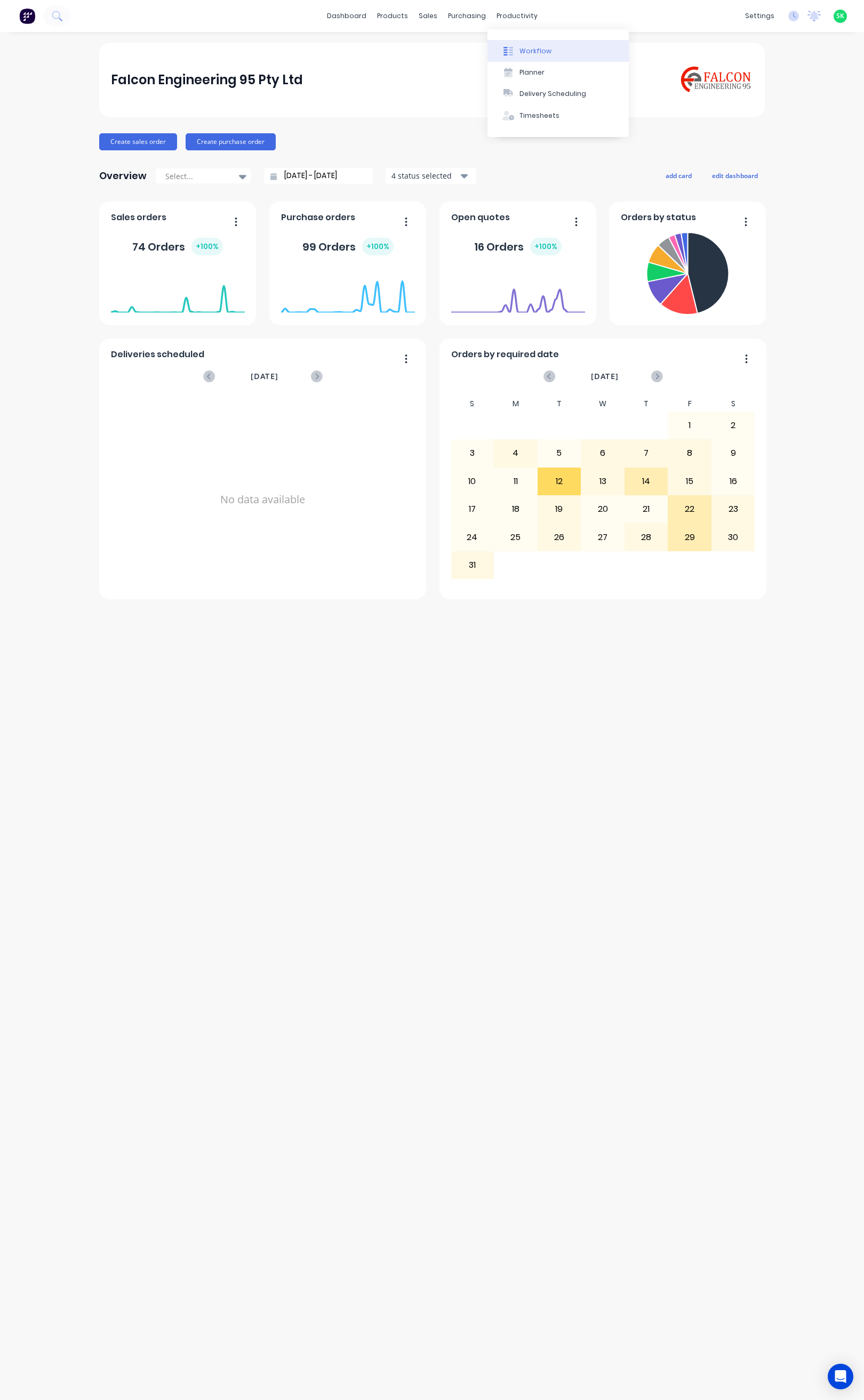
click at [521, 43] on button "Workflow" at bounding box center [558, 51] width 141 height 21
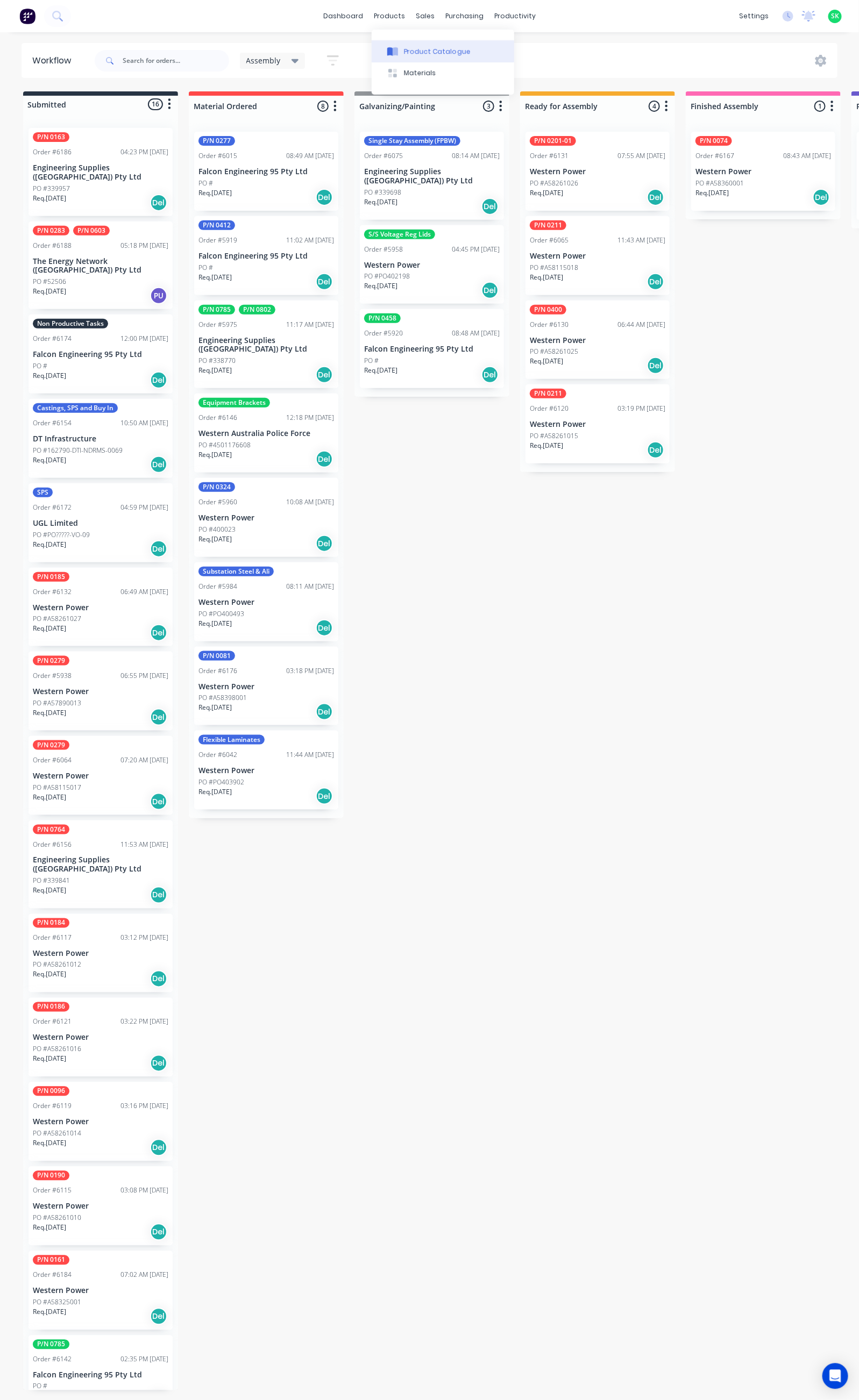
click at [391, 47] on icon at bounding box center [392, 52] width 11 height 10
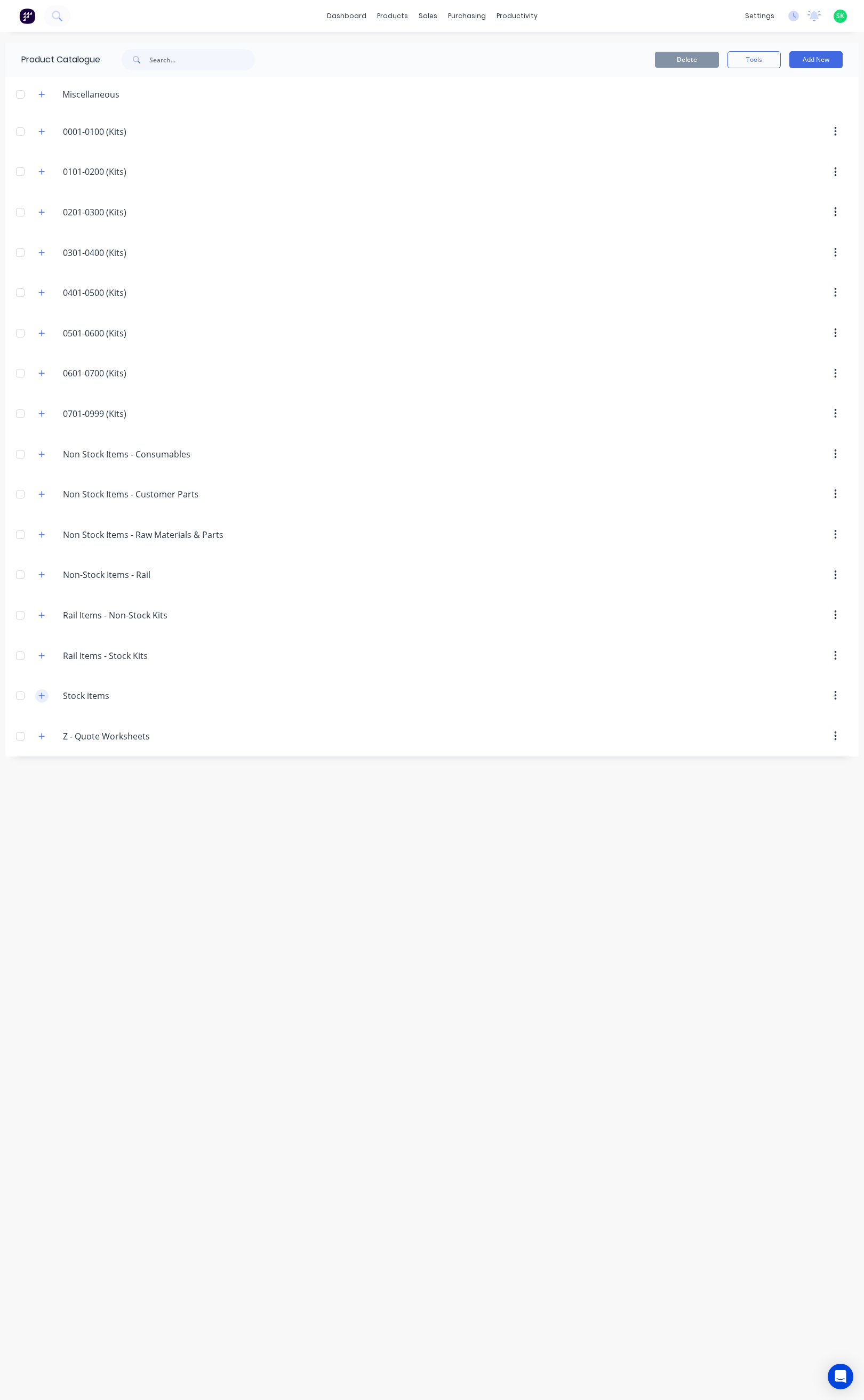
click at [41, 699] on icon "button" at bounding box center [42, 696] width 7 height 8
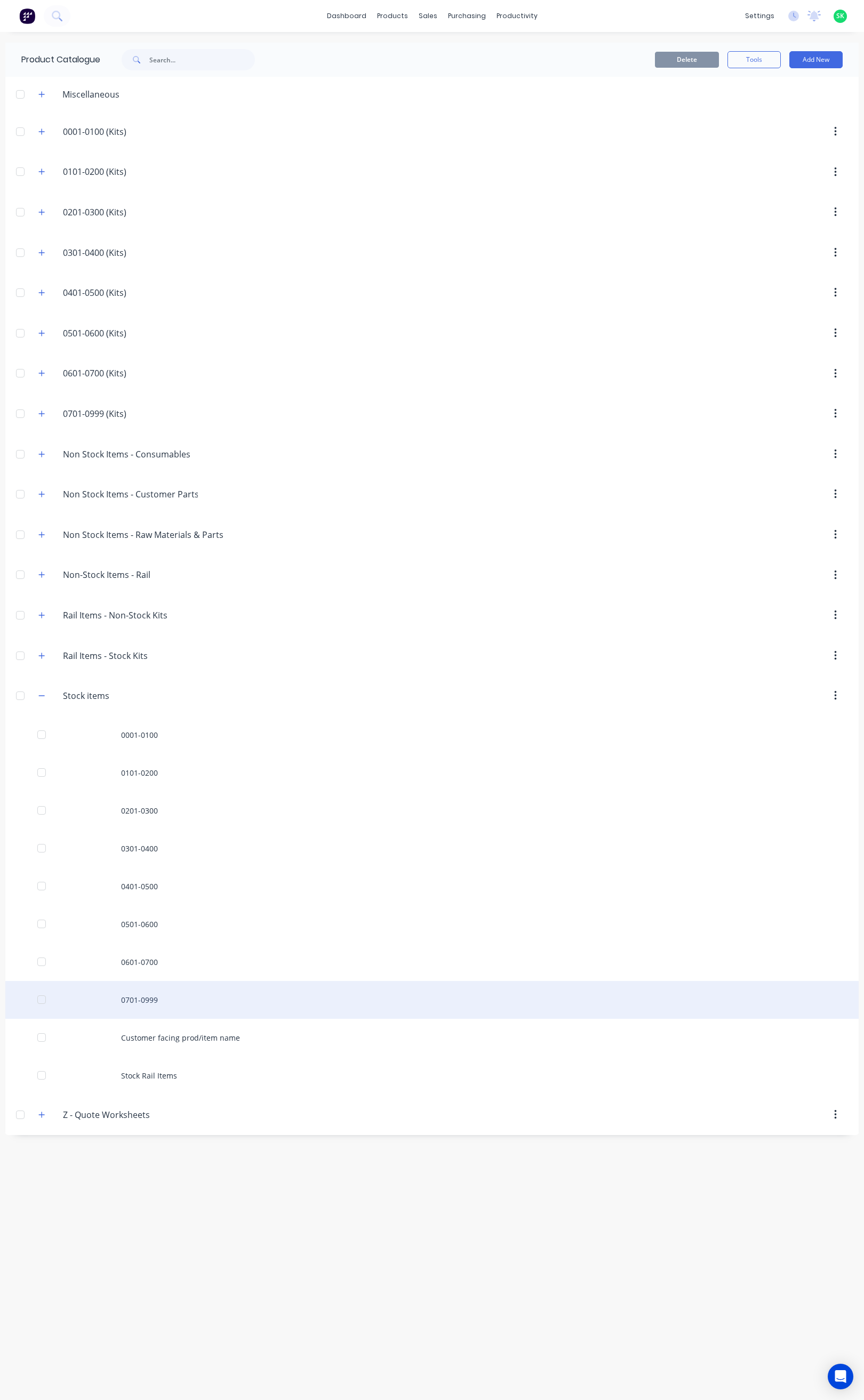
click at [145, 1003] on div "0701-0999" at bounding box center [432, 1000] width 854 height 38
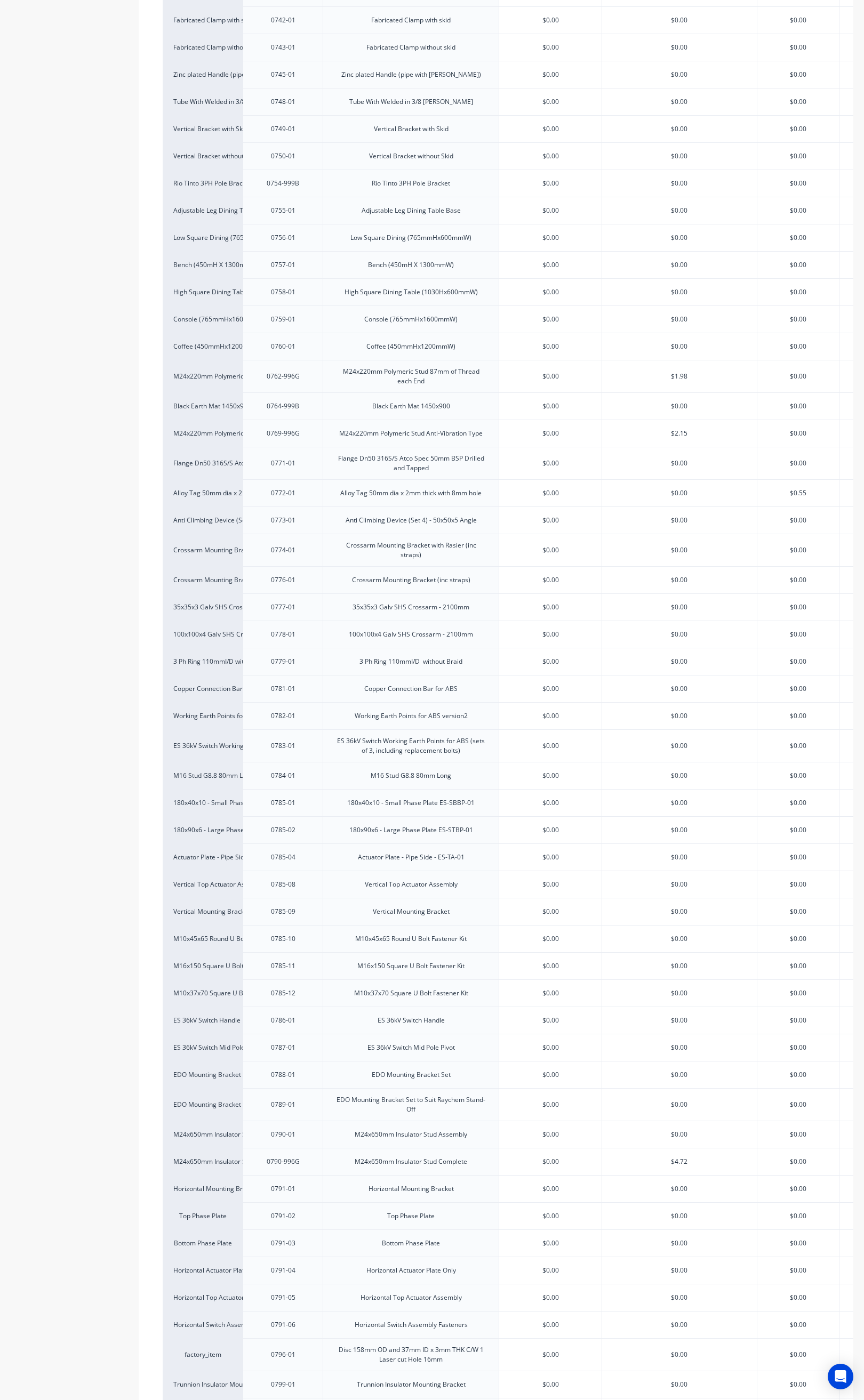
scroll to position [910, 0]
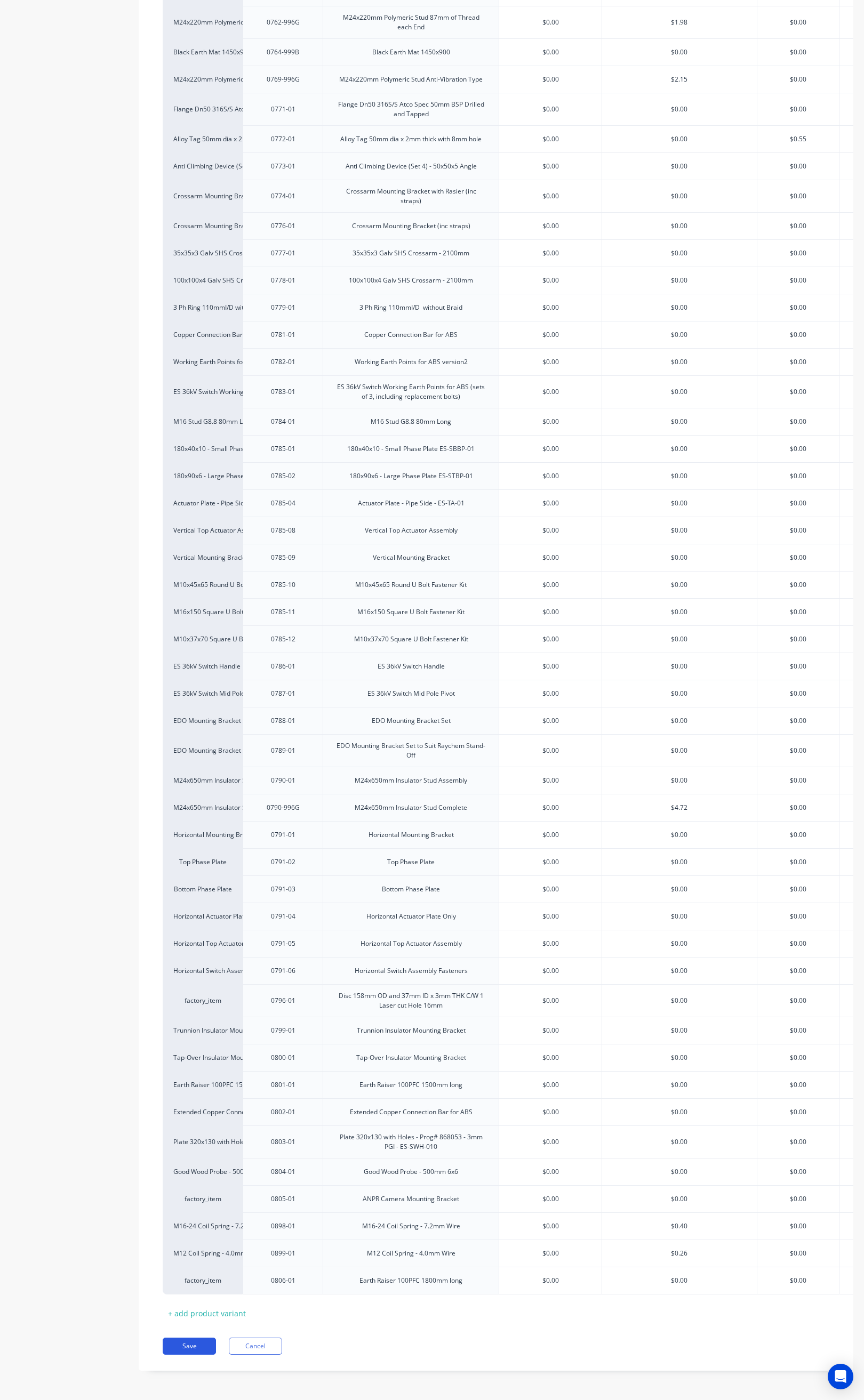
click at [197, 1345] on button "Save" at bounding box center [189, 1346] width 53 height 17
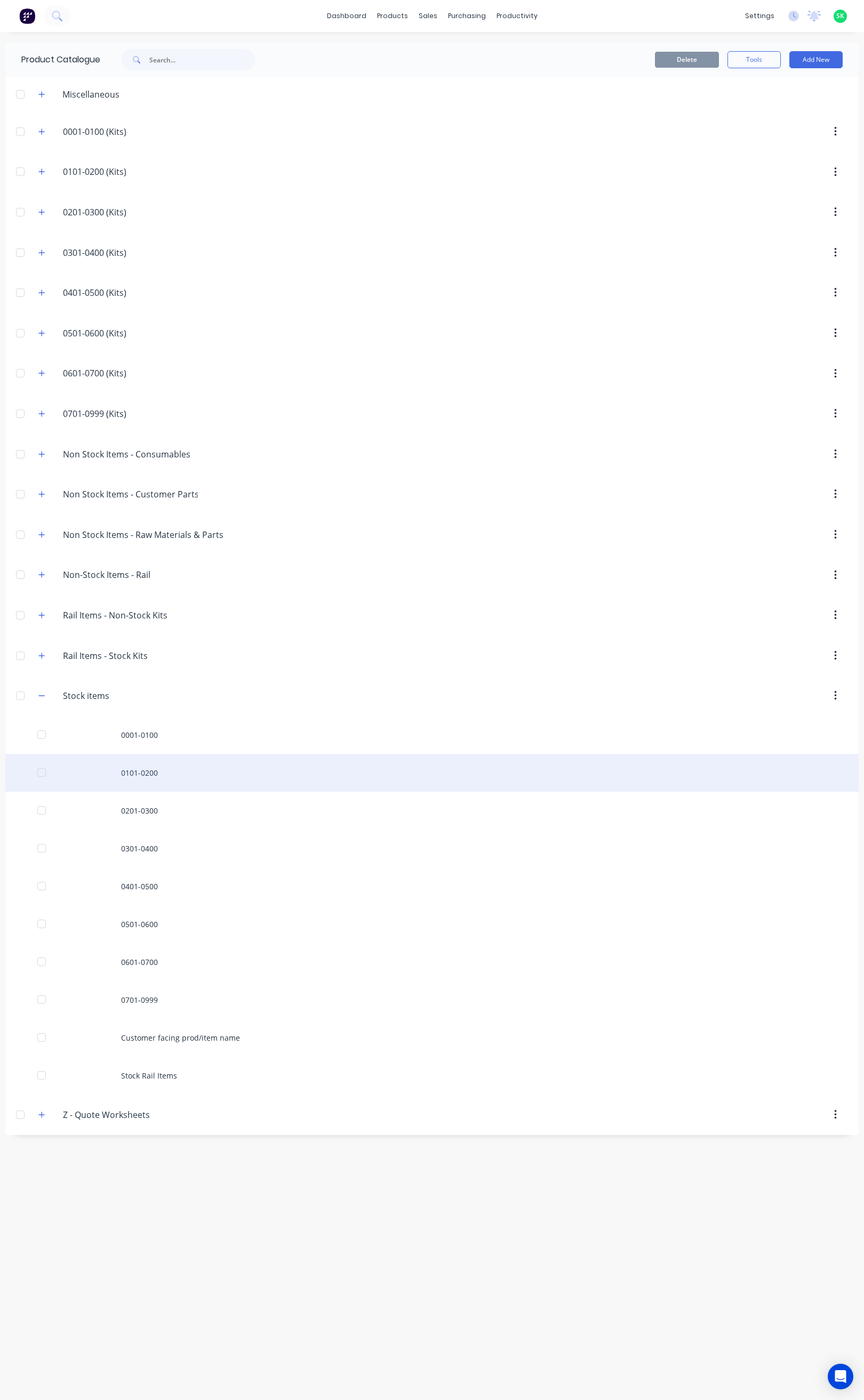
click at [146, 783] on div "0101-0200" at bounding box center [432, 773] width 854 height 38
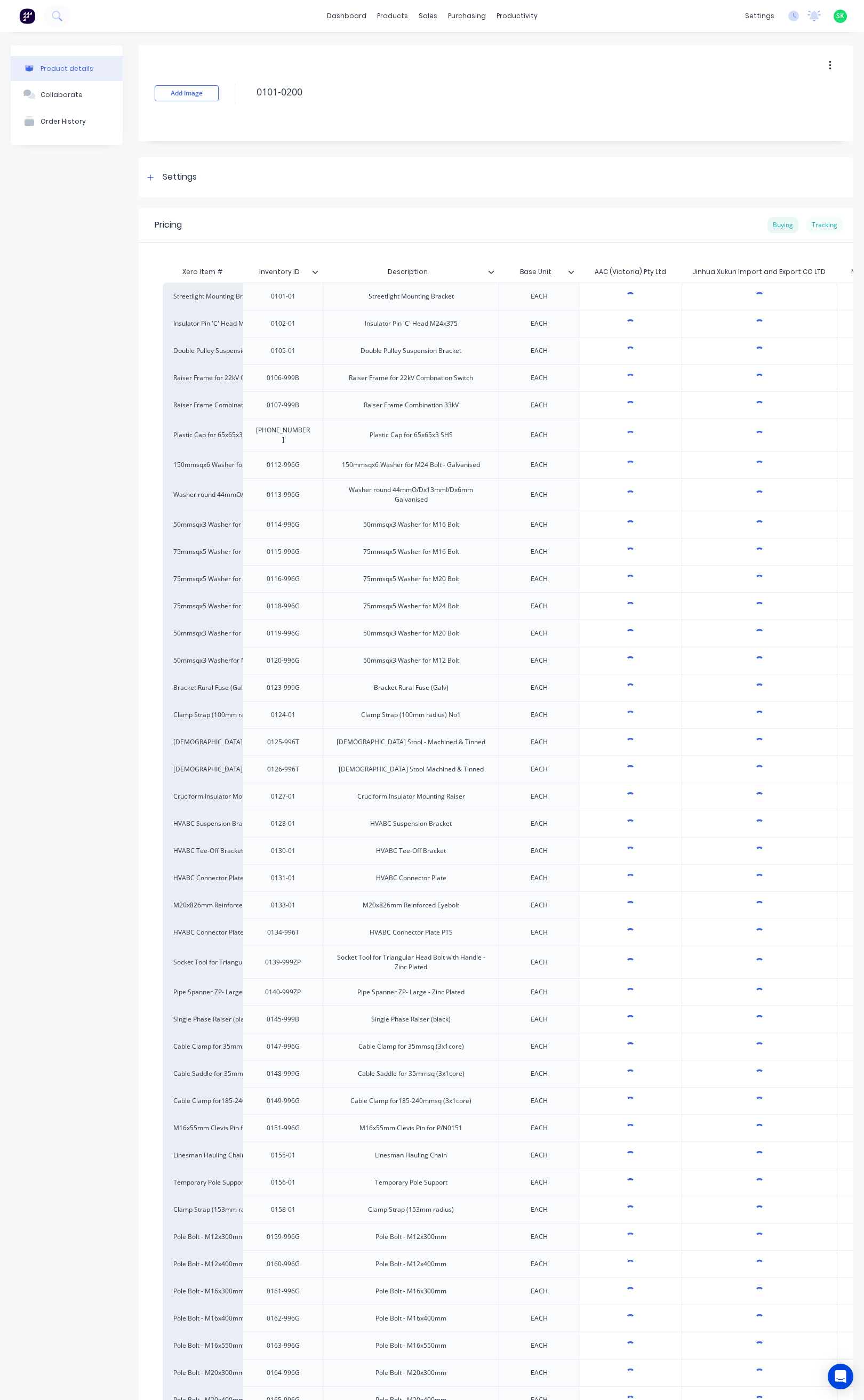
click at [817, 221] on div "Tracking" at bounding box center [824, 224] width 36 height 16
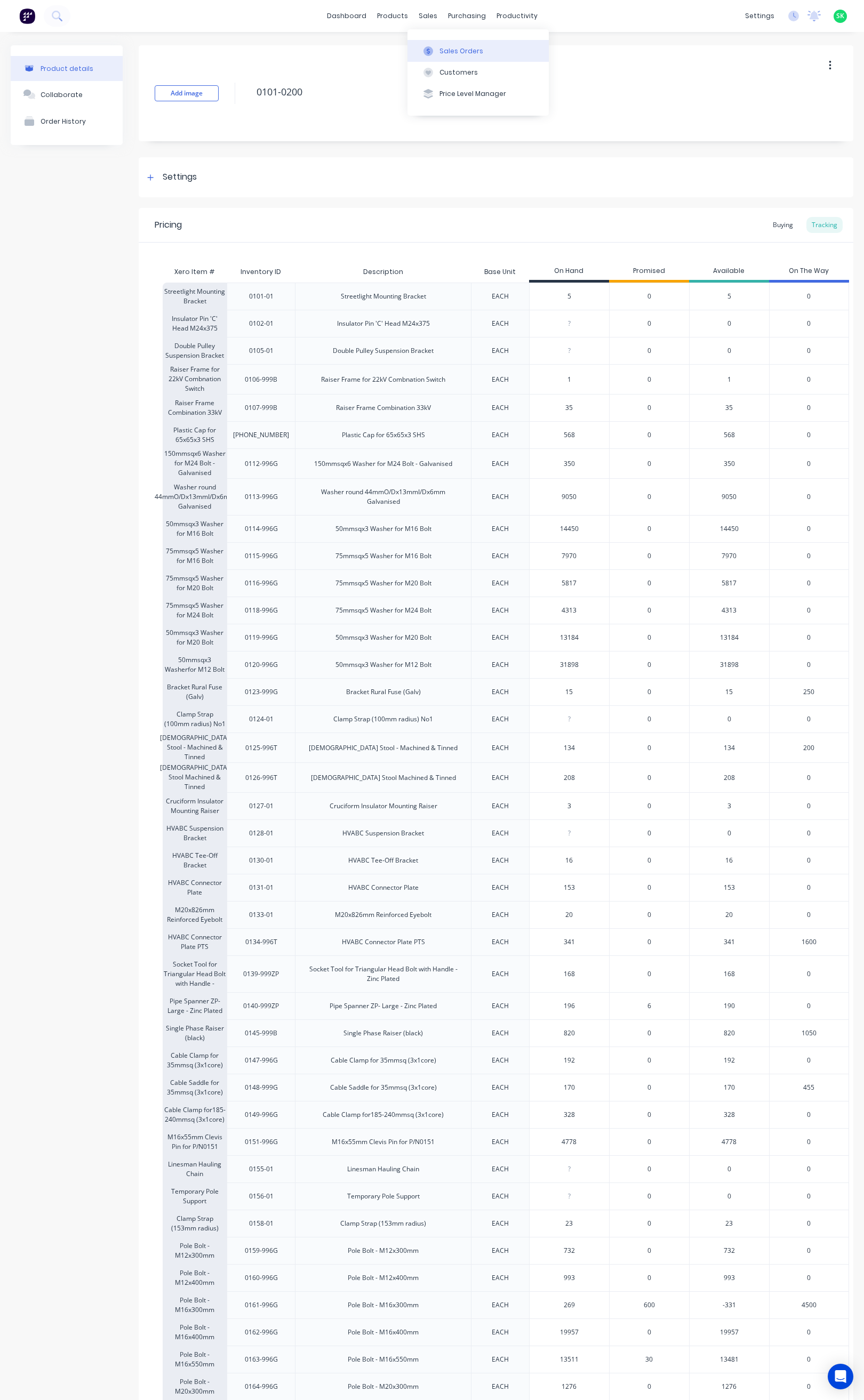
click at [438, 51] on button "Sales Orders" at bounding box center [478, 51] width 141 height 21
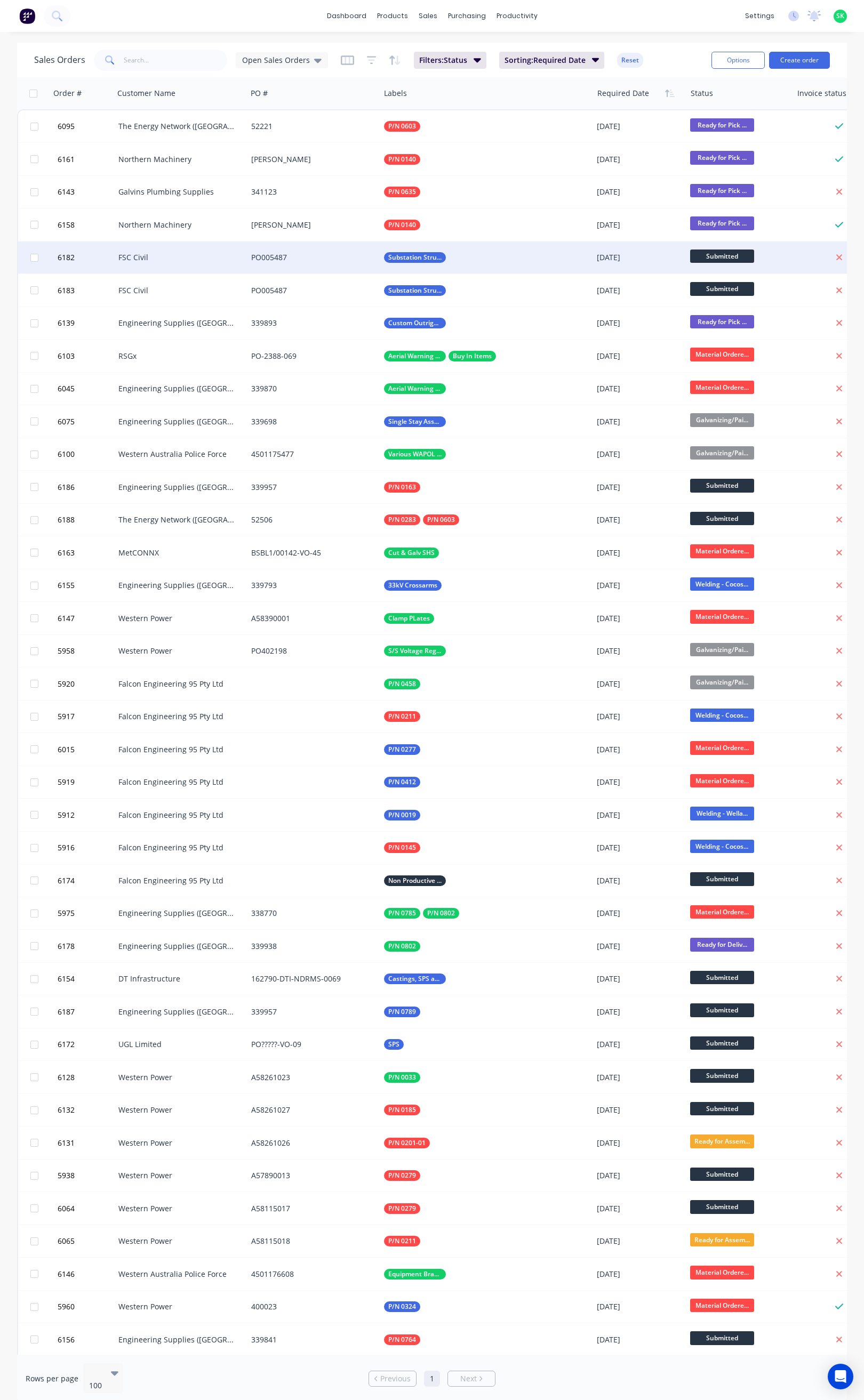
click at [570, 253] on div "Substation Structural Steel" at bounding box center [481, 258] width 194 height 11
click at [206, 253] on div "FSC Civil" at bounding box center [178, 258] width 119 height 11
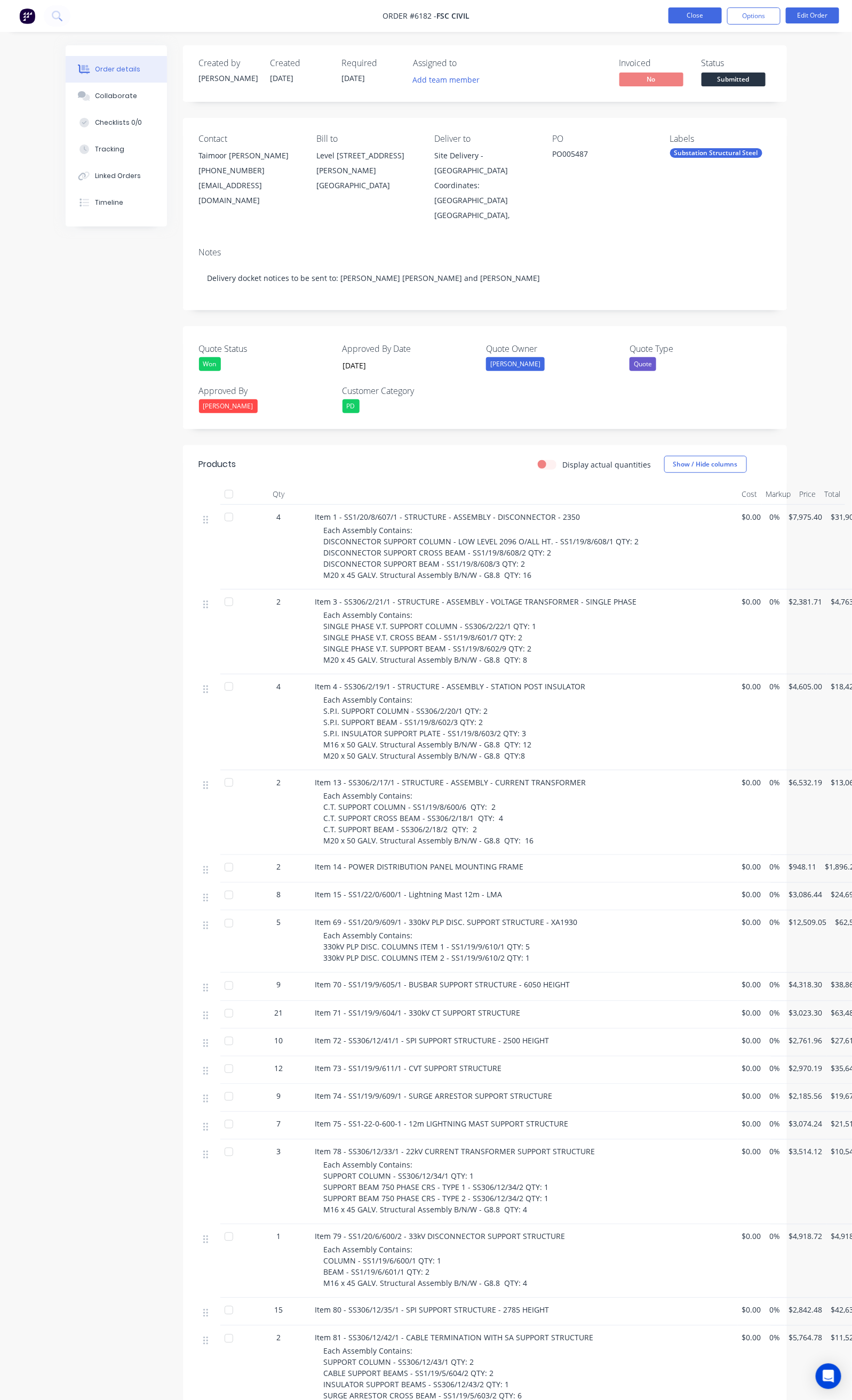
click at [686, 11] on button "Close" at bounding box center [695, 15] width 53 height 16
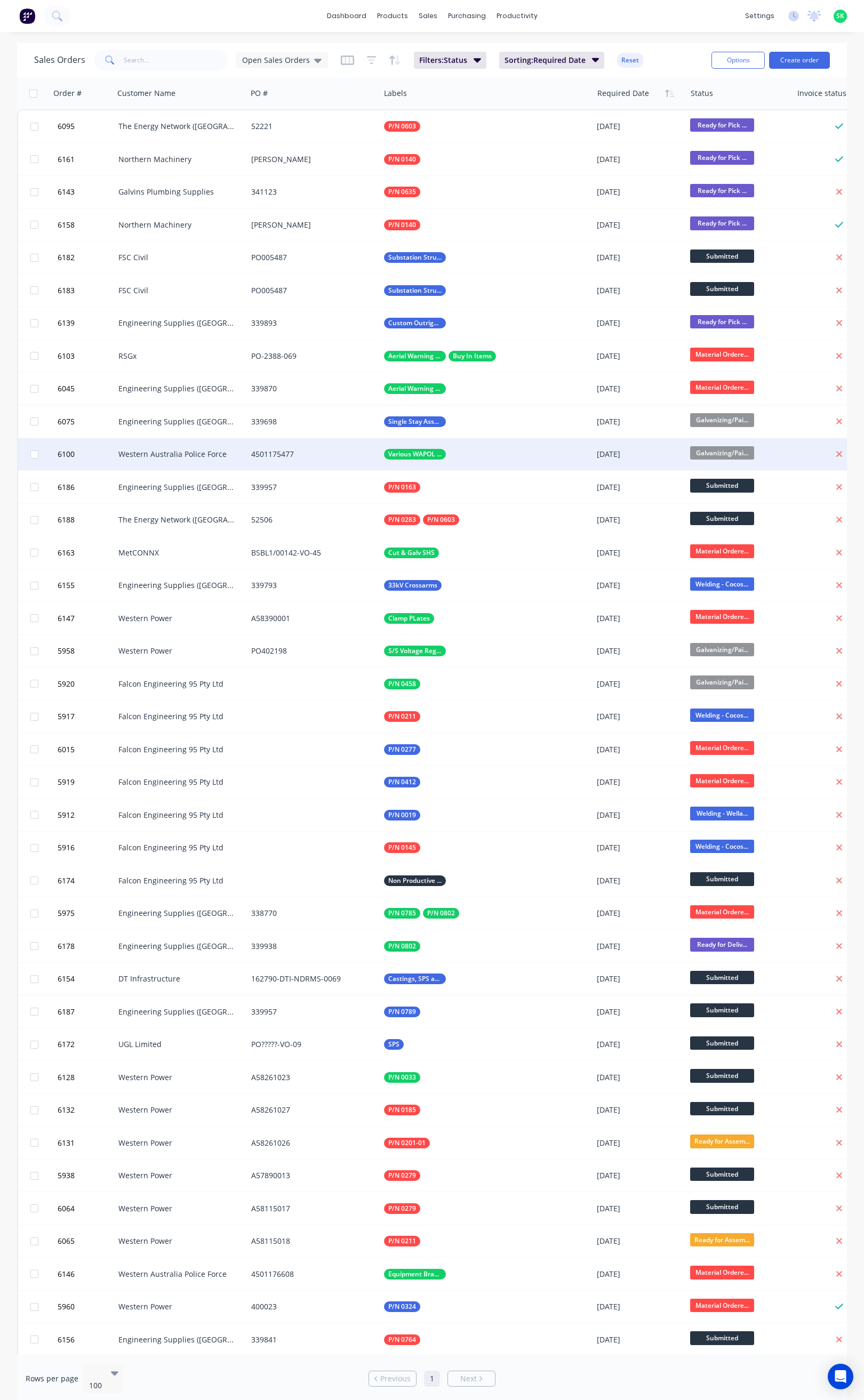
click at [313, 449] on div "4501175477" at bounding box center [310, 454] width 119 height 11
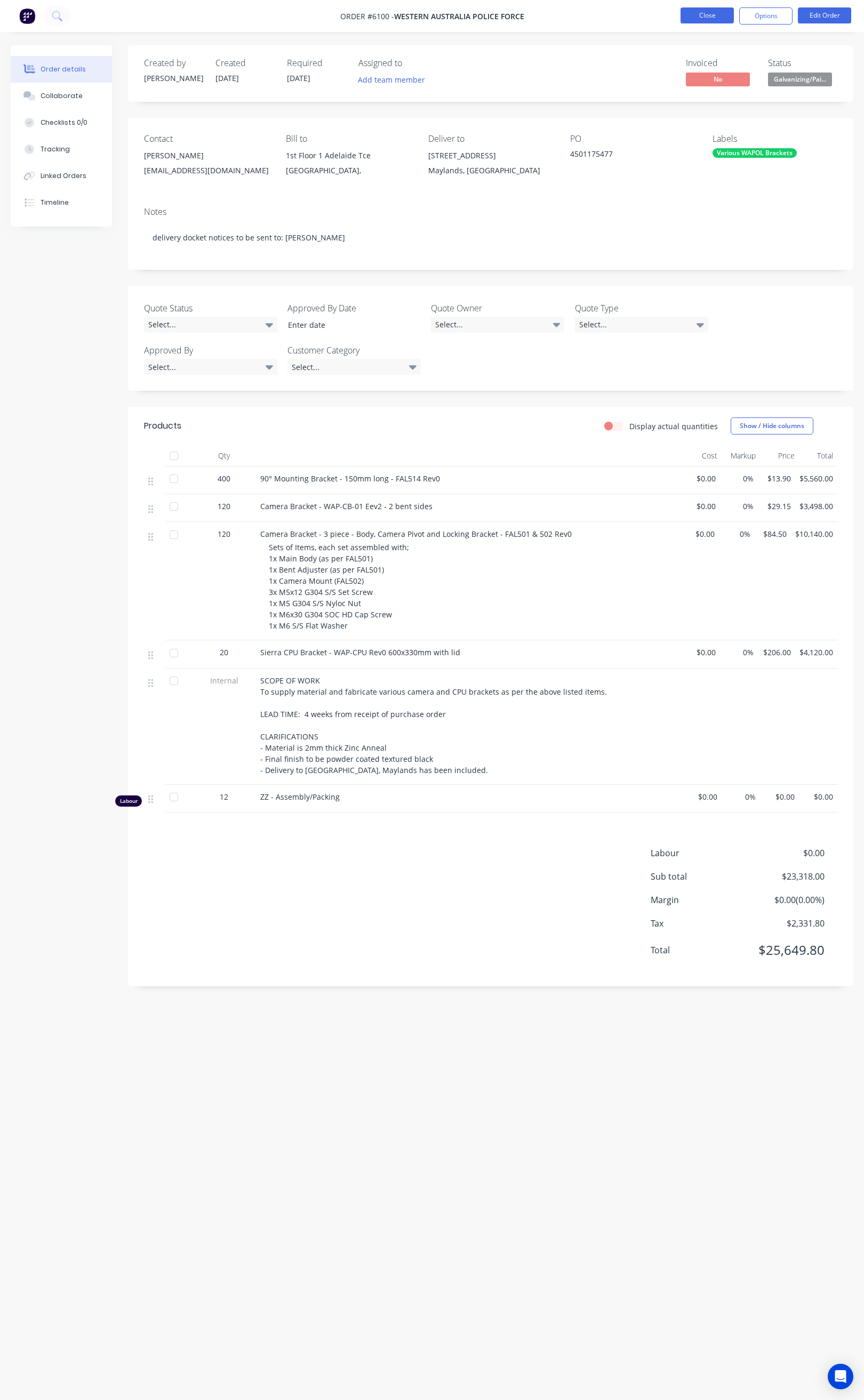
click at [698, 15] on button "Close" at bounding box center [707, 15] width 53 height 16
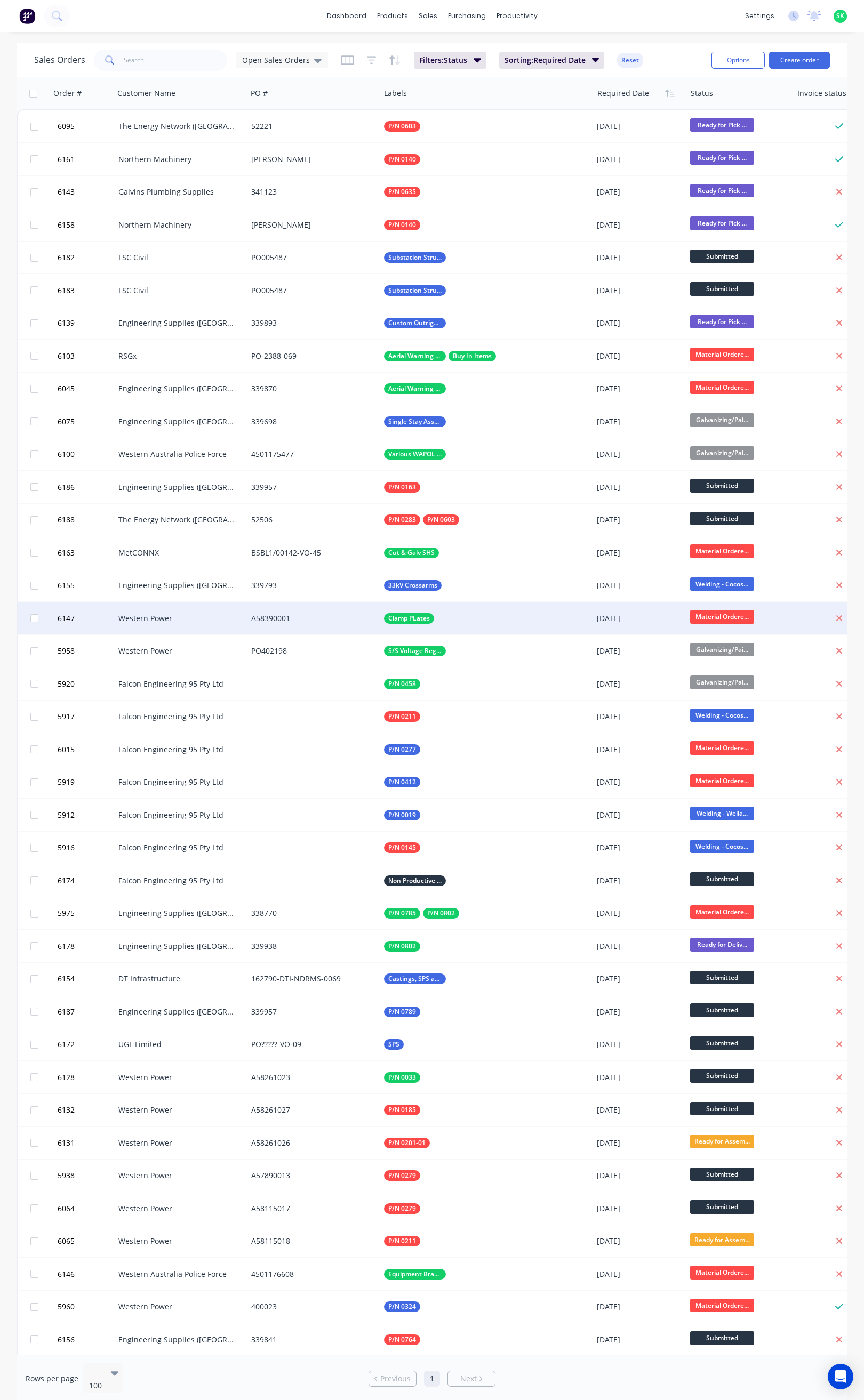
click at [333, 615] on div "A58390001" at bounding box center [310, 618] width 119 height 11
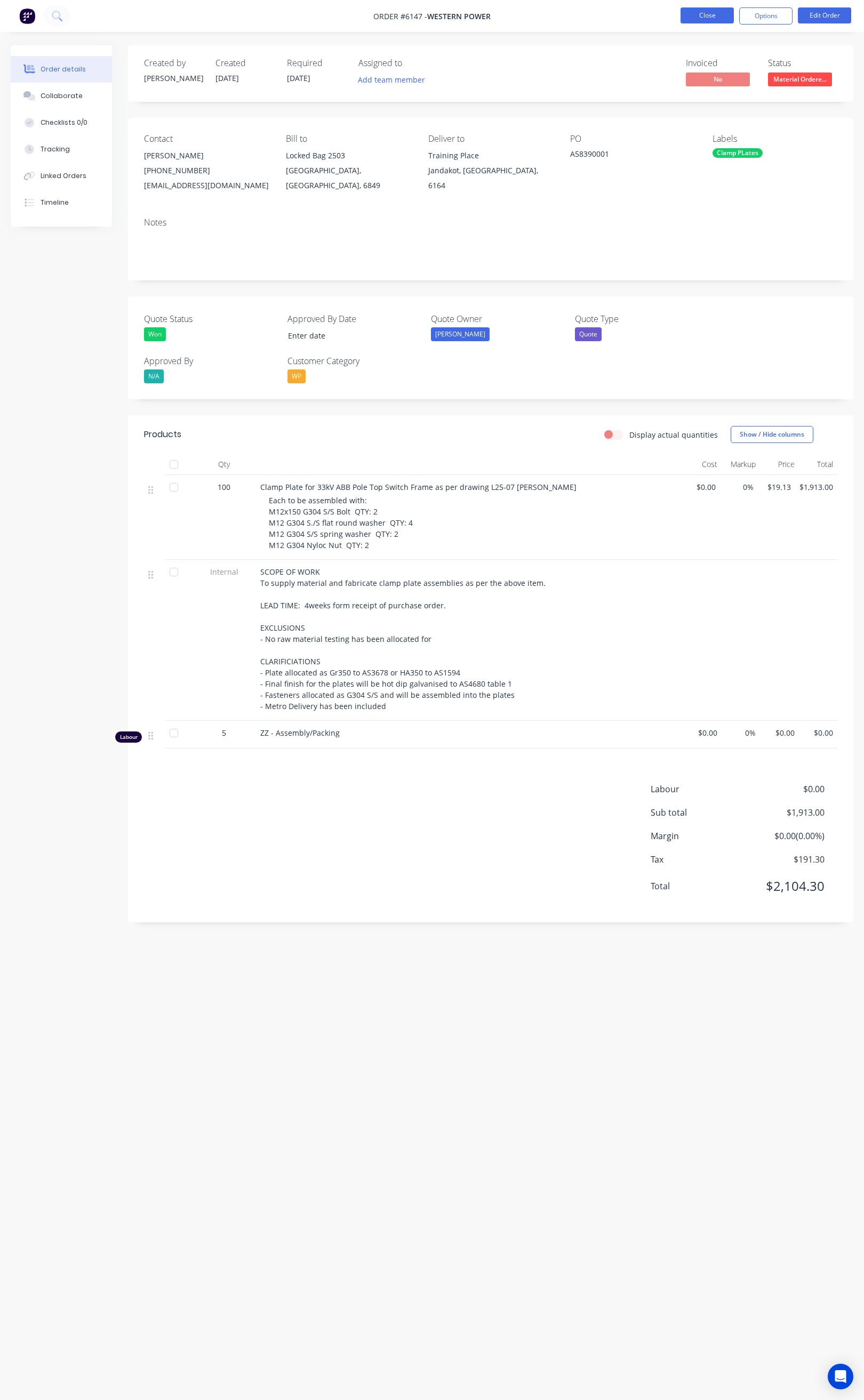
click at [690, 14] on button "Close" at bounding box center [707, 15] width 53 height 16
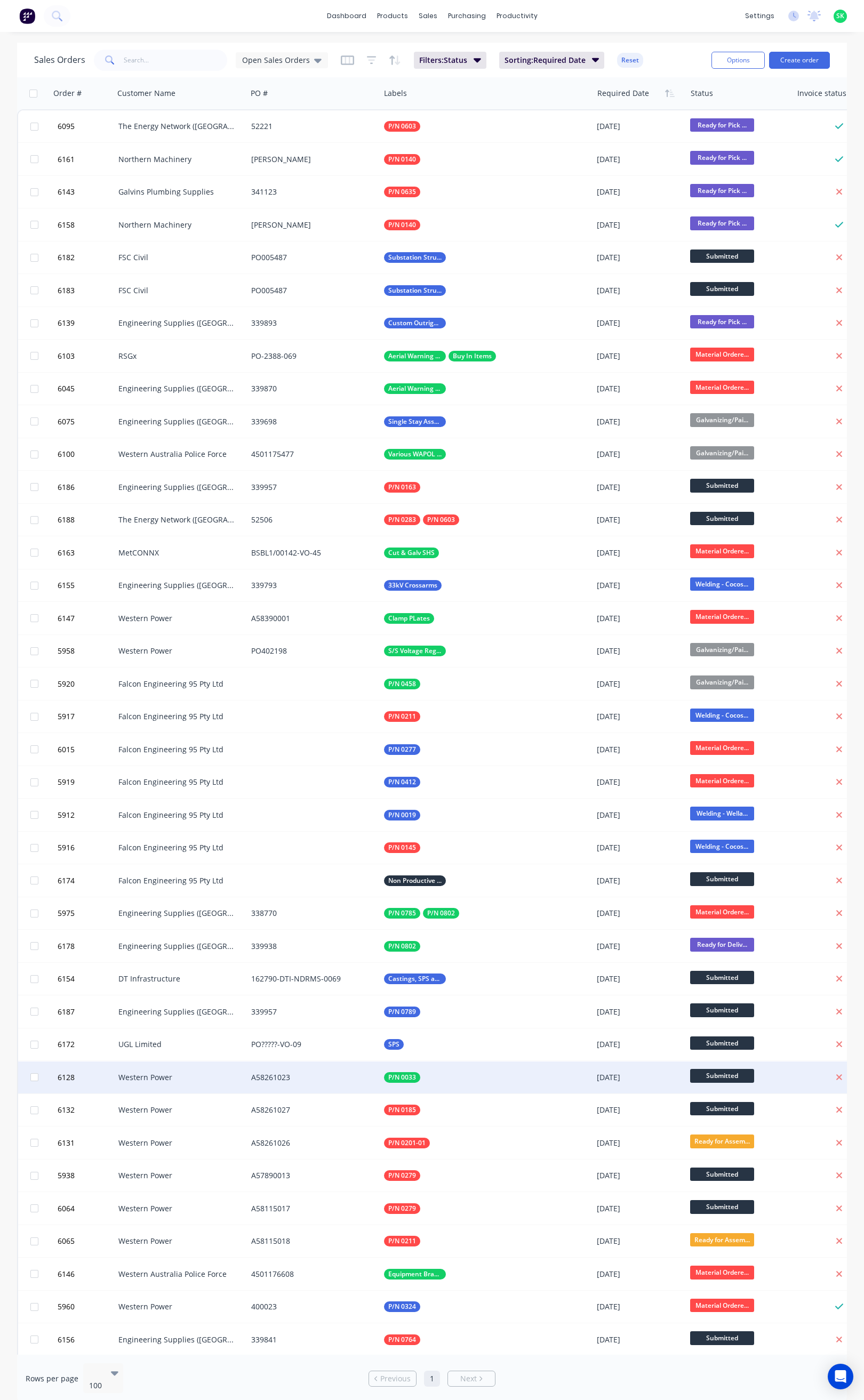
click at [325, 1083] on div "A58261023" at bounding box center [313, 1077] width 133 height 32
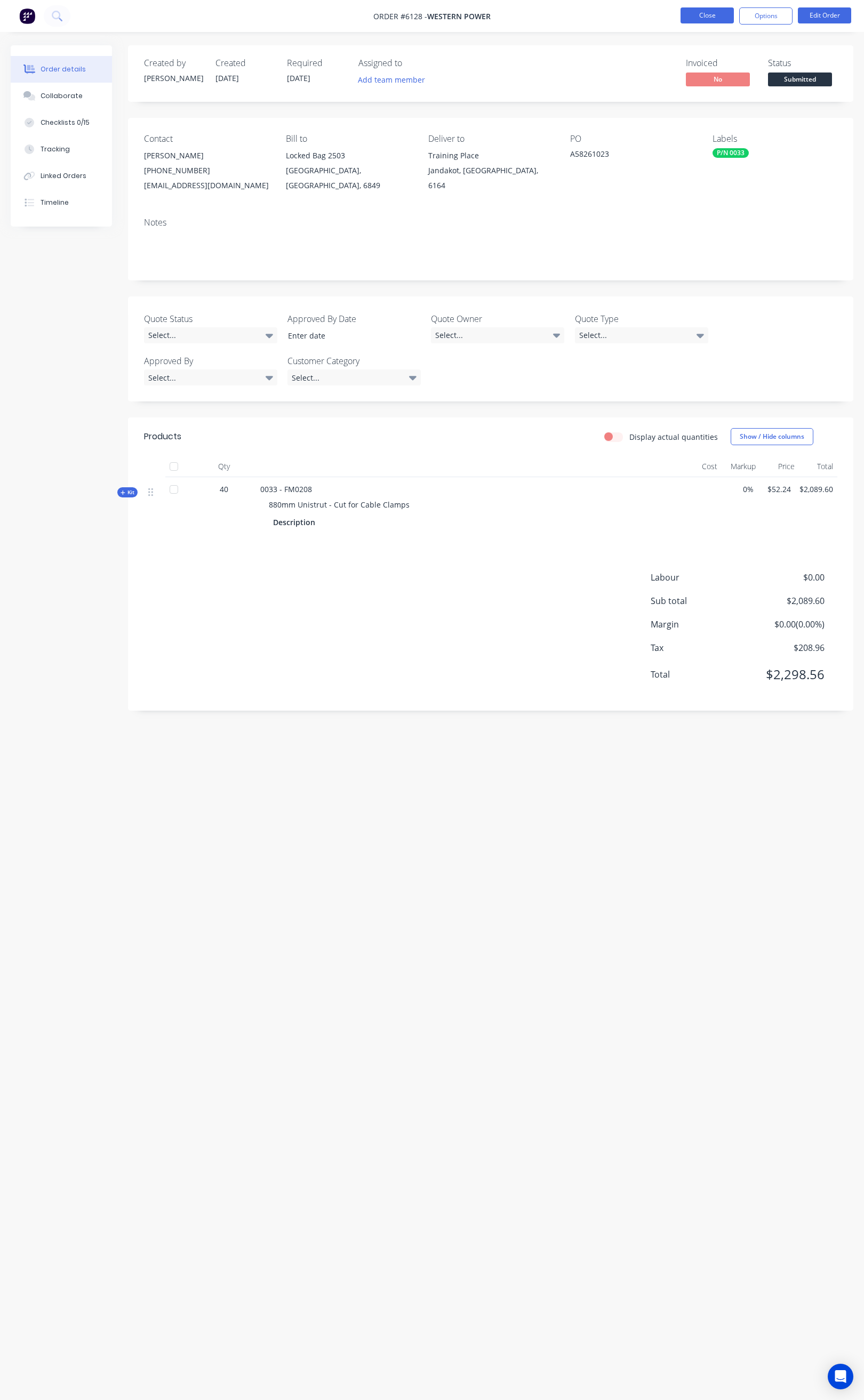
click at [703, 15] on button "Close" at bounding box center [707, 15] width 53 height 16
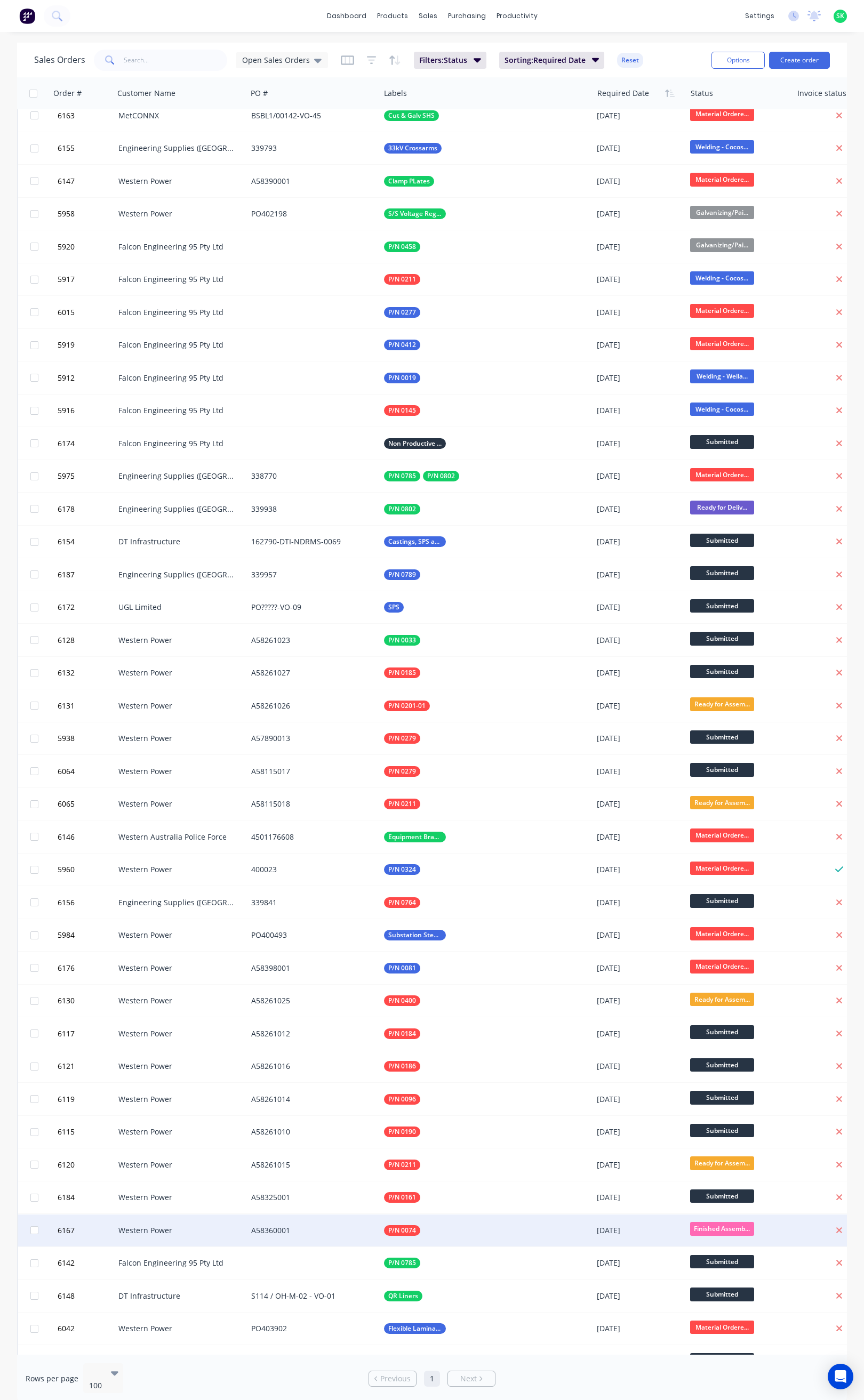
scroll to position [464, 0]
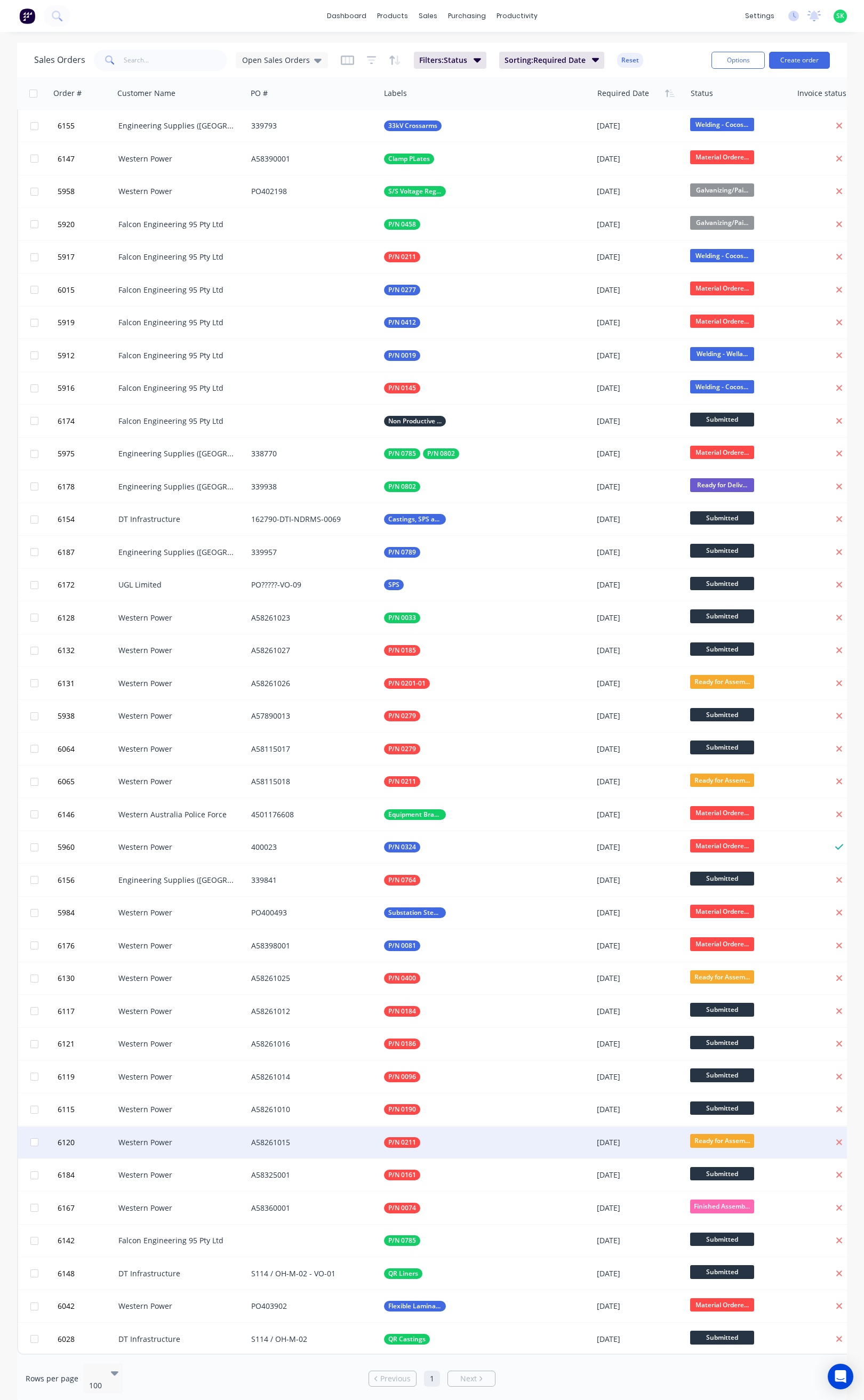
click at [210, 1143] on div "Western Power" at bounding box center [181, 1142] width 133 height 32
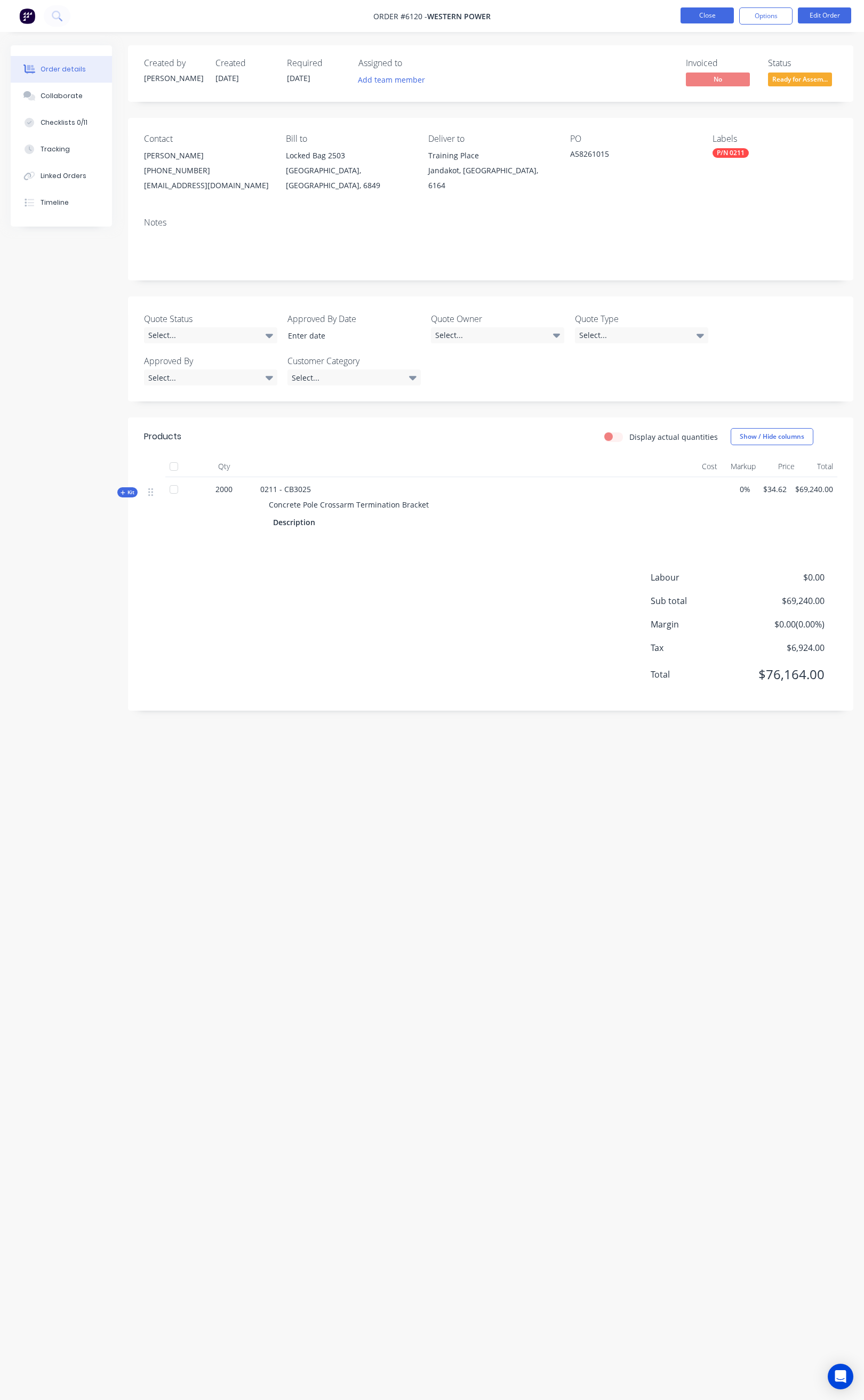
click at [707, 15] on button "Close" at bounding box center [707, 15] width 53 height 16
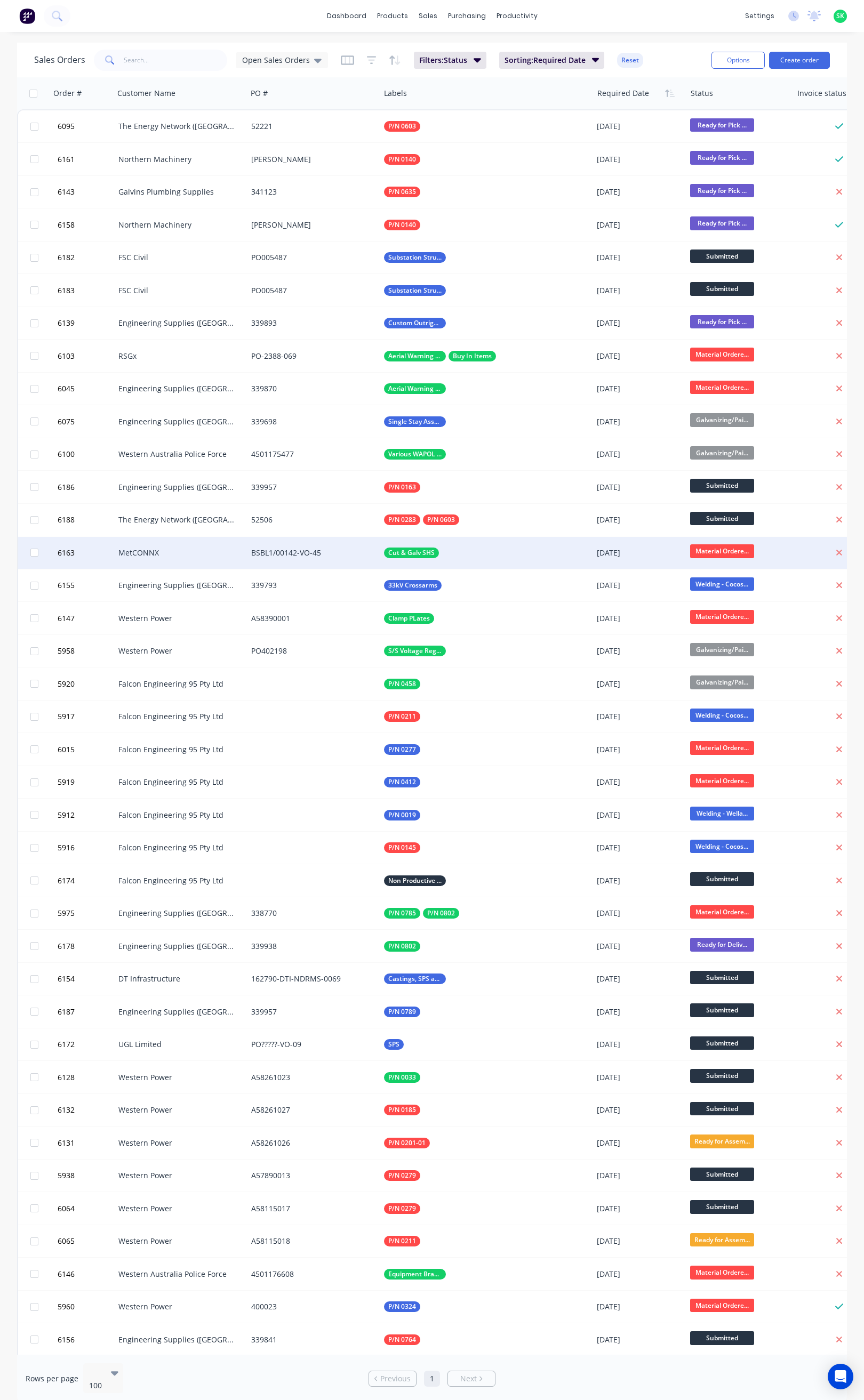
click at [340, 553] on div "BSBL1/00142-VO-45" at bounding box center [310, 553] width 119 height 11
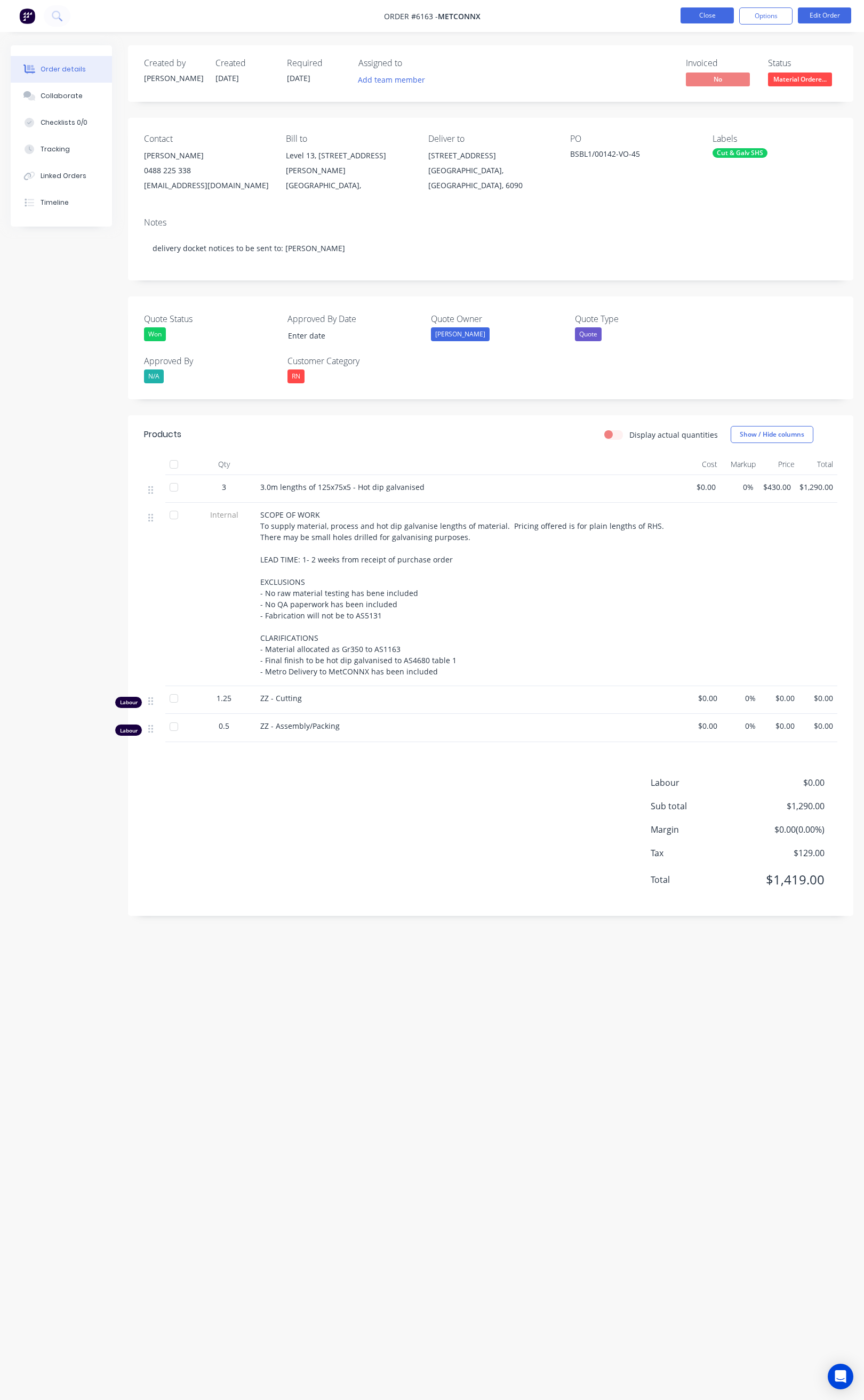
click at [720, 11] on button "Close" at bounding box center [707, 15] width 53 height 16
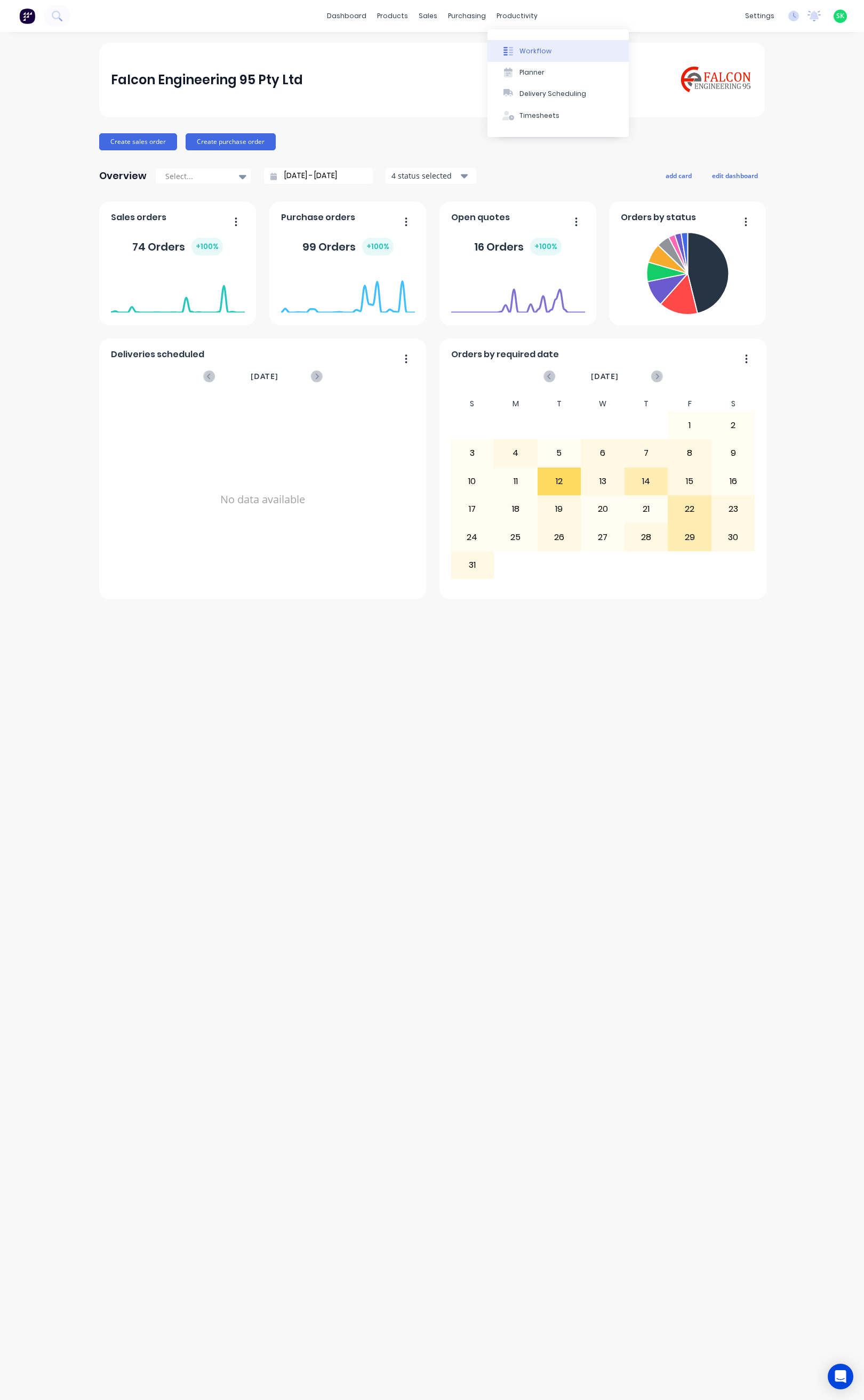
click at [515, 46] on div at bounding box center [508, 51] width 16 height 10
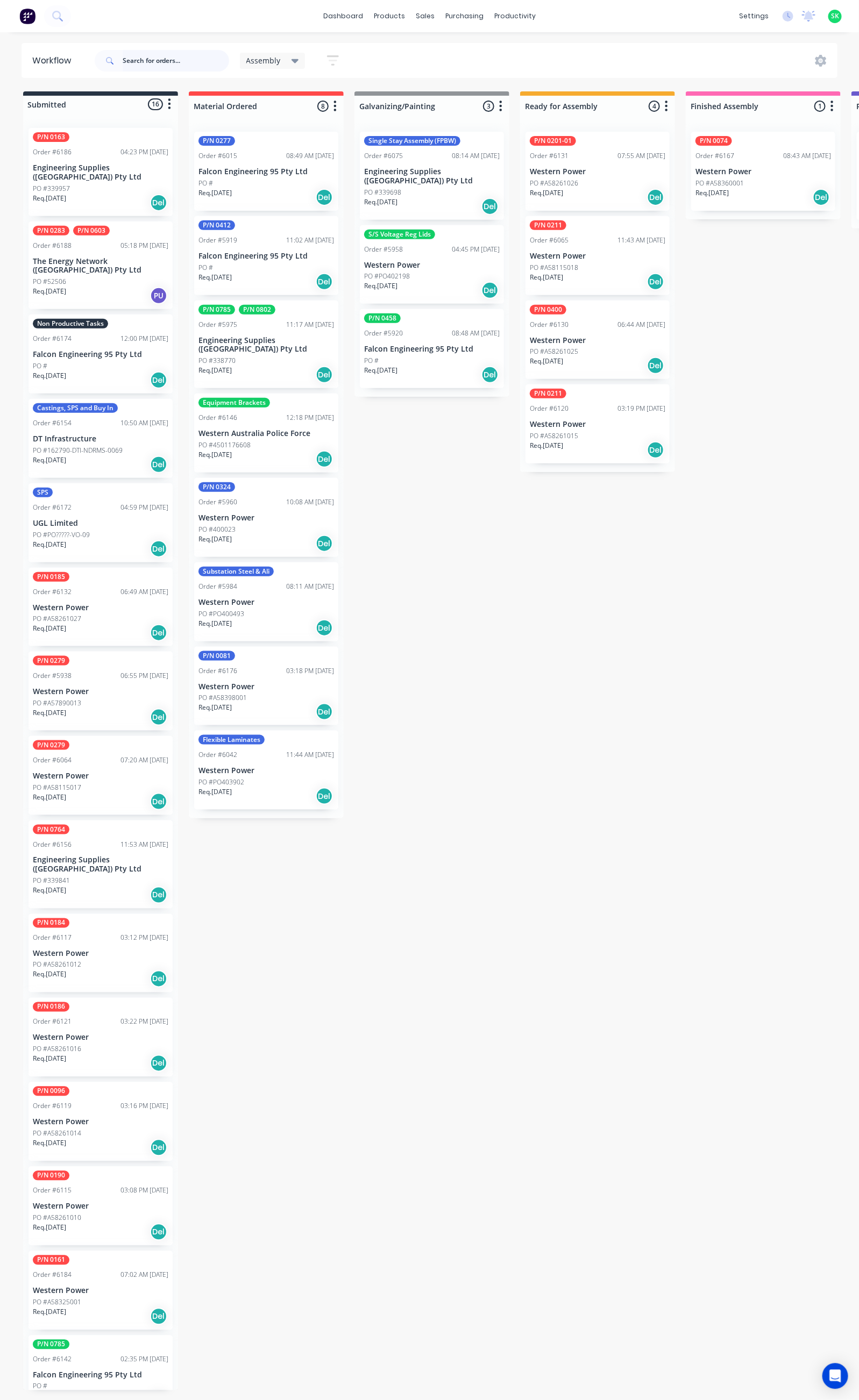
click at [144, 60] on input "text" at bounding box center [176, 60] width 106 height 21
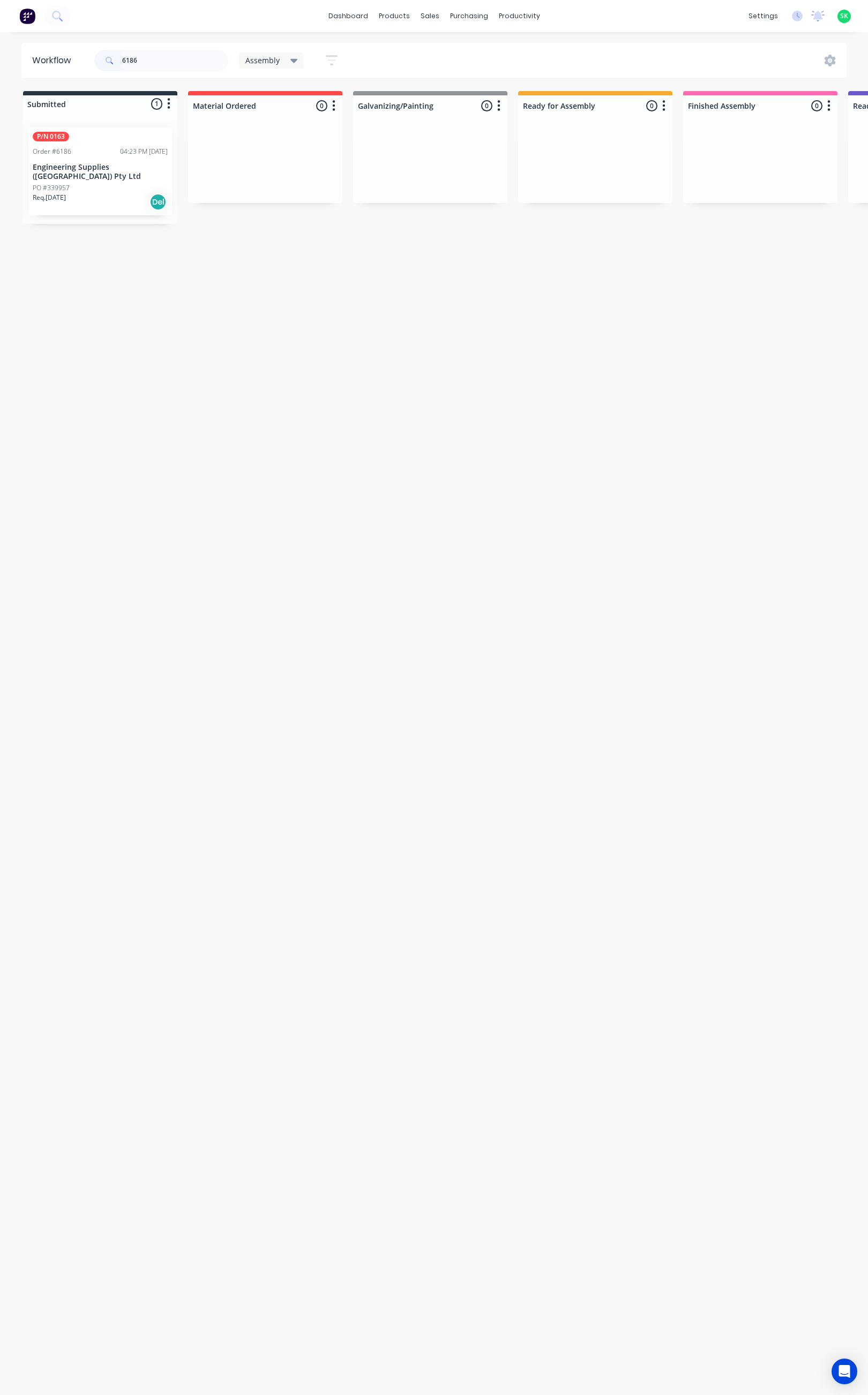
click at [116, 183] on div "PO #339957" at bounding box center [100, 188] width 135 height 10
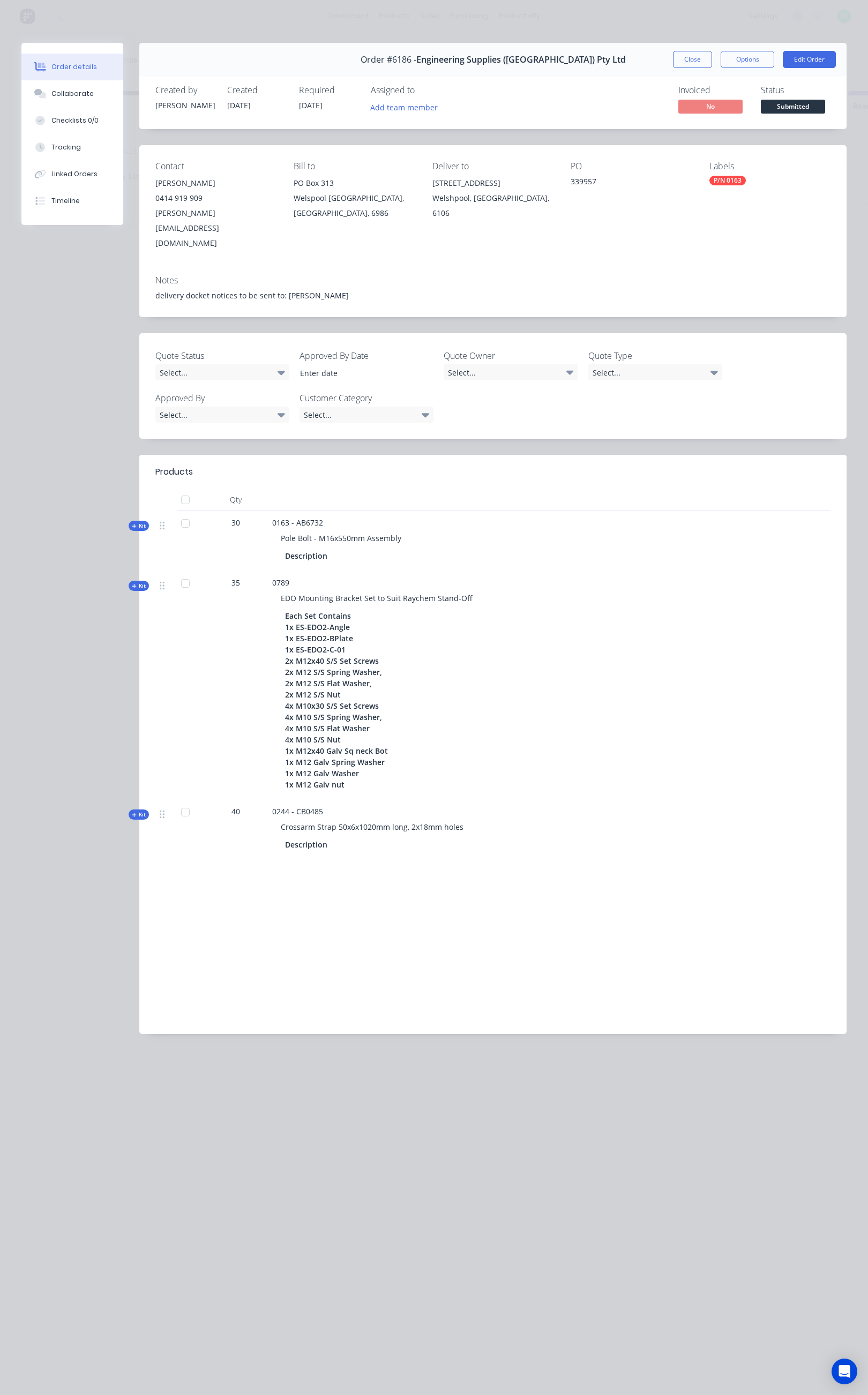
click at [755, 50] on div "Order #6186 - Engineering Supplies ([GEOGRAPHIC_DATA]) Pty Ltd Close Options Ed…" at bounding box center [493, 60] width 707 height 34
click at [746, 62] on button "Options" at bounding box center [747, 59] width 54 height 17
click at [707, 123] on div "Delivery Docket" at bounding box center [718, 130] width 93 height 15
click at [707, 127] on div "Standard" at bounding box center [718, 130] width 93 height 15
click at [694, 62] on button "Close" at bounding box center [693, 59] width 39 height 17
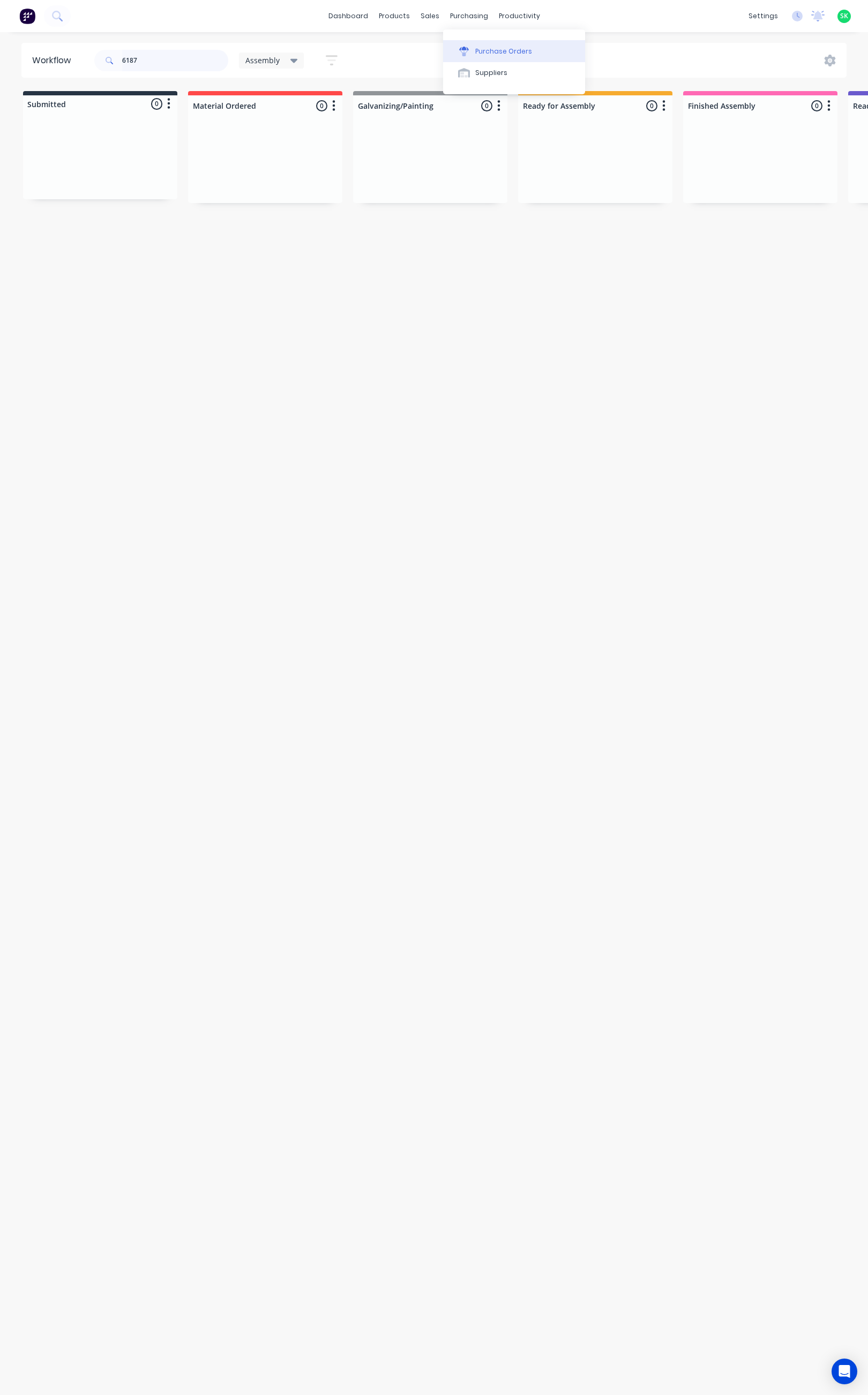
type input "6187"
click at [481, 50] on div "Purchase Orders" at bounding box center [504, 51] width 57 height 10
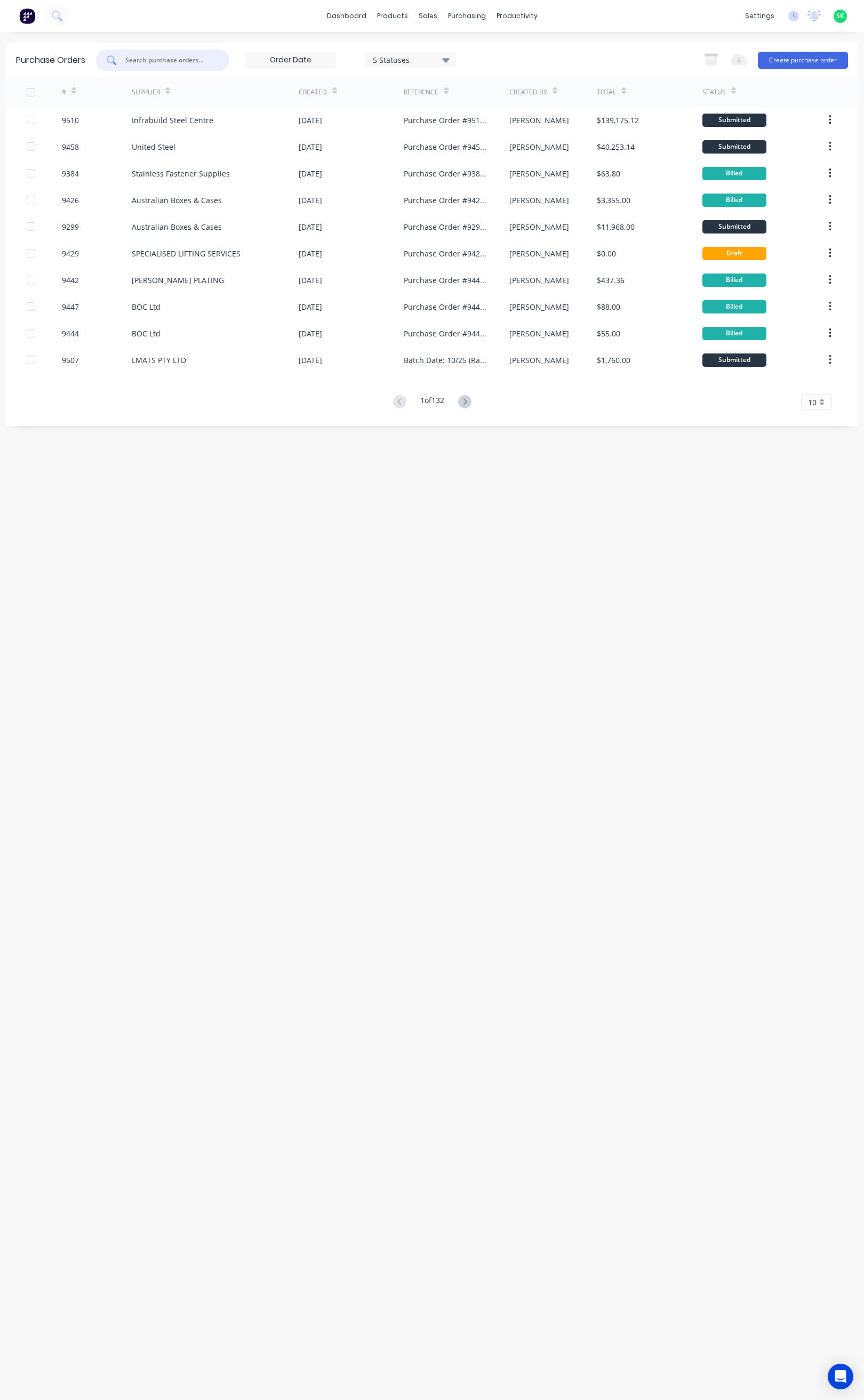
click at [161, 61] on input "text" at bounding box center [169, 60] width 89 height 11
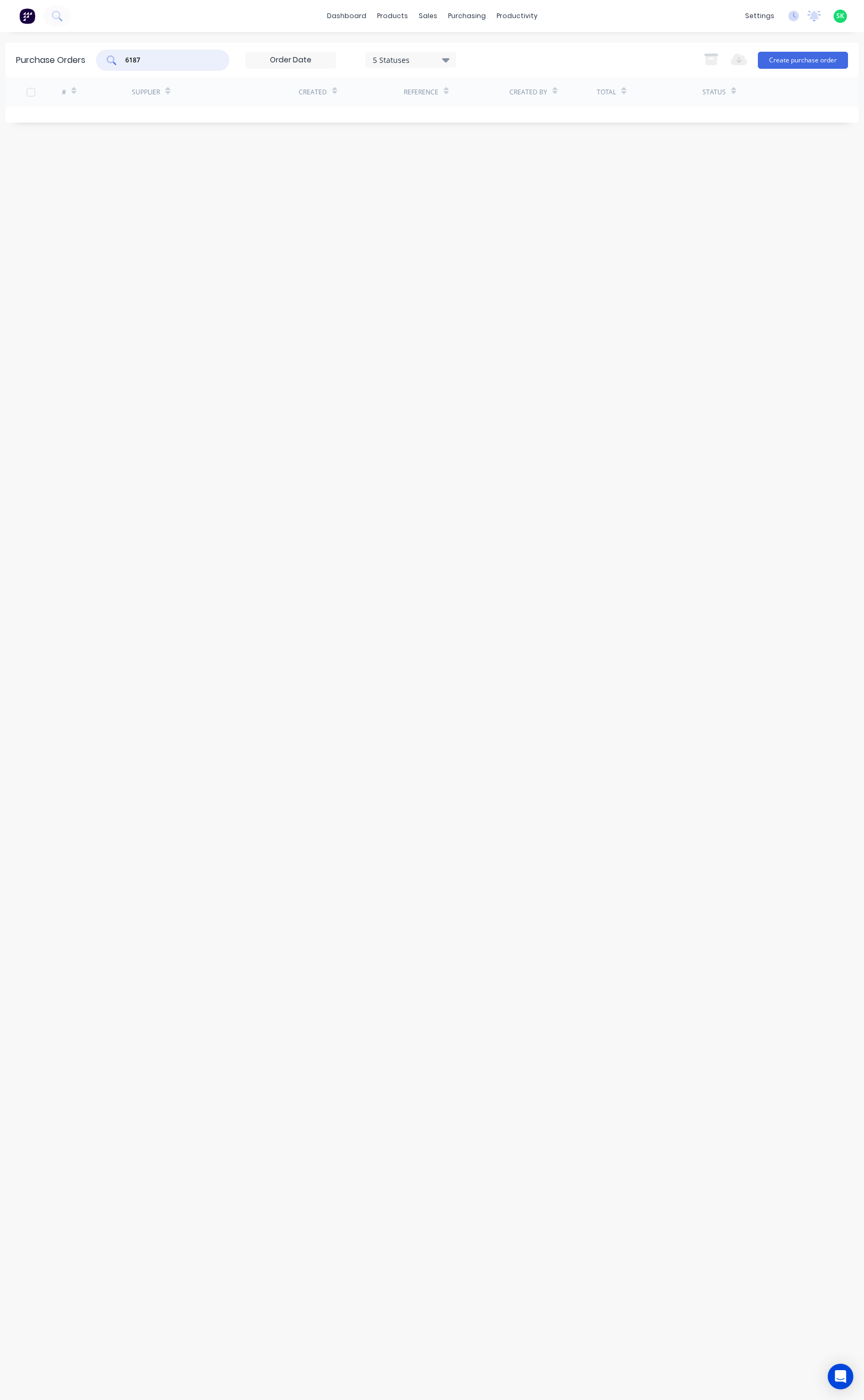
drag, startPoint x: 158, startPoint y: 59, endPoint x: 122, endPoint y: 61, distance: 36.1
click at [122, 61] on div "6187" at bounding box center [163, 60] width 133 height 21
type input "6187"
click at [442, 55] on div at bounding box center [434, 51] width 16 height 10
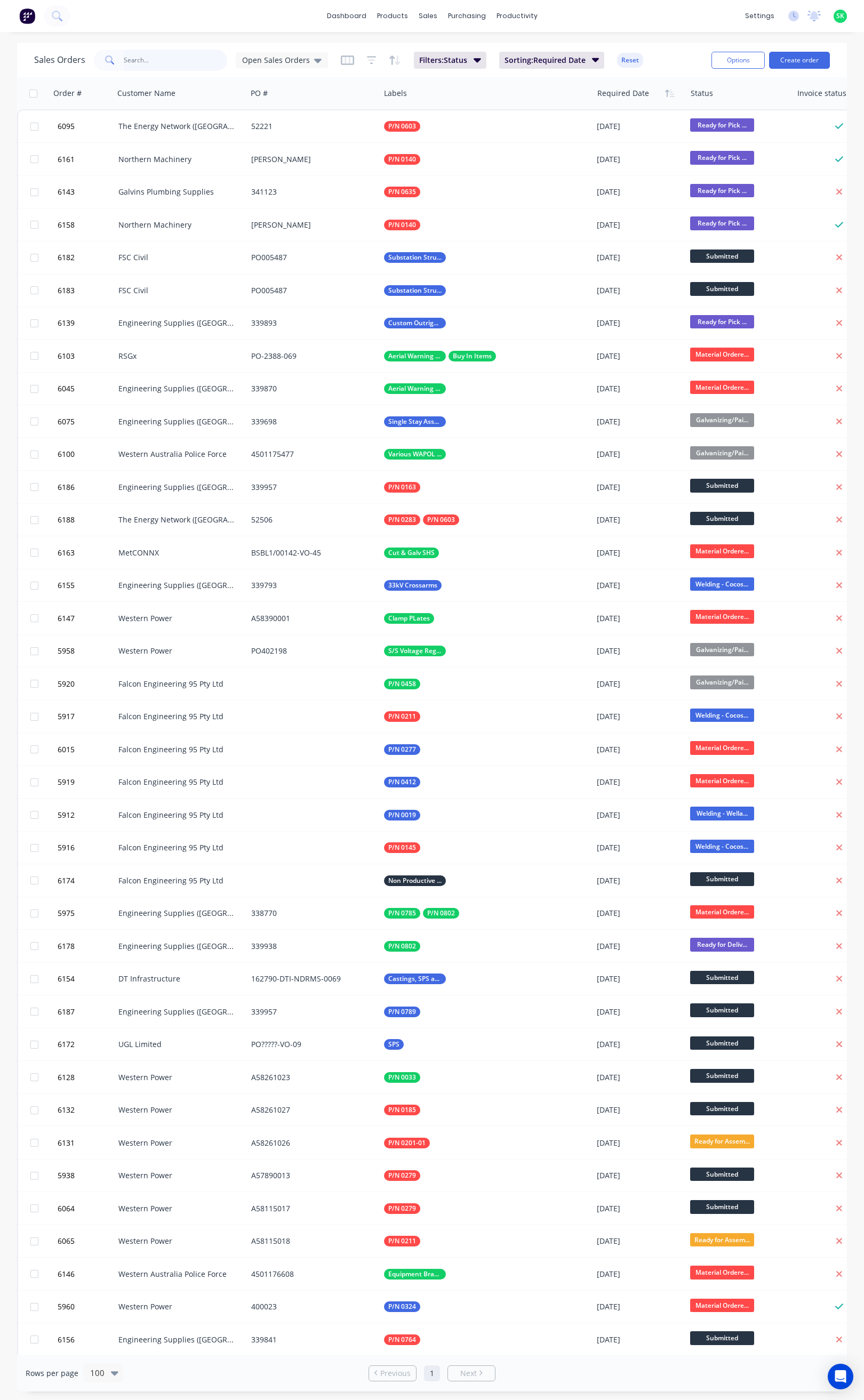
click at [173, 59] on input "text" at bounding box center [176, 60] width 104 height 21
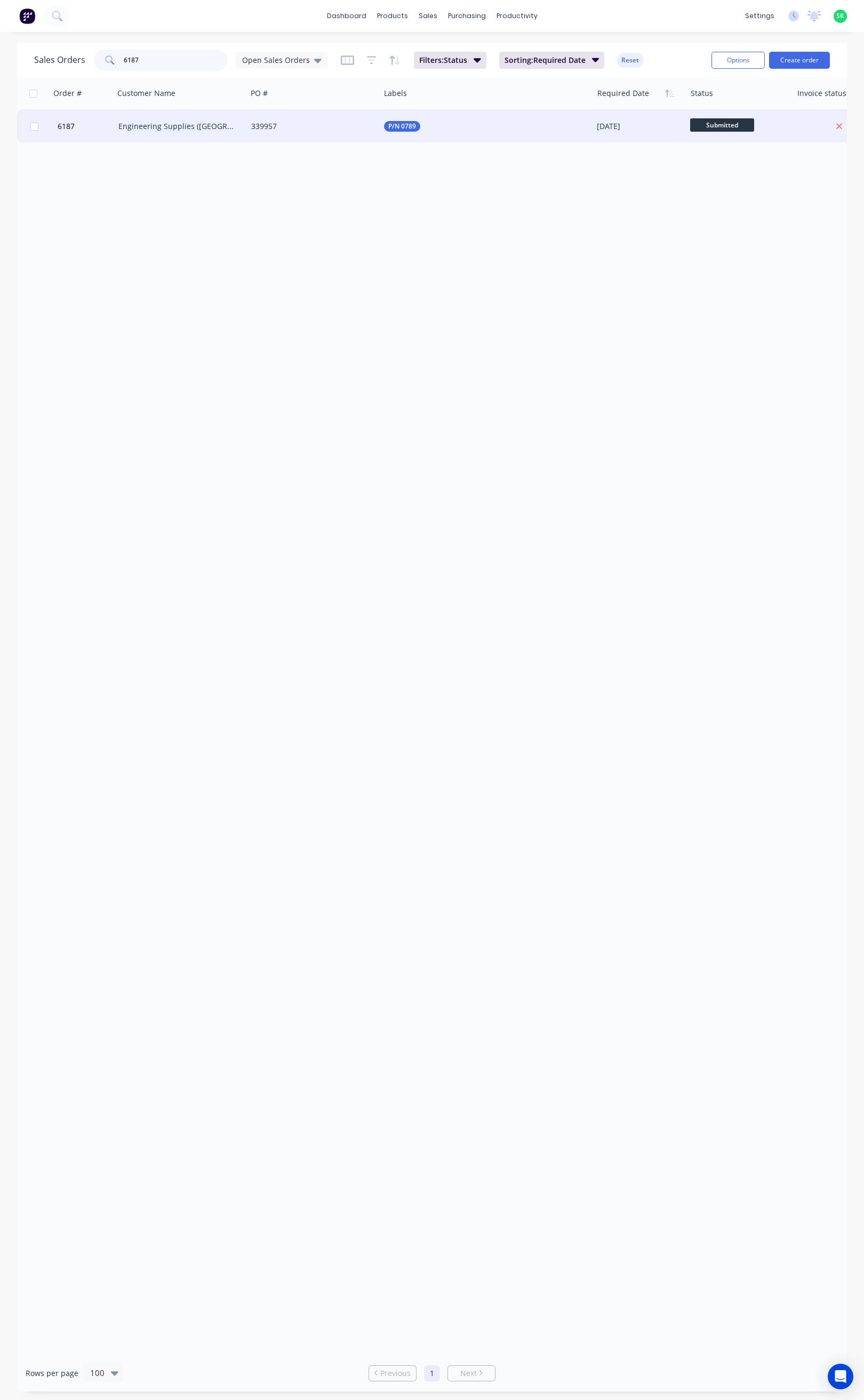
type input "6187"
click at [195, 133] on div "Engineering Supplies ([GEOGRAPHIC_DATA]) Pty Ltd" at bounding box center [181, 126] width 133 height 32
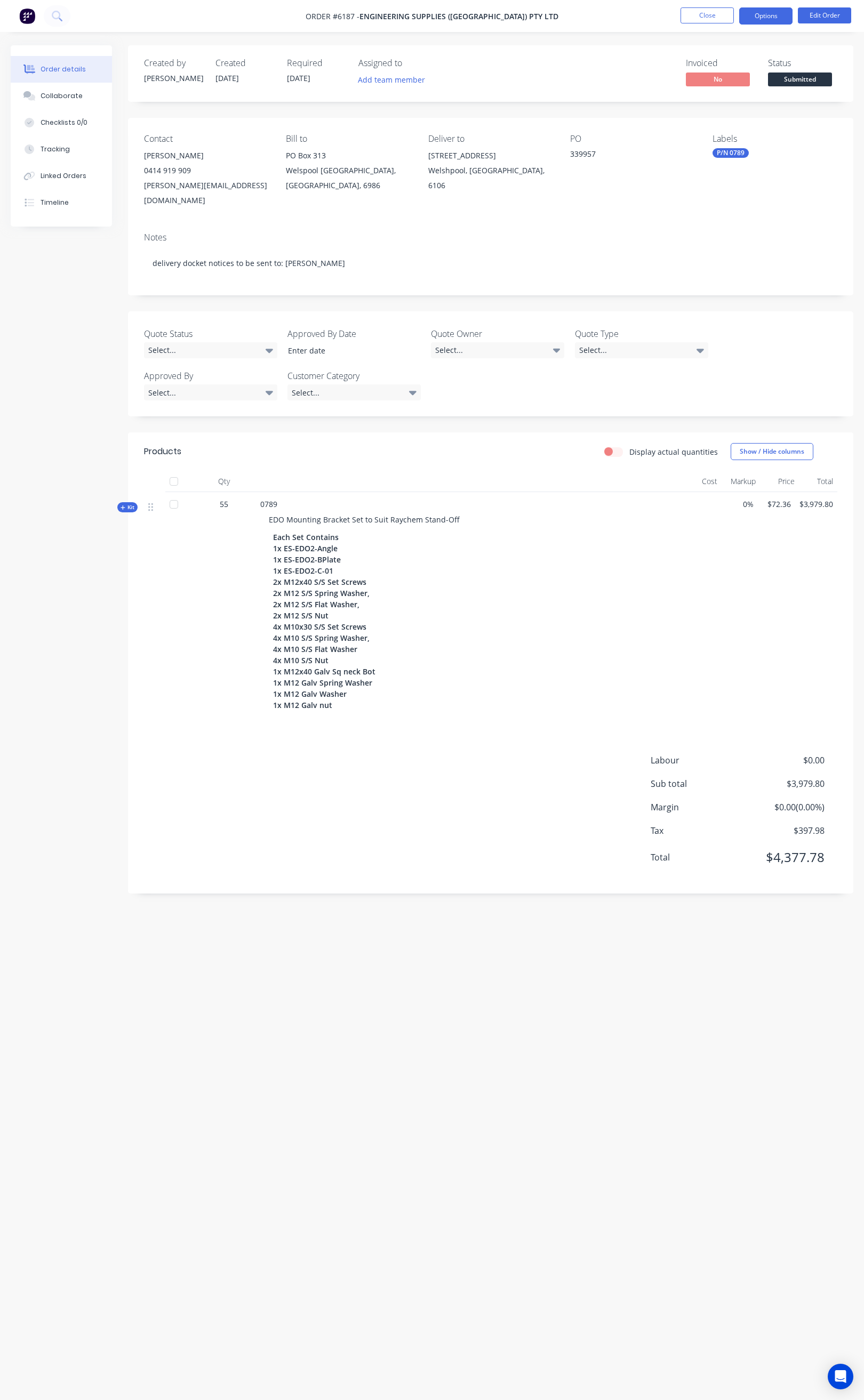
click at [765, 11] on button "Options" at bounding box center [766, 16] width 53 height 17
click at [725, 145] on div "Delivery Docket" at bounding box center [734, 150] width 98 height 15
drag, startPoint x: 718, startPoint y: 126, endPoint x: 720, endPoint y: 106, distance: 20.1
click at [720, 106] on div "DELIVERY DOCKET Back With pricing Without pricing Custom" at bounding box center [734, 86] width 117 height 112
click at [720, 106] on div "Without pricing" at bounding box center [734, 107] width 98 height 15
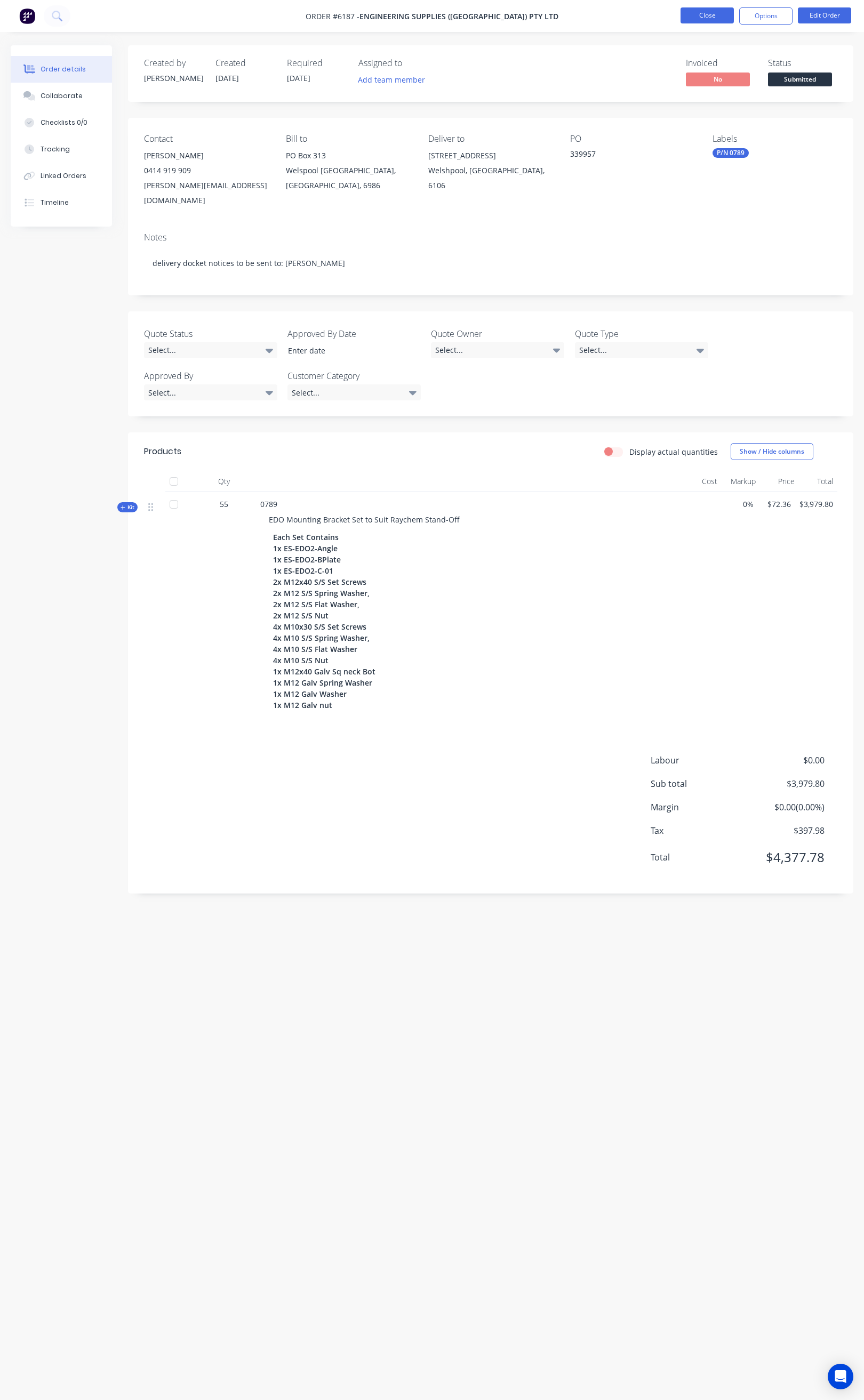
click at [688, 16] on button "Close" at bounding box center [707, 15] width 53 height 16
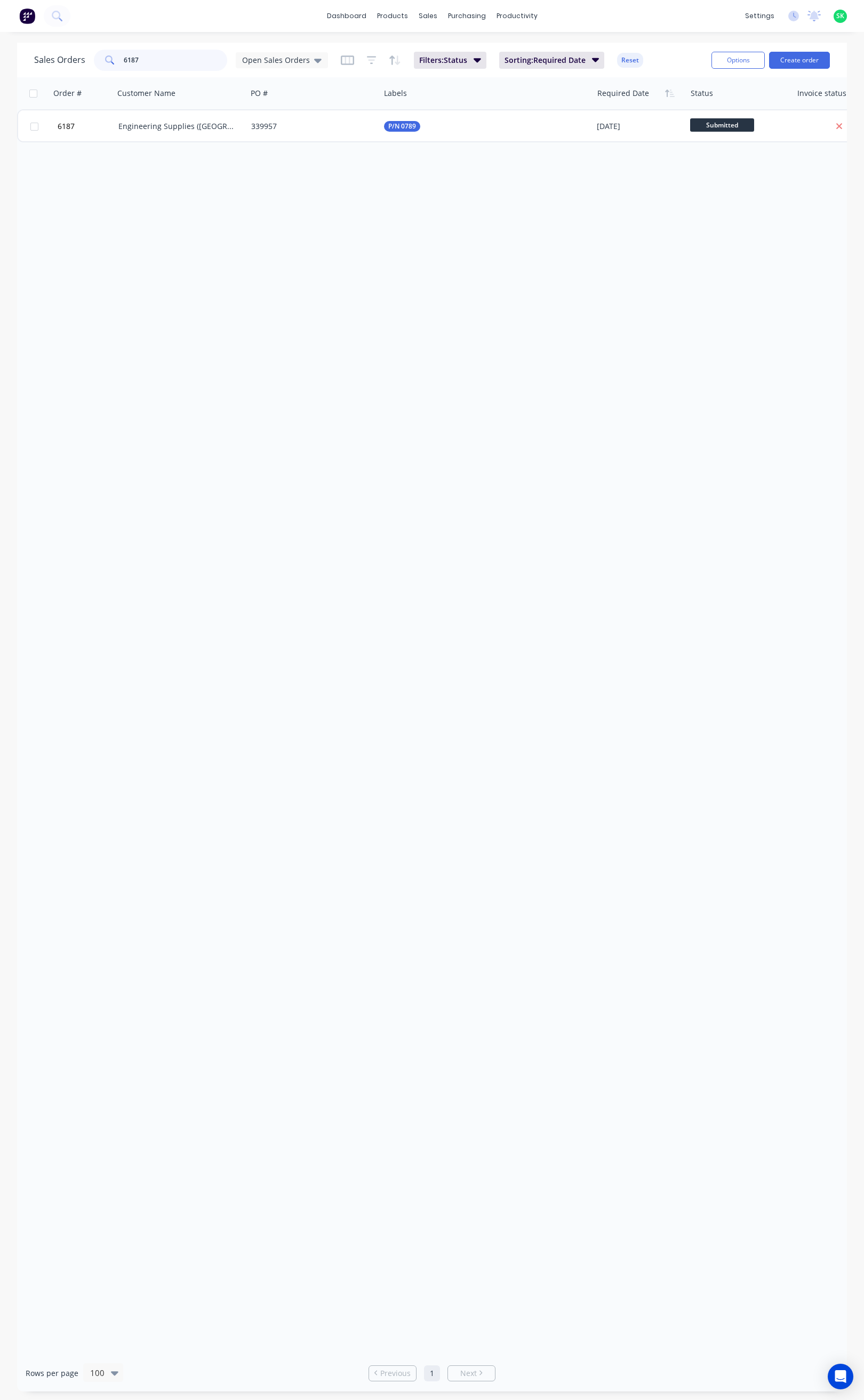
click at [152, 60] on input "6187" at bounding box center [176, 60] width 104 height 21
type input "6188"
click at [195, 141] on div "6188 The Energy Network ([GEOGRAPHIC_DATA]) Pty Ltd 52506 P/N 0283 P/N 0603 [DA…" at bounding box center [492, 126] width 949 height 33
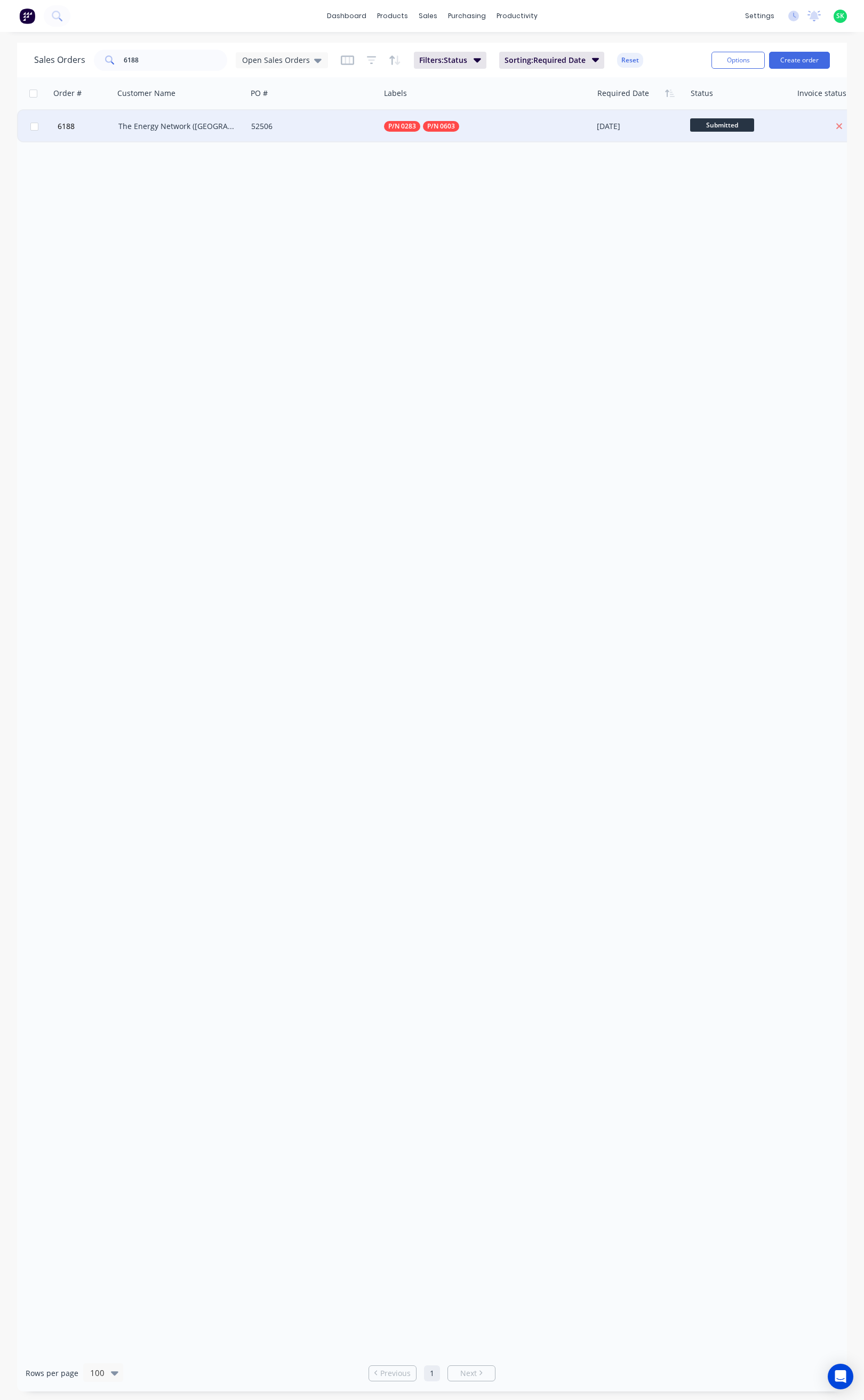
click at [213, 121] on div "The Energy Network ([GEOGRAPHIC_DATA]) Pty Ltd" at bounding box center [178, 127] width 119 height 11
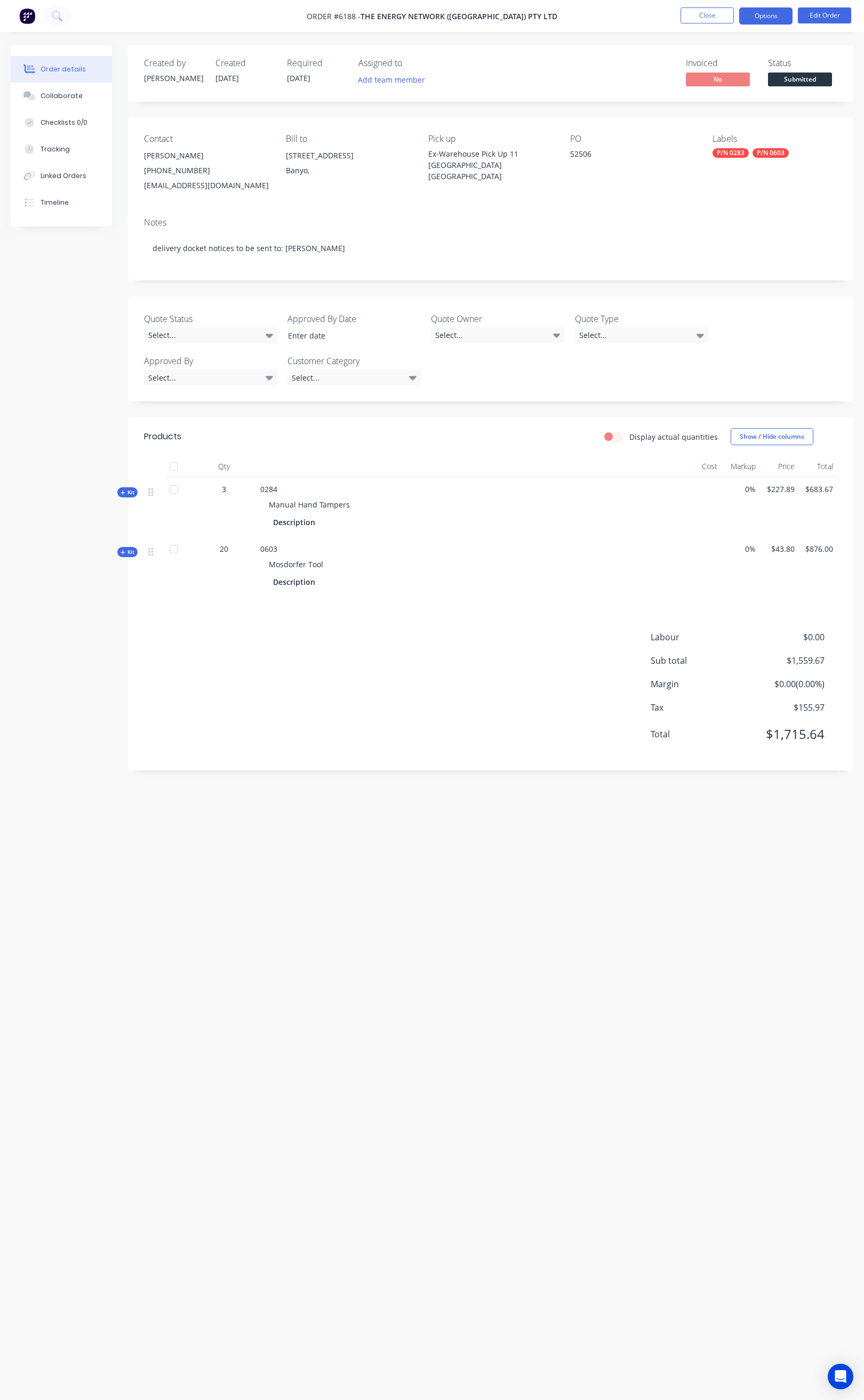
click at [755, 13] on button "Options" at bounding box center [766, 16] width 53 height 17
click at [722, 145] on div "Delivery Docket" at bounding box center [734, 150] width 98 height 15
click at [722, 114] on div "Without pricing" at bounding box center [734, 107] width 98 height 15
click at [696, 14] on button "Close" at bounding box center [707, 15] width 53 height 16
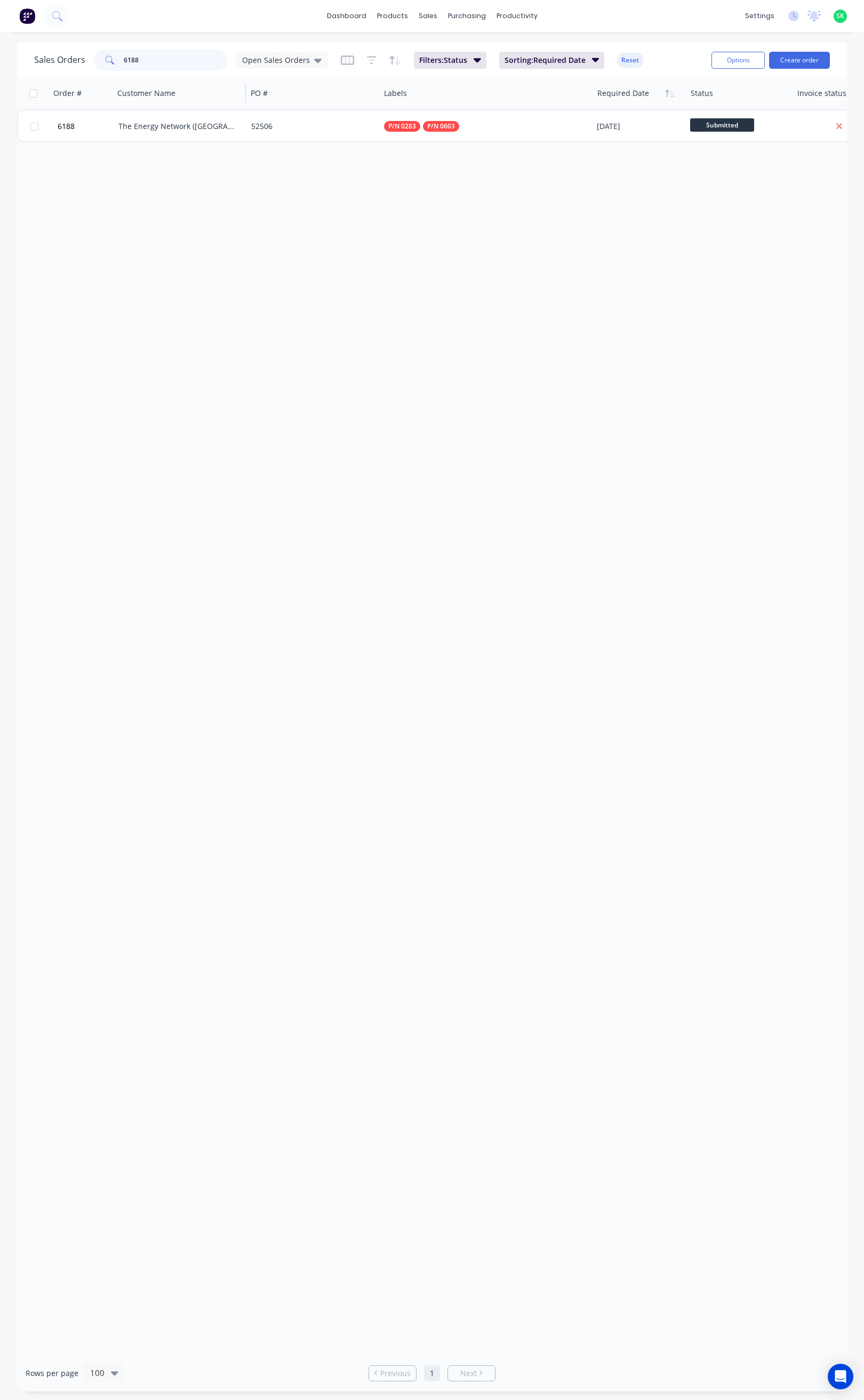
drag, startPoint x: 161, startPoint y: 58, endPoint x: 115, endPoint y: 77, distance: 49.8
click at [115, 64] on div "6188" at bounding box center [160, 60] width 133 height 21
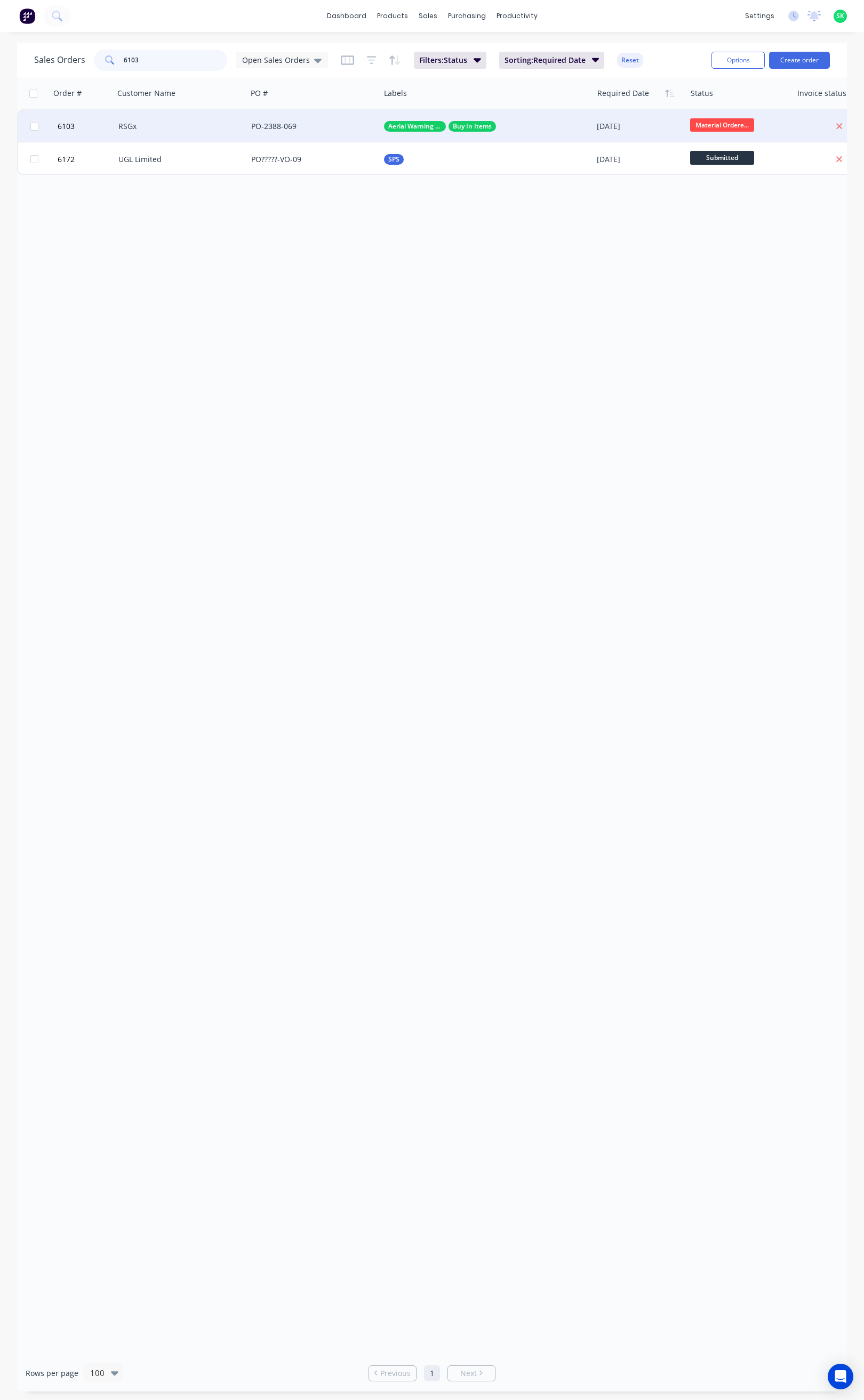
type input "6103"
click at [165, 128] on div "RSGx" at bounding box center [178, 127] width 119 height 11
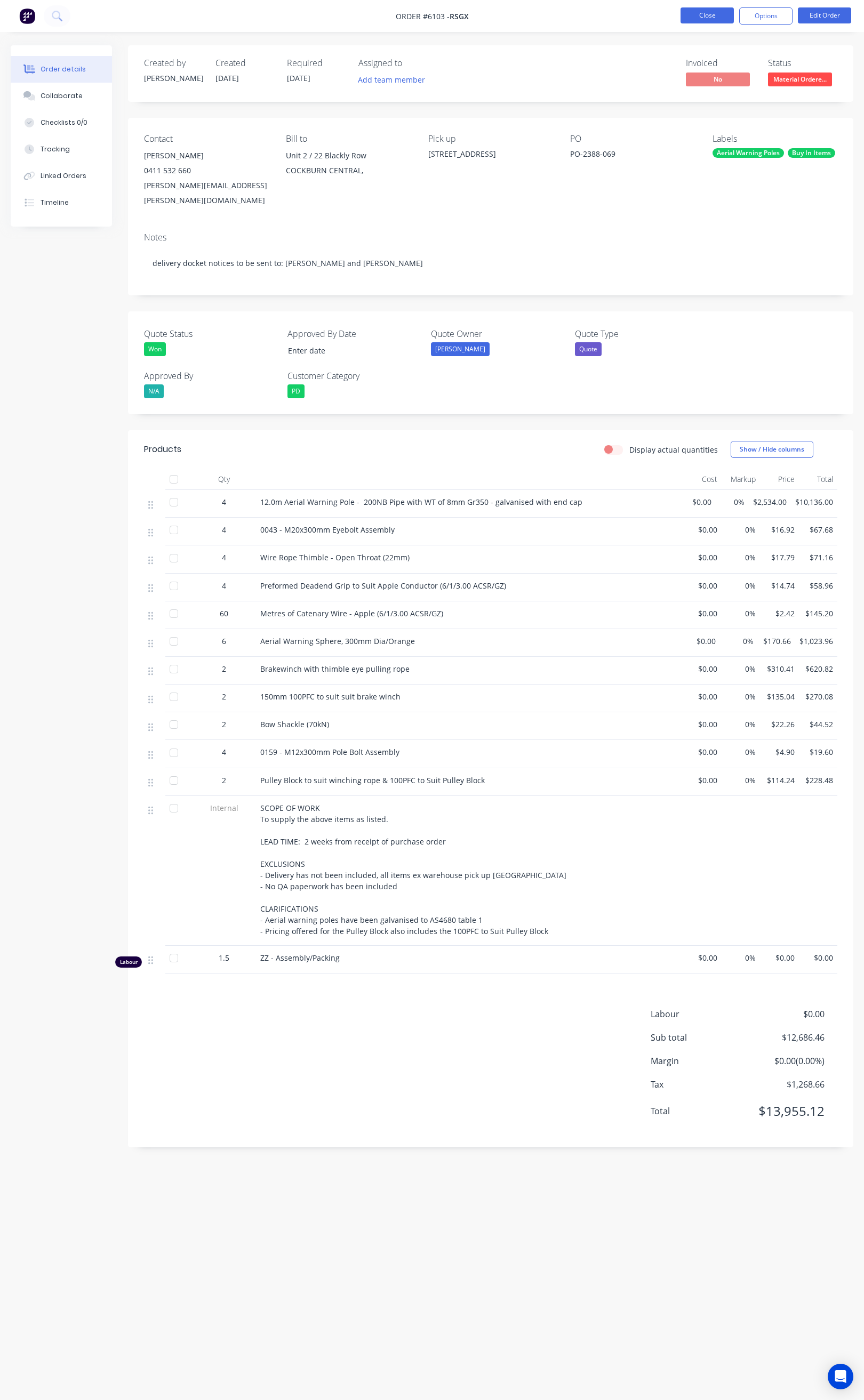
click at [712, 19] on button "Close" at bounding box center [707, 15] width 53 height 16
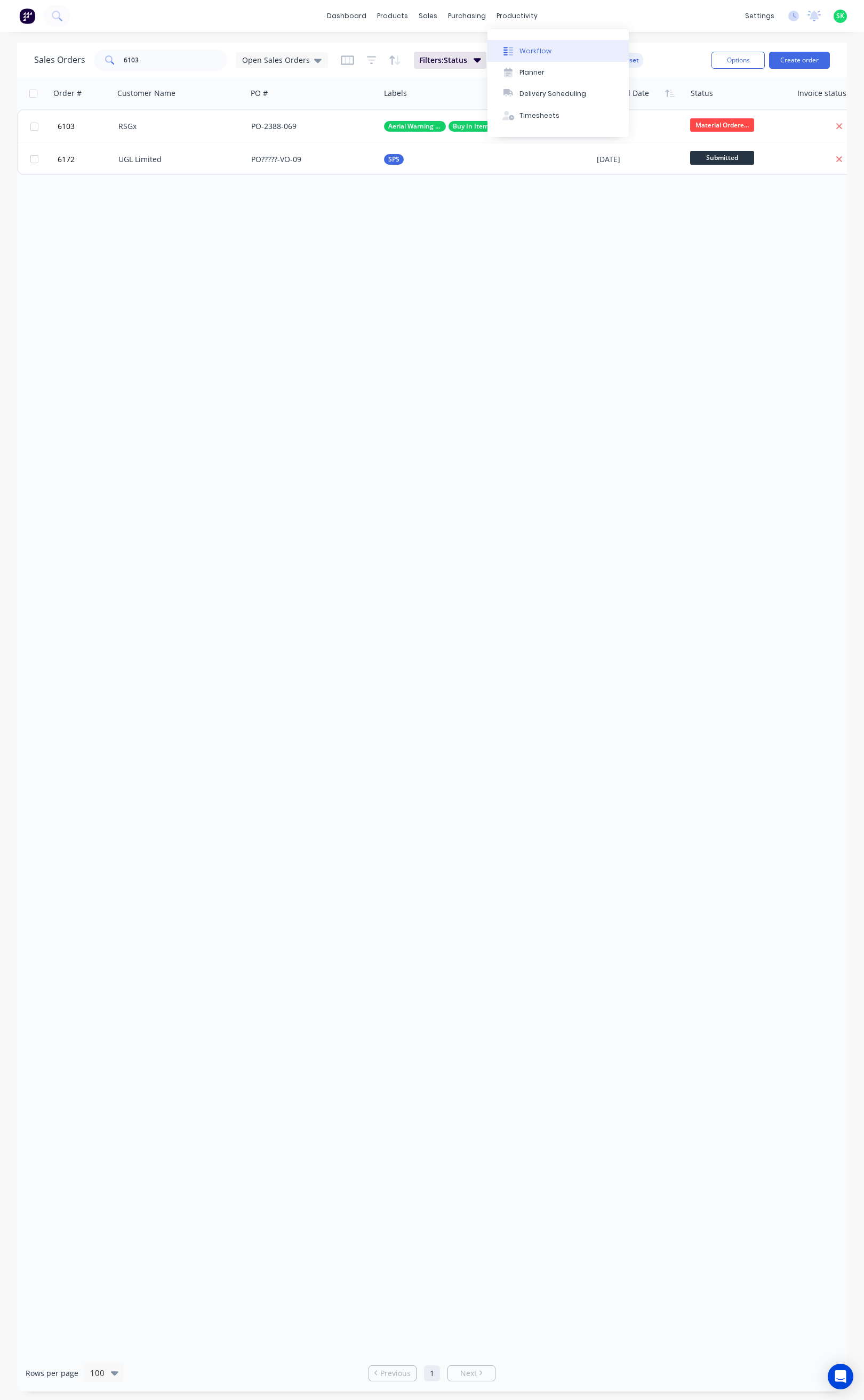
click at [526, 46] on div "Workflow" at bounding box center [535, 51] width 32 height 10
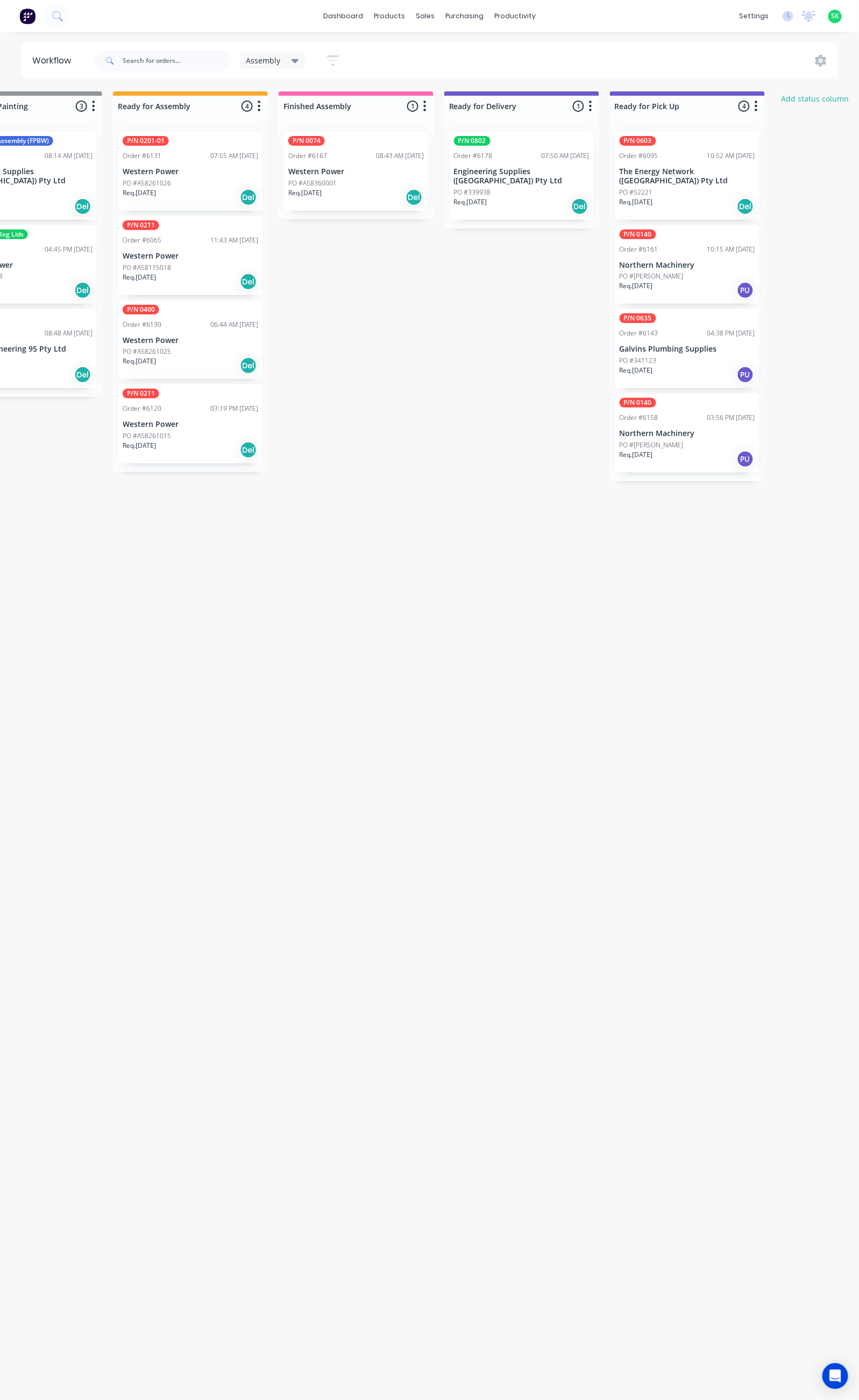
scroll to position [2, 414]
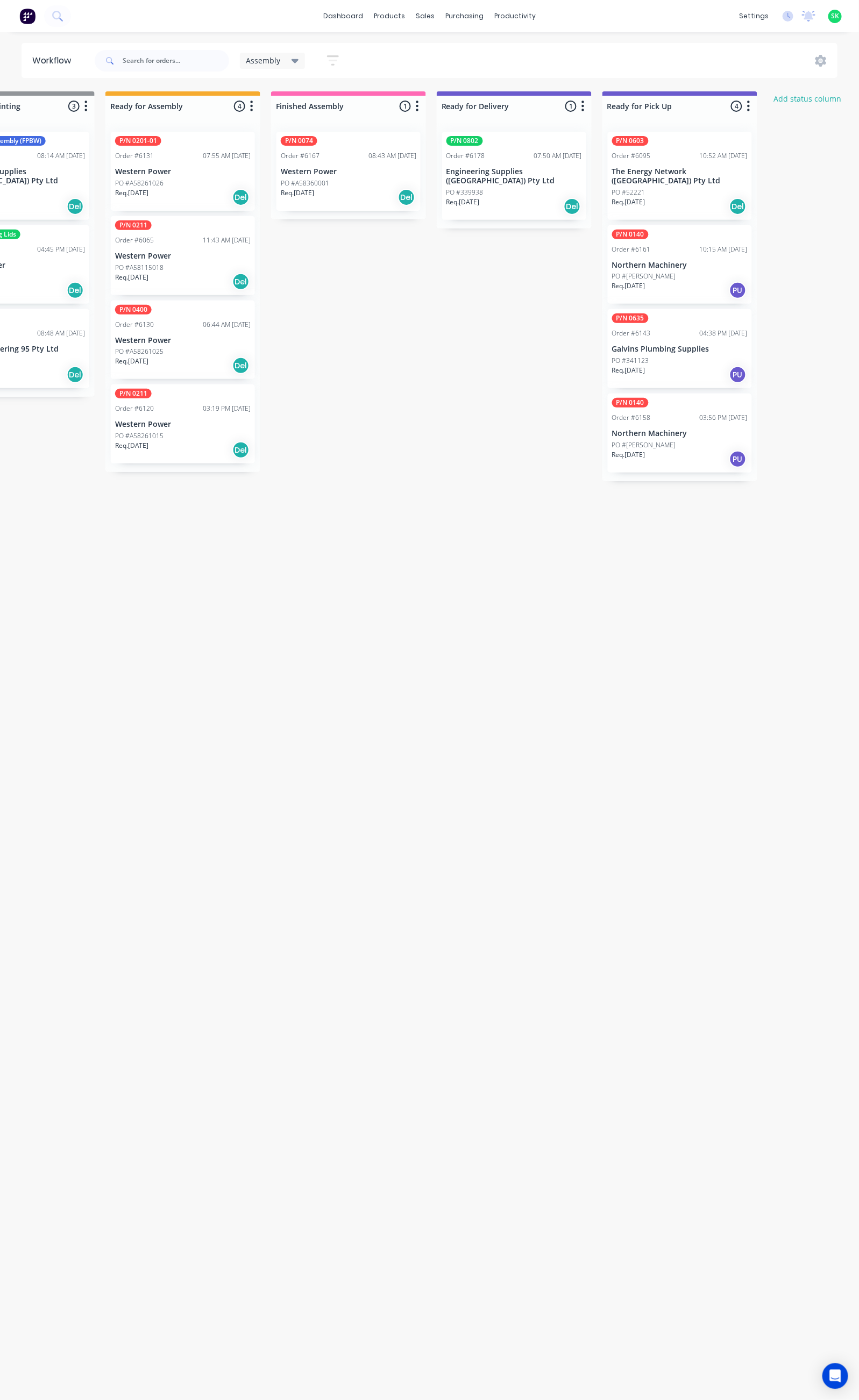
click at [685, 345] on p "Galvins Plumbing Supplies" at bounding box center [679, 349] width 135 height 9
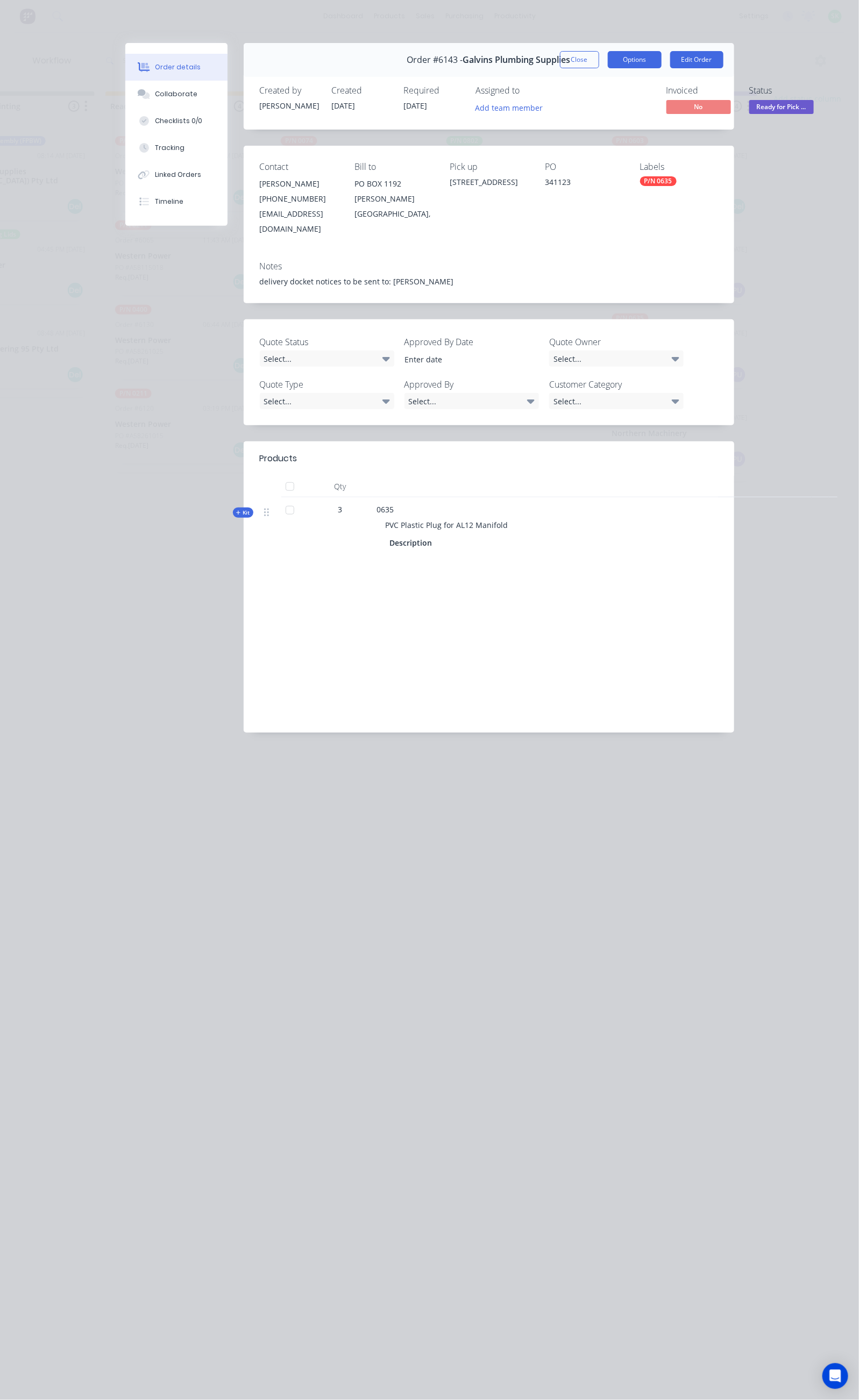
click at [662, 58] on button "Options" at bounding box center [634, 59] width 54 height 17
click at [599, 55] on button "Close" at bounding box center [579, 59] width 39 height 17
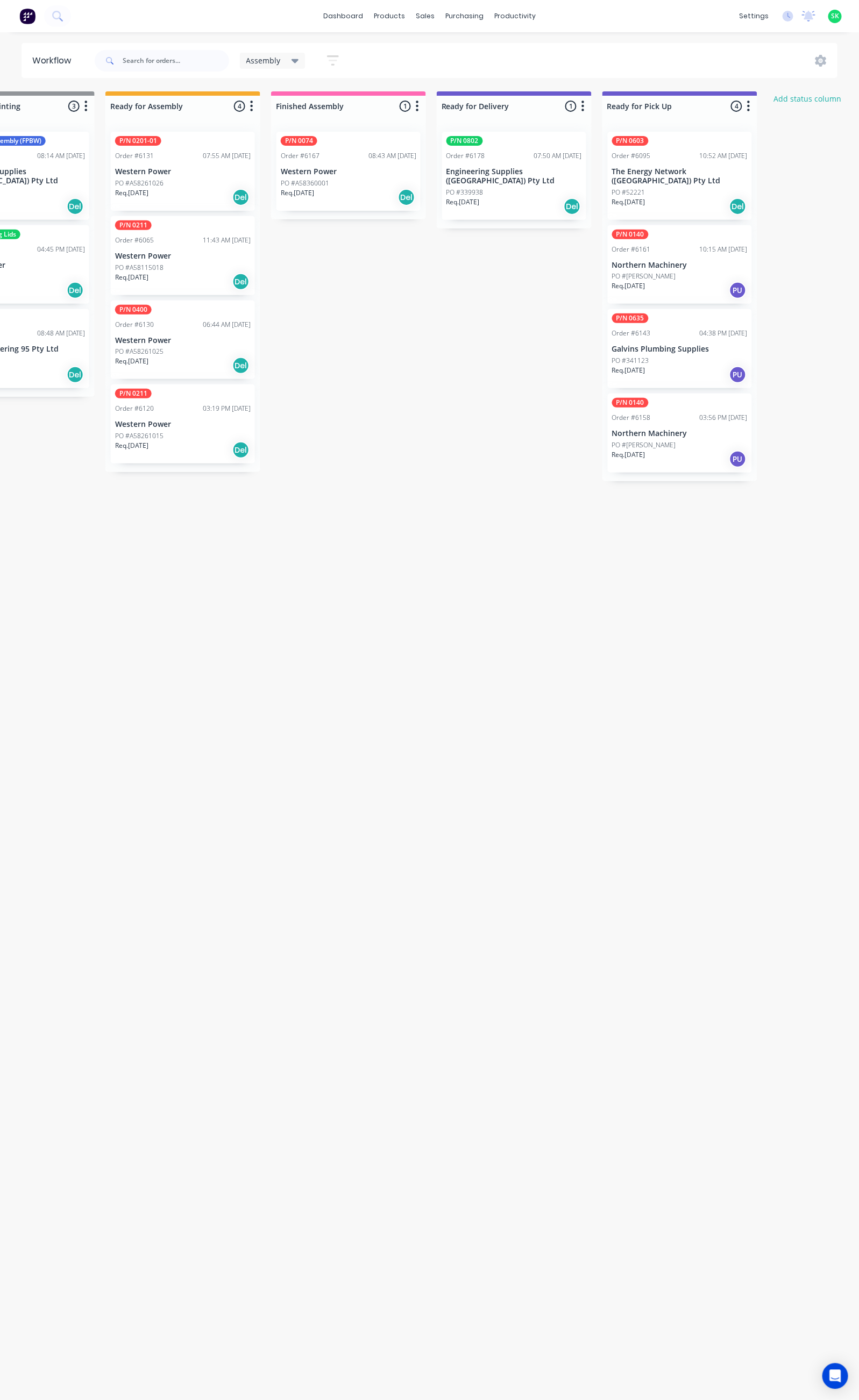
click at [656, 335] on div "Order #6143 04:38 PM [DATE]" at bounding box center [679, 333] width 135 height 10
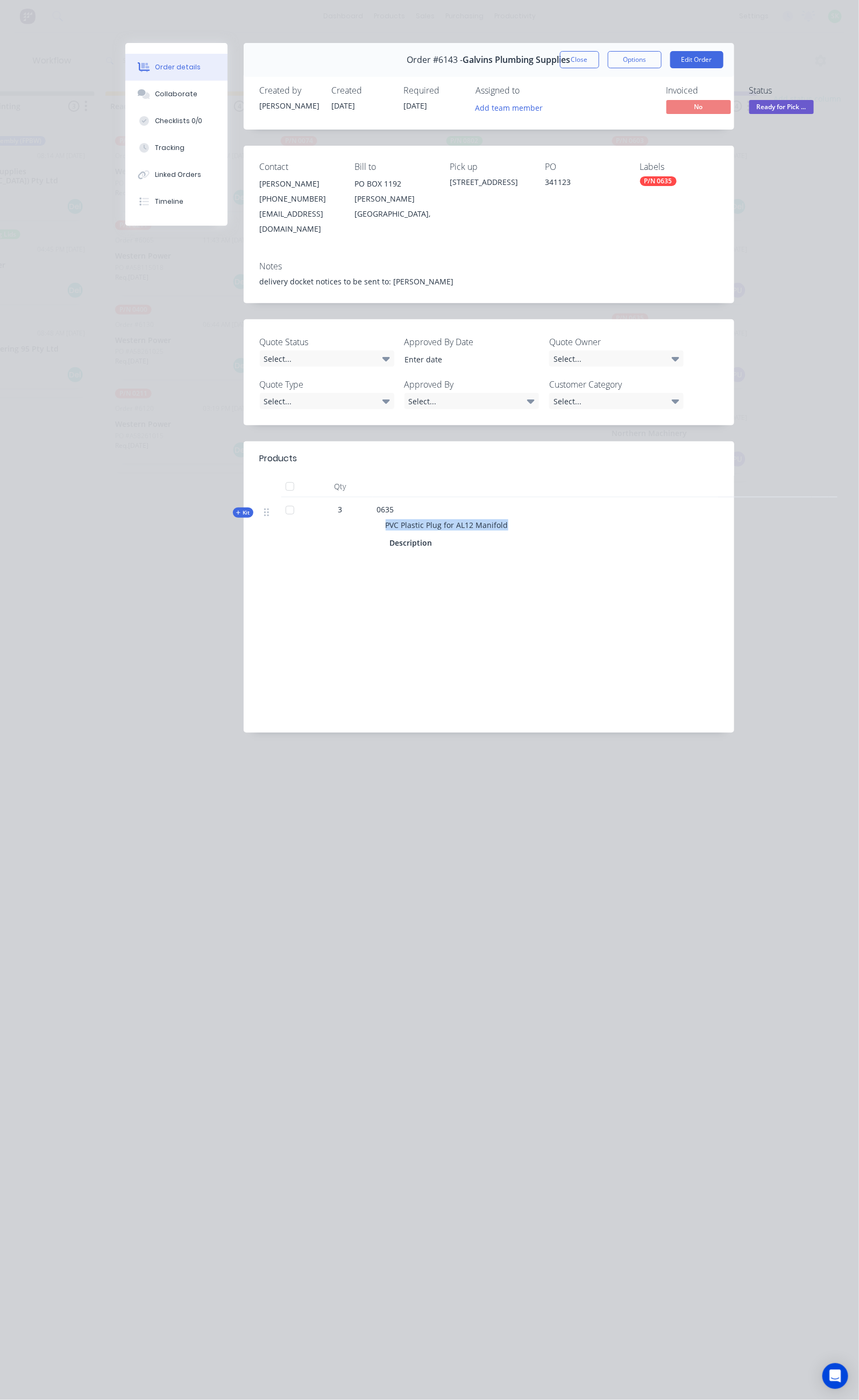
drag, startPoint x: 413, startPoint y: 510, endPoint x: 278, endPoint y: 510, distance: 135.0
click at [377, 515] on div "PVC Plastic Plug for AL12 Manifold" at bounding box center [588, 525] width 422 height 20
copy span "PVC Plastic Plug for AL12 Manifold"
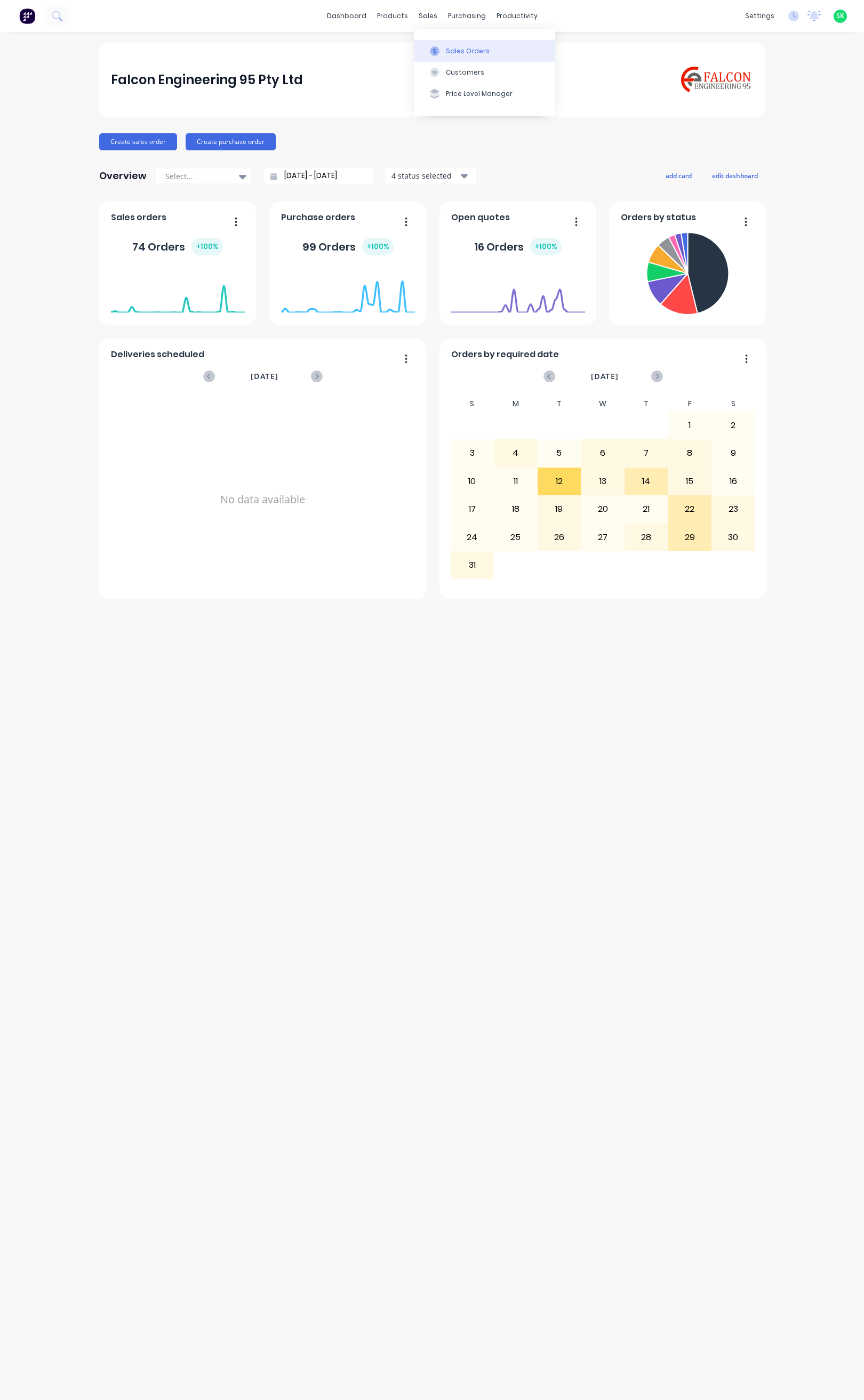
click at [440, 43] on button "Sales Orders" at bounding box center [484, 51] width 141 height 21
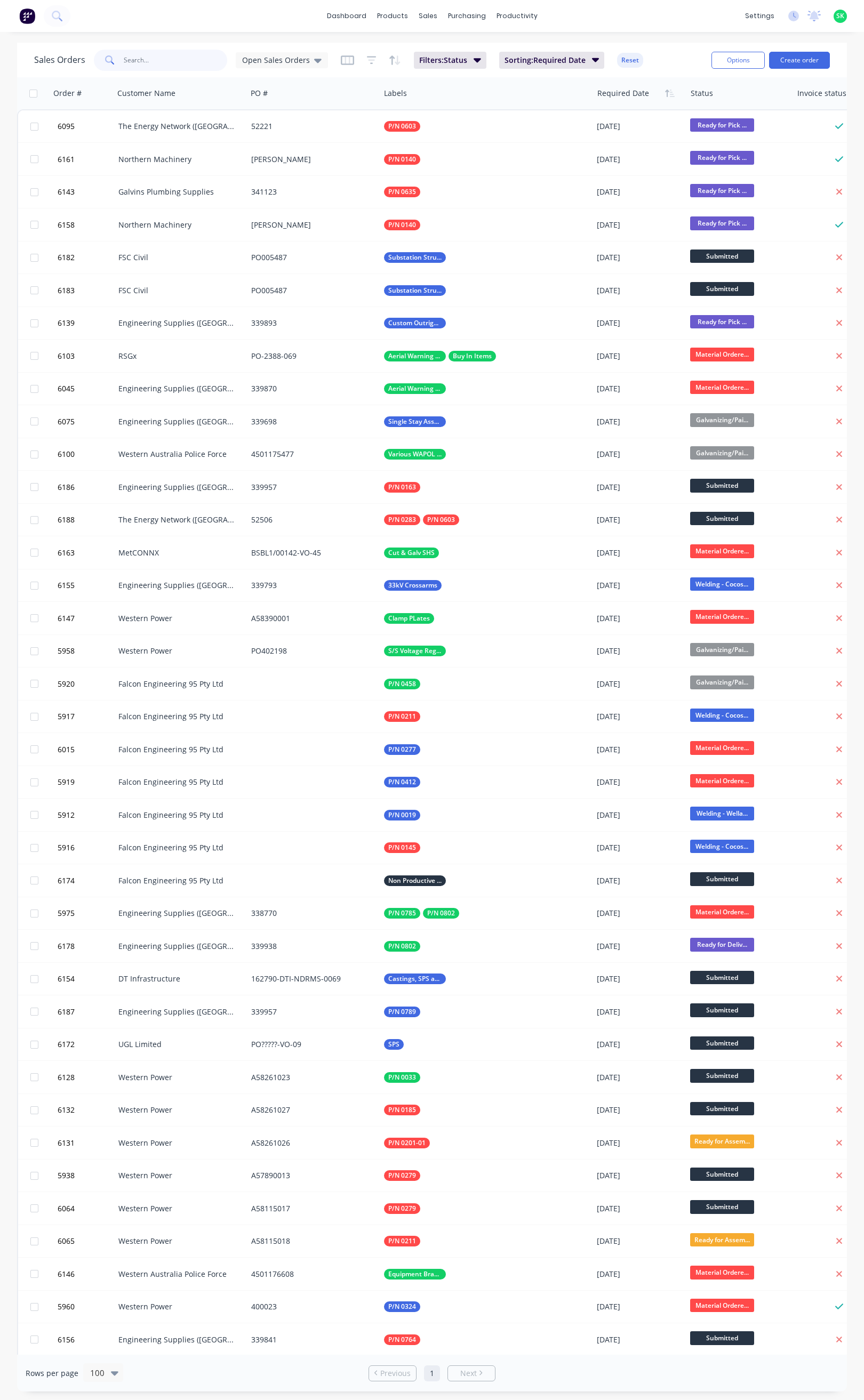
click at [135, 61] on input "text" at bounding box center [176, 60] width 104 height 21
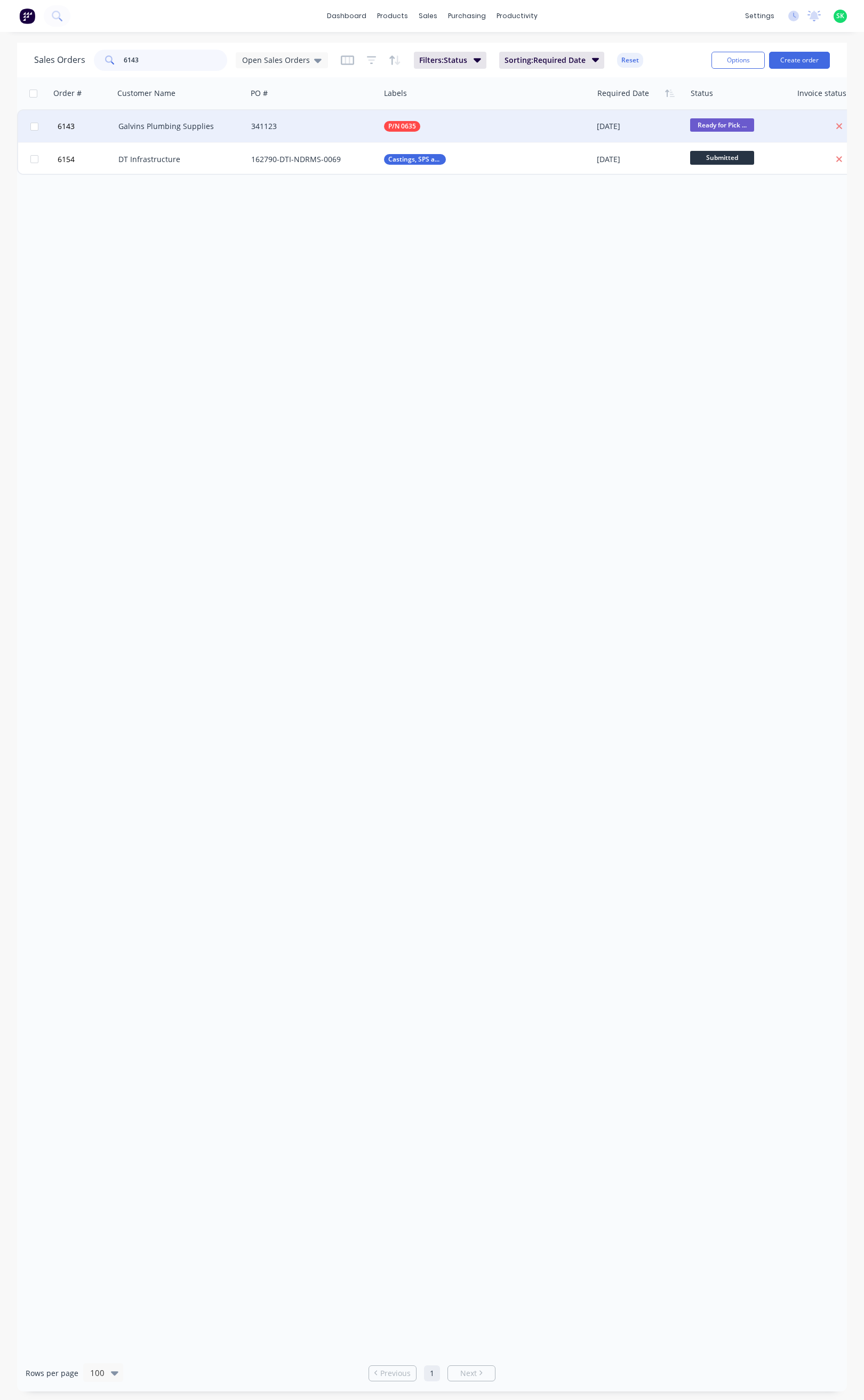
type input "6143"
click at [215, 128] on div "Galvins Plumbing Supplies" at bounding box center [178, 127] width 119 height 11
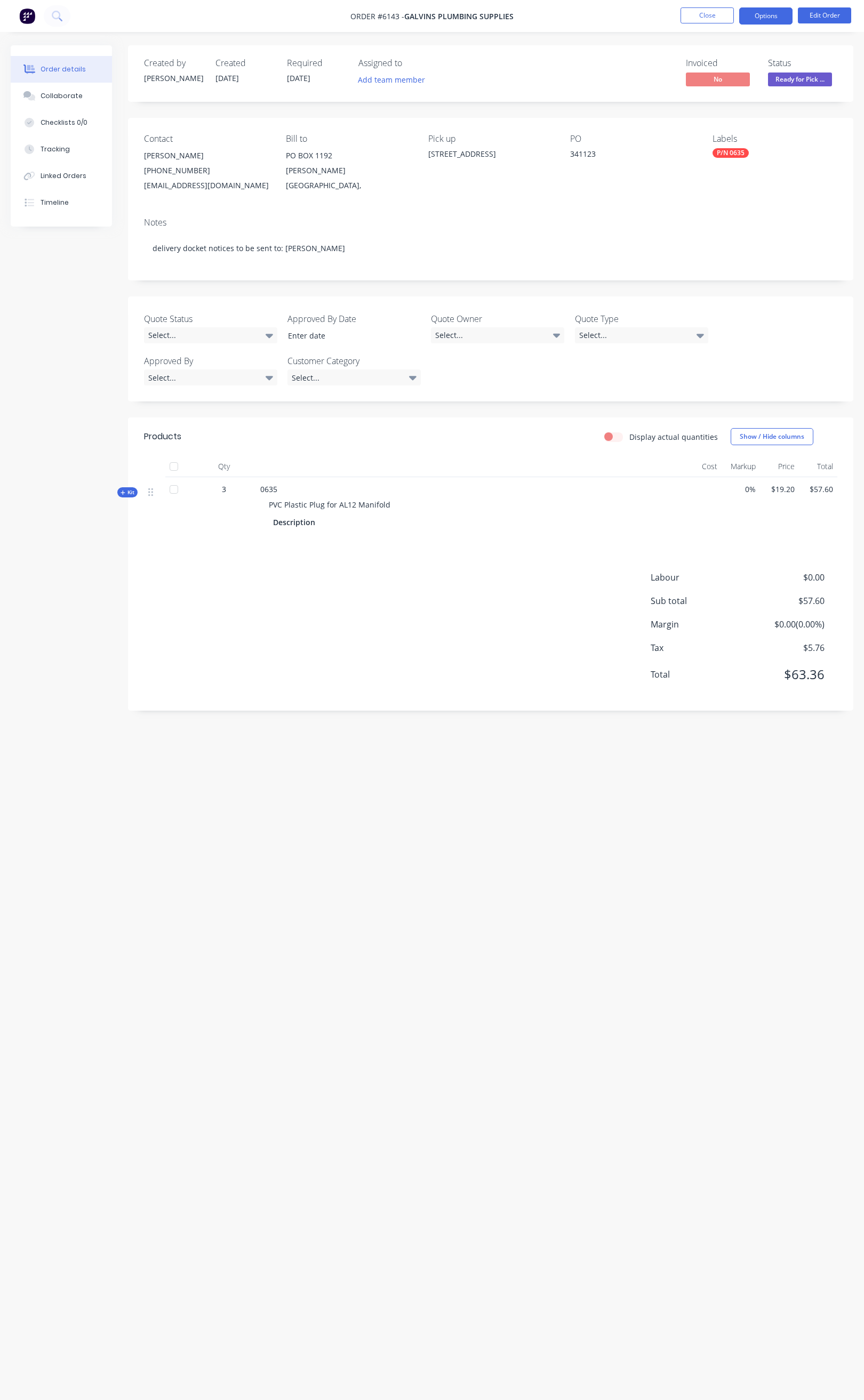
click at [770, 8] on button "Options" at bounding box center [766, 16] width 53 height 17
click at [729, 109] on div "Order Confirmation" at bounding box center [734, 107] width 98 height 15
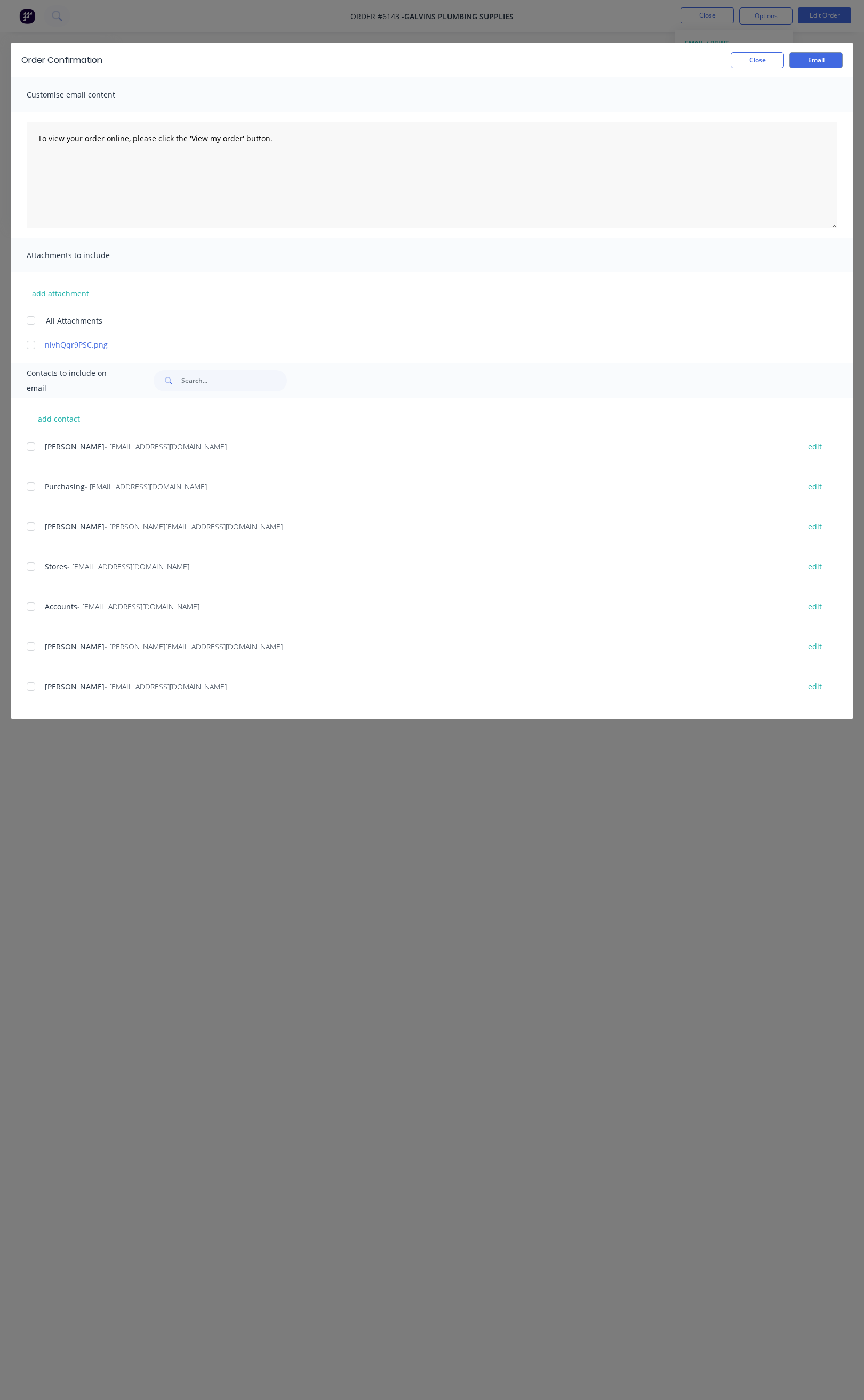
click at [32, 521] on div at bounding box center [30, 527] width 21 height 21
click at [29, 565] on div at bounding box center [30, 566] width 21 height 21
drag, startPoint x: 34, startPoint y: 608, endPoint x: 34, endPoint y: 615, distance: 7.0
click at [34, 610] on div at bounding box center [30, 607] width 21 height 21
click at [34, 601] on div at bounding box center [30, 607] width 21 height 21
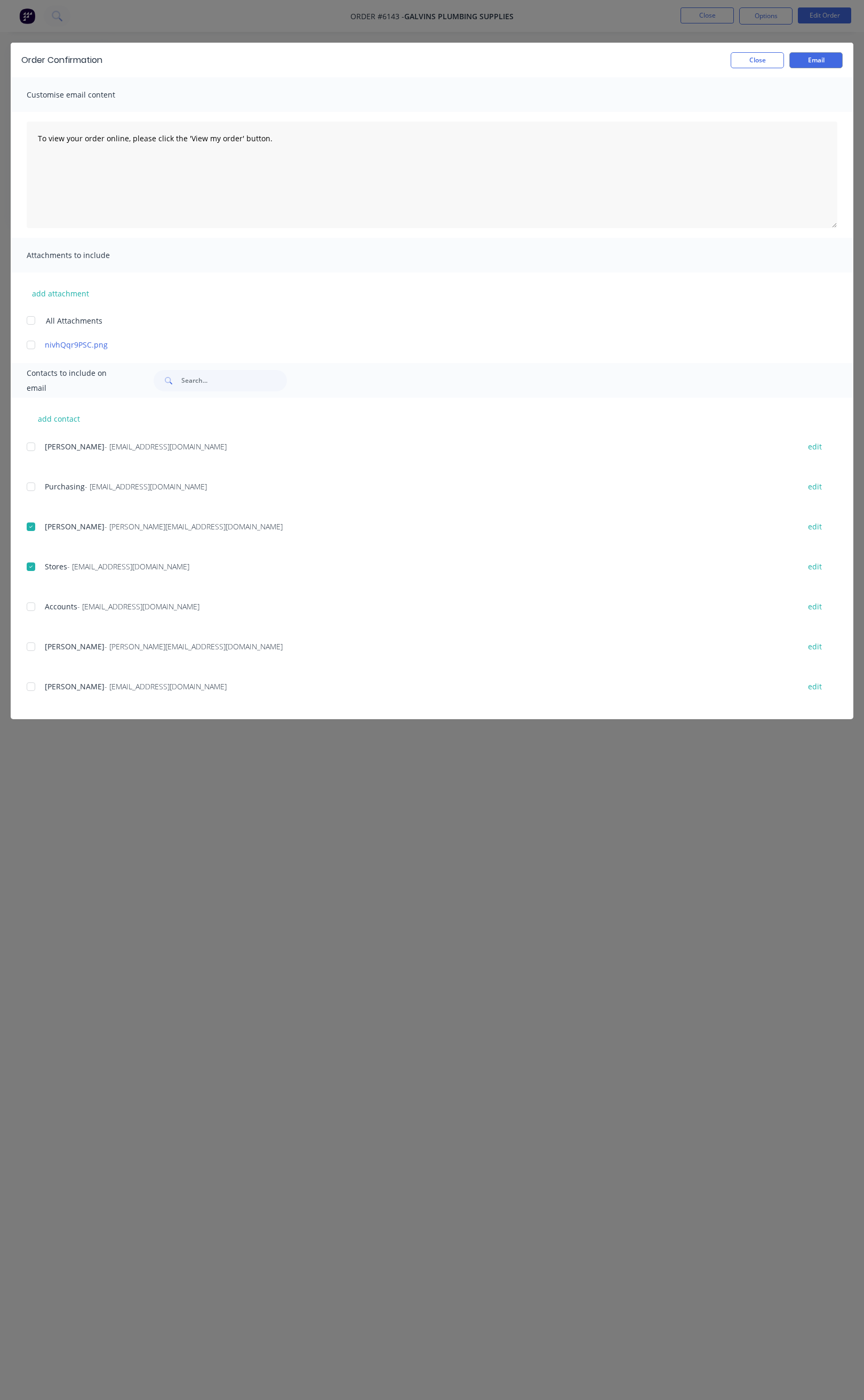
drag, startPoint x: 34, startPoint y: 682, endPoint x: 34, endPoint y: 653, distance: 29.0
click at [34, 682] on div at bounding box center [30, 686] width 21 height 21
click at [34, 642] on div at bounding box center [30, 646] width 21 height 21
drag, startPoint x: 260, startPoint y: 146, endPoint x: 39, endPoint y: 147, distance: 221.0
click at [39, 147] on textarea "To view your order online, please click the 'View my order' button." at bounding box center [432, 175] width 811 height 107
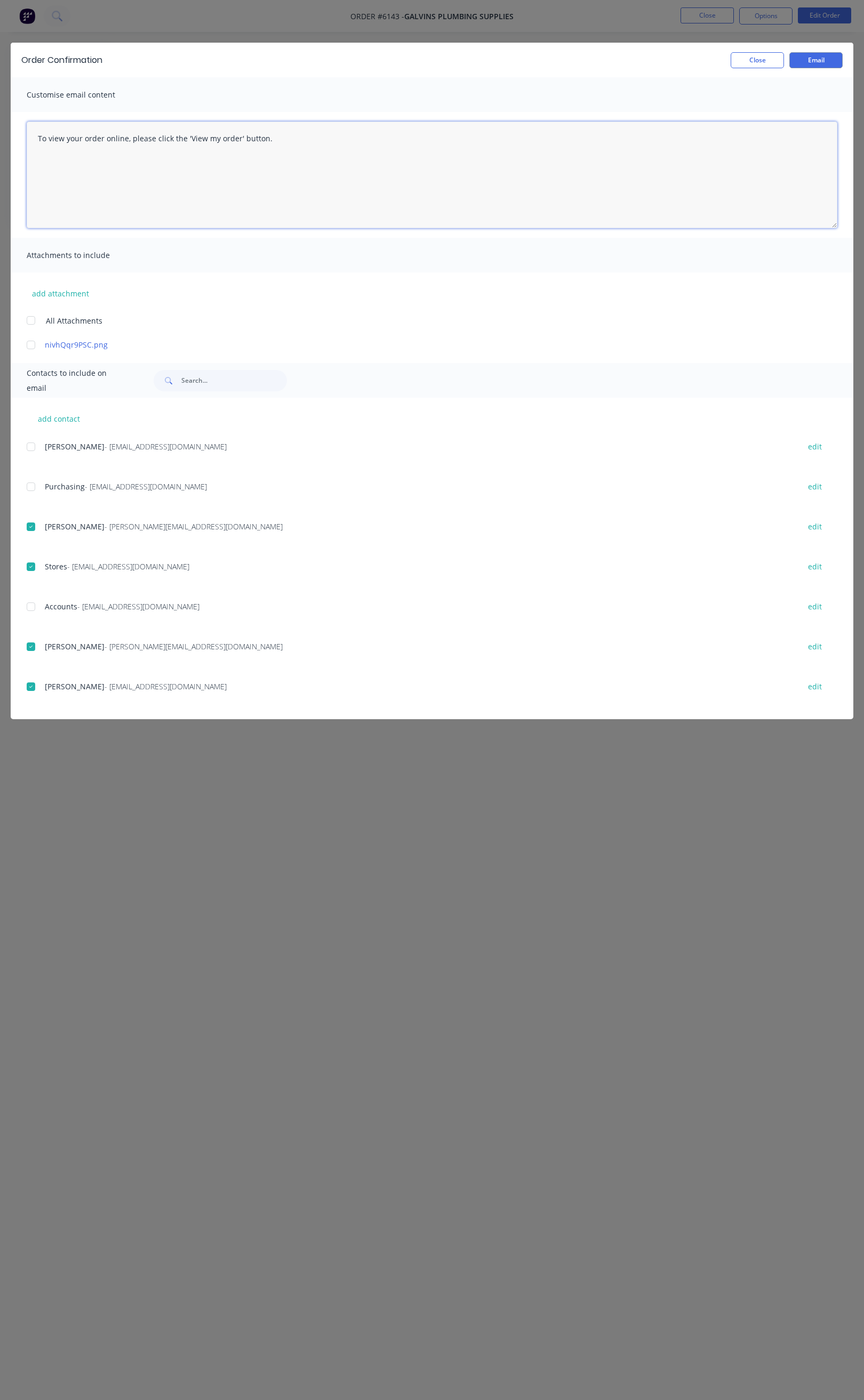
paste textarea "Hi All, Your order _______ is now ready for you to pick up in full. Please come…"
drag, startPoint x: 146, startPoint y: 170, endPoint x: 145, endPoint y: 182, distance: 12.0
click at [145, 172] on textarea at bounding box center [432, 175] width 811 height 107
drag, startPoint x: 192, startPoint y: 147, endPoint x: 2, endPoint y: 165, distance: 190.9
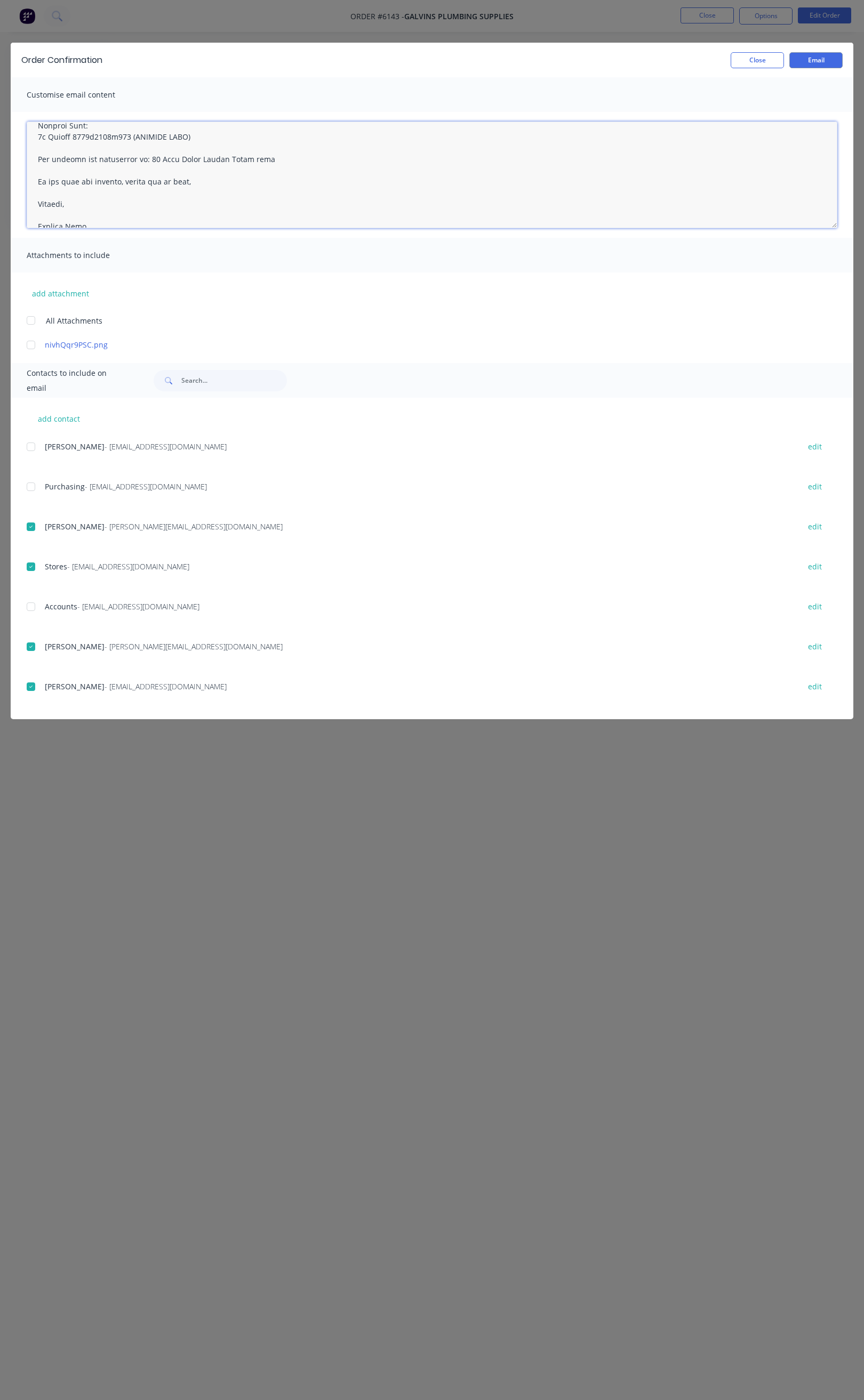
click at [36, 152] on textarea at bounding box center [432, 175] width 811 height 107
paste textarea "PVC Plastic Plug for AL12 Manifold"
click at [55, 149] on textarea at bounding box center [432, 175] width 811 height 107
click at [229, 170] on textarea at bounding box center [432, 175] width 811 height 107
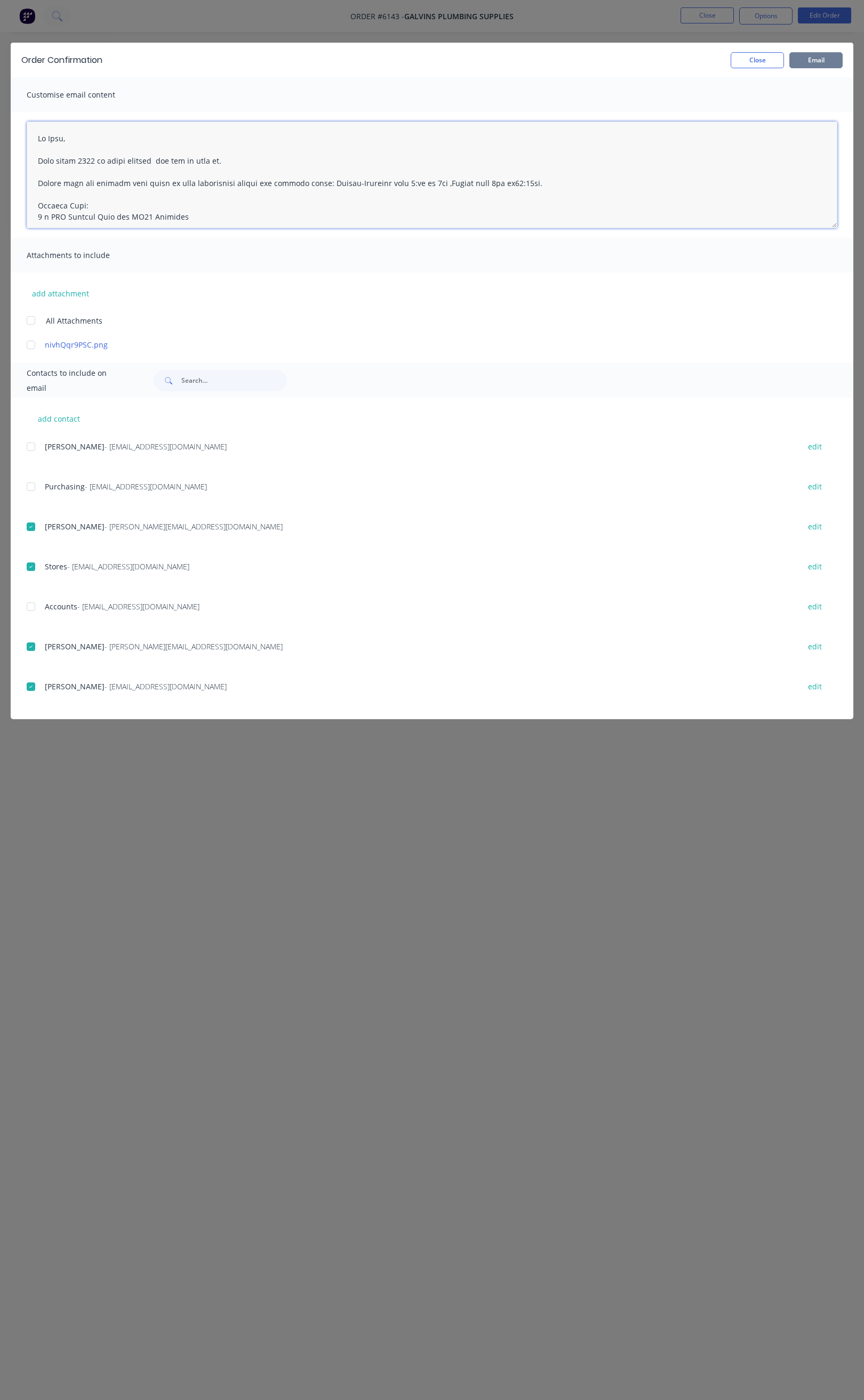
type textarea "Hi Greg, Your order 6143 is still waiting for you to pick up. Please come and c…"
click at [813, 62] on button "Email" at bounding box center [816, 60] width 53 height 16
drag, startPoint x: 768, startPoint y: 57, endPoint x: 742, endPoint y: 62, distance: 26.5
click at [768, 58] on button "Close" at bounding box center [757, 60] width 53 height 16
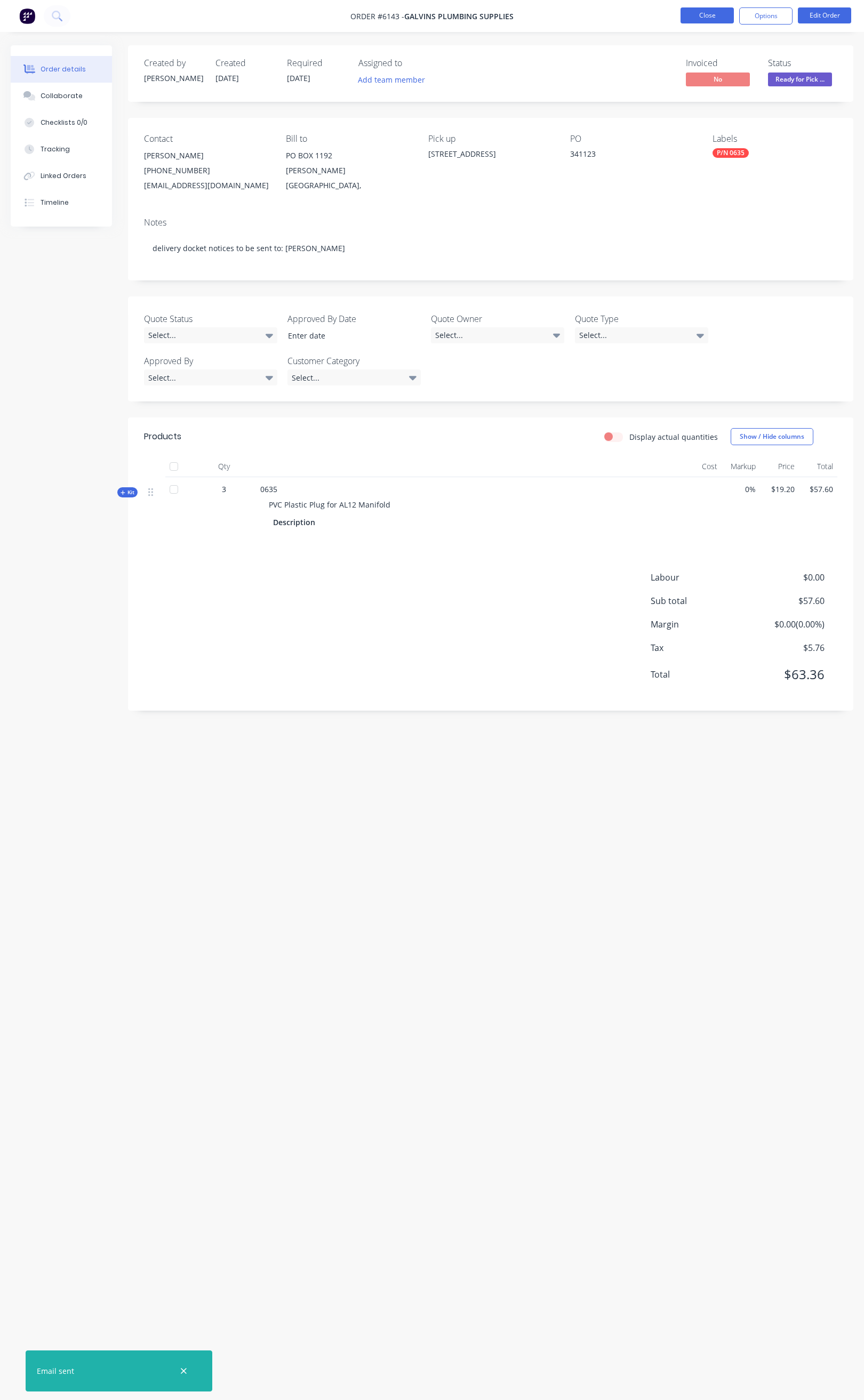
click at [724, 16] on button "Close" at bounding box center [707, 15] width 53 height 16
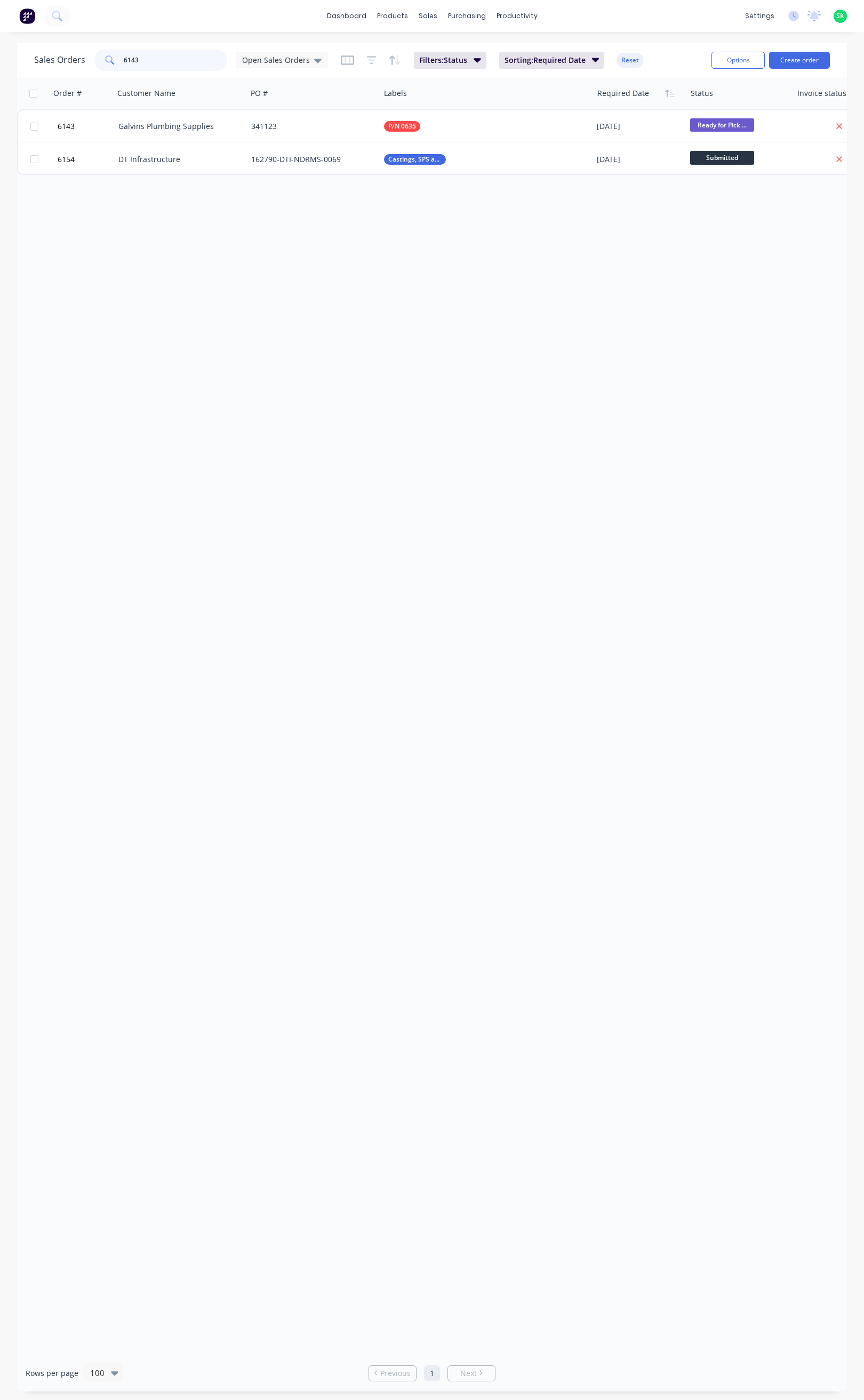
drag, startPoint x: 146, startPoint y: 64, endPoint x: 110, endPoint y: 69, distance: 36.3
click at [110, 69] on div "6143" at bounding box center [160, 60] width 133 height 21
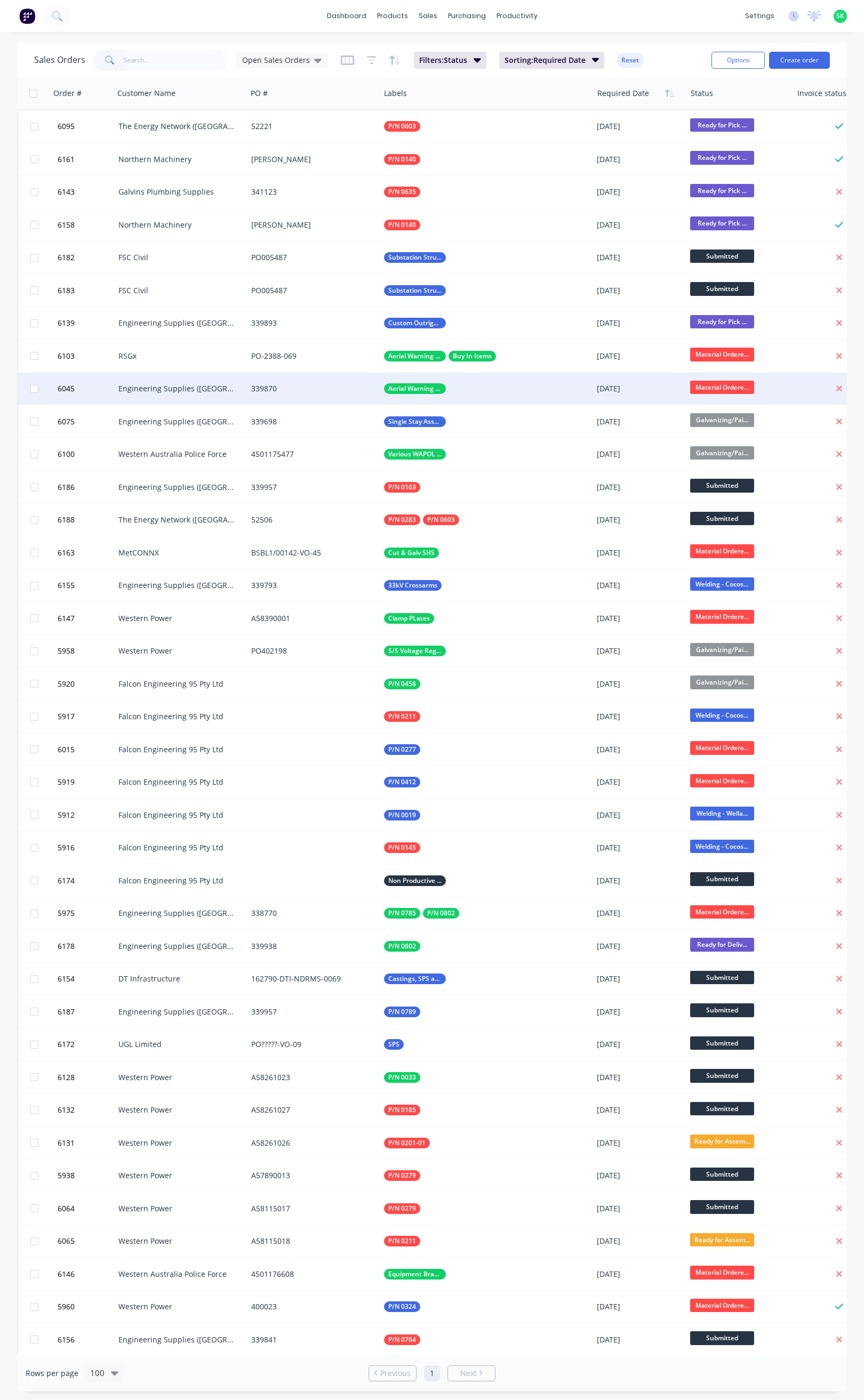
click at [315, 380] on div "339870" at bounding box center [313, 389] width 133 height 32
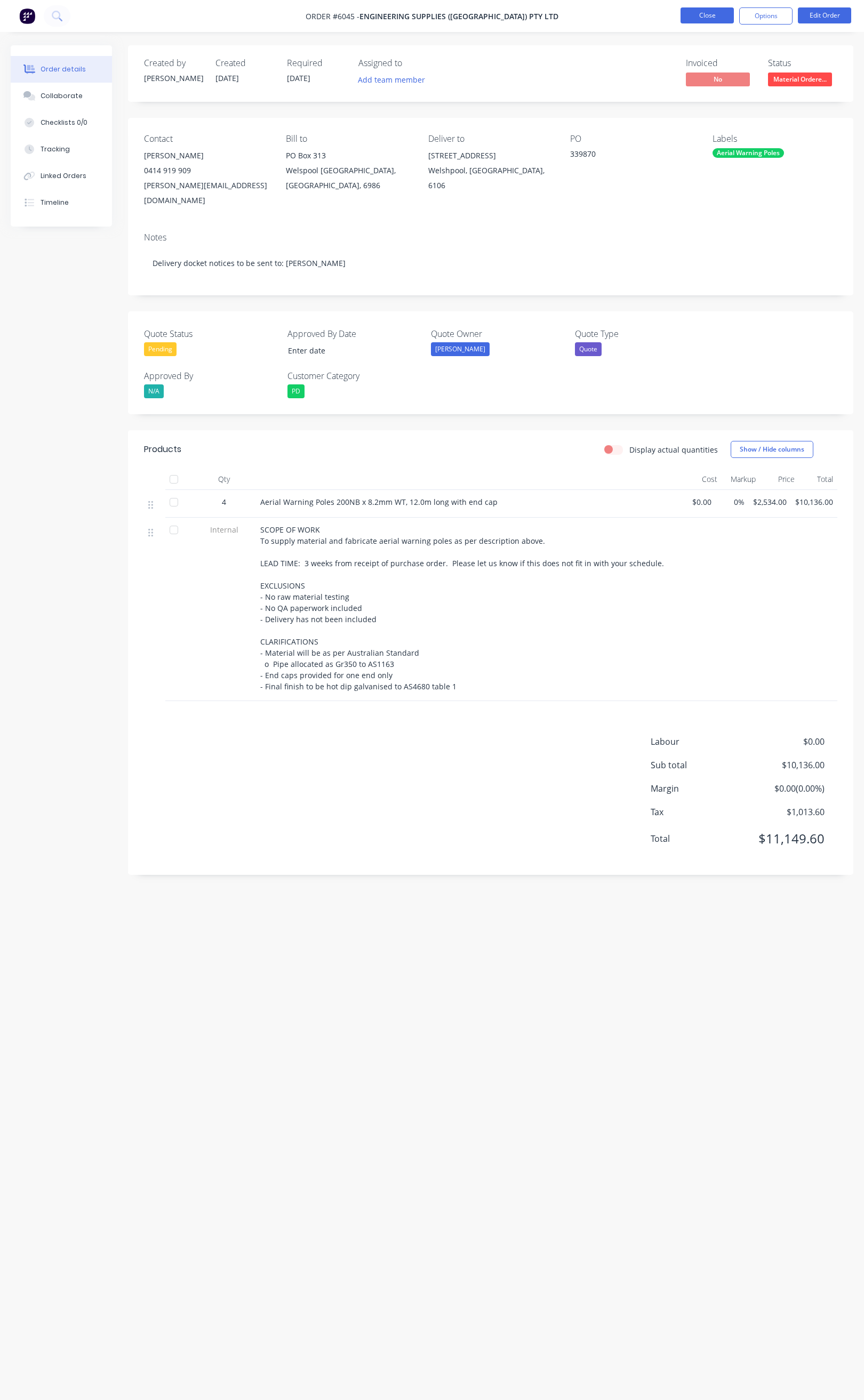
click at [703, 12] on button "Close" at bounding box center [707, 15] width 53 height 16
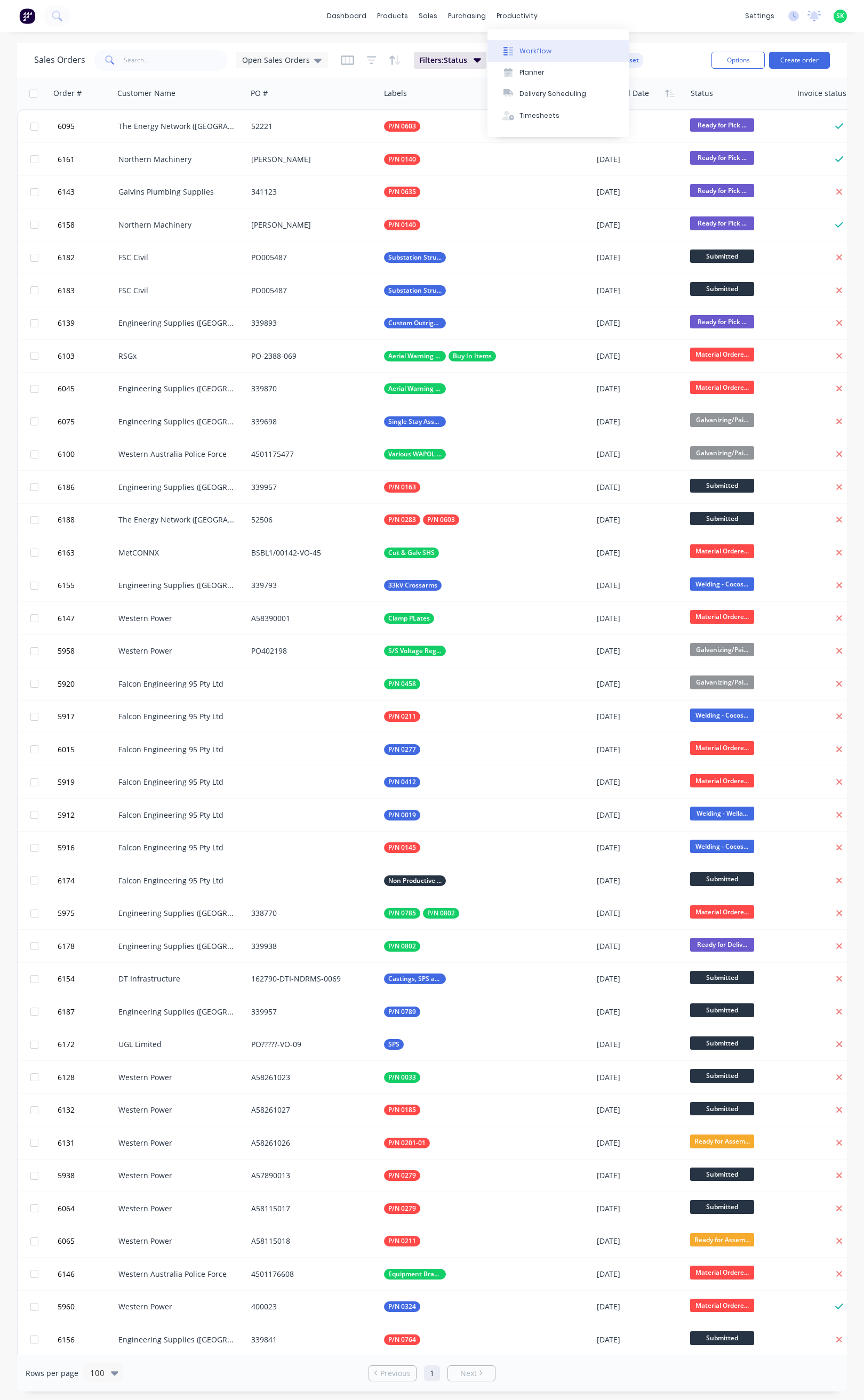
click at [518, 43] on button "Workflow" at bounding box center [558, 51] width 141 height 21
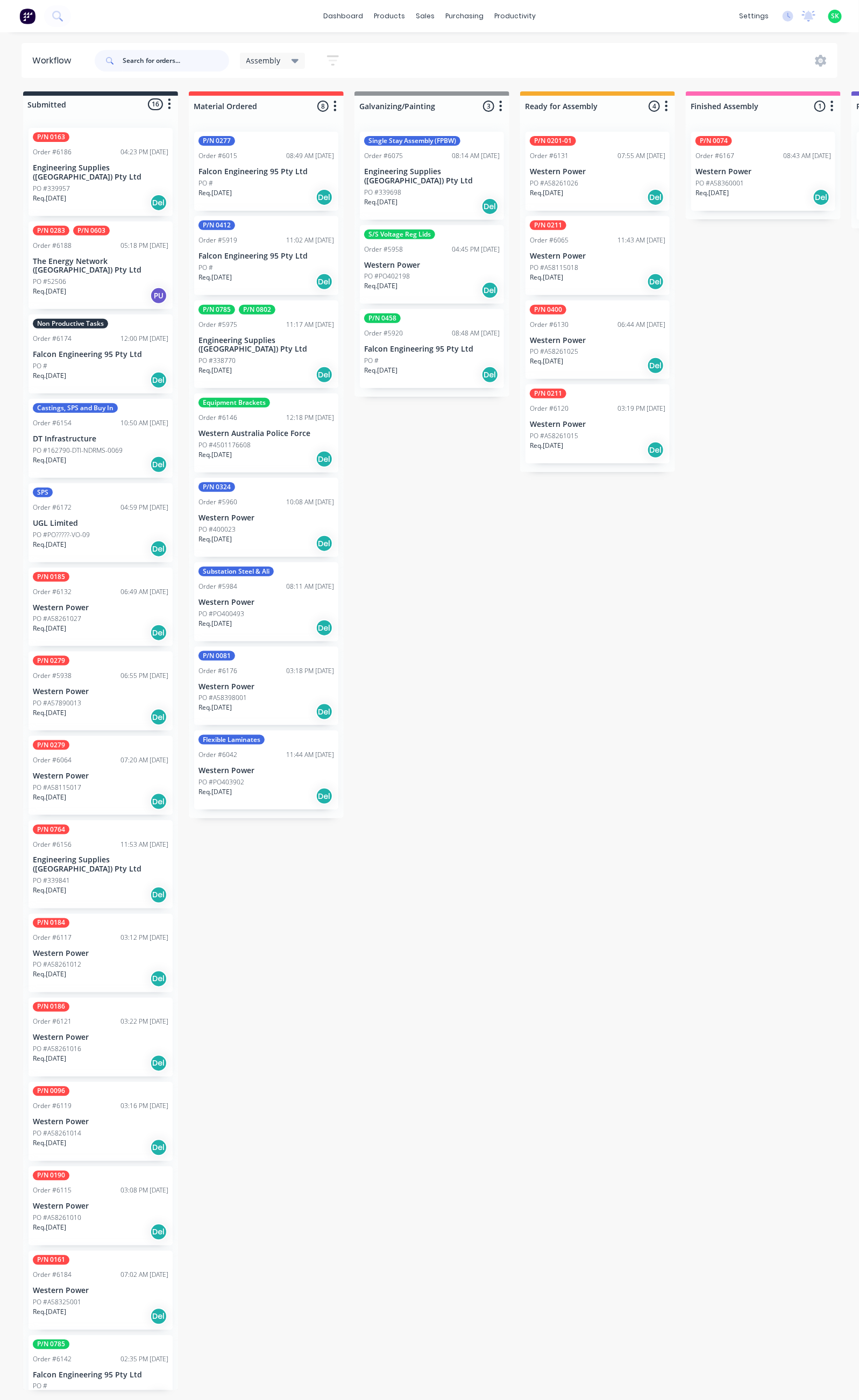
click at [163, 68] on input "text" at bounding box center [176, 60] width 106 height 21
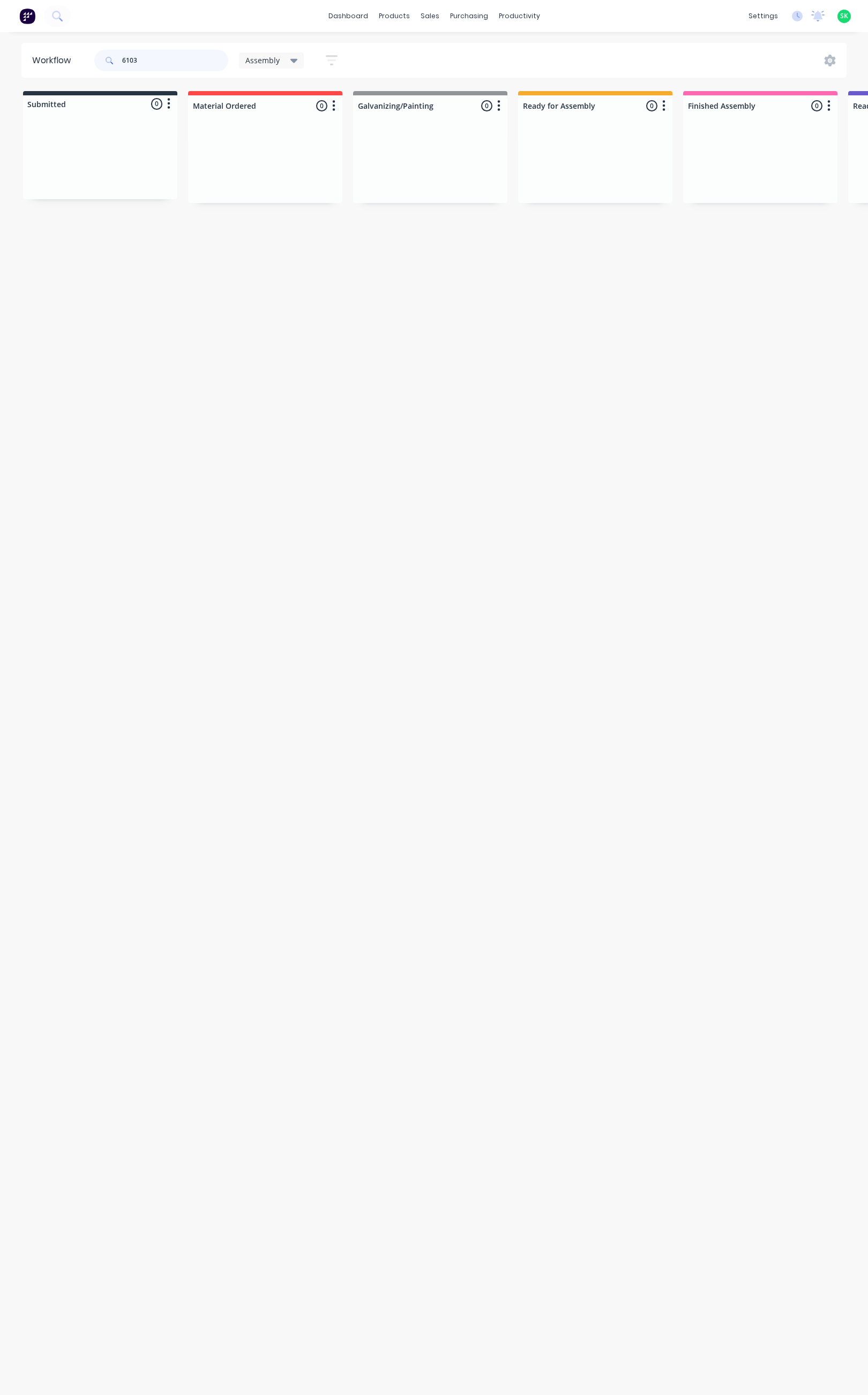
type input "6103"
click at [291, 63] on icon at bounding box center [294, 61] width 8 height 12
click at [279, 138] on button "None" at bounding box center [304, 140] width 114 height 13
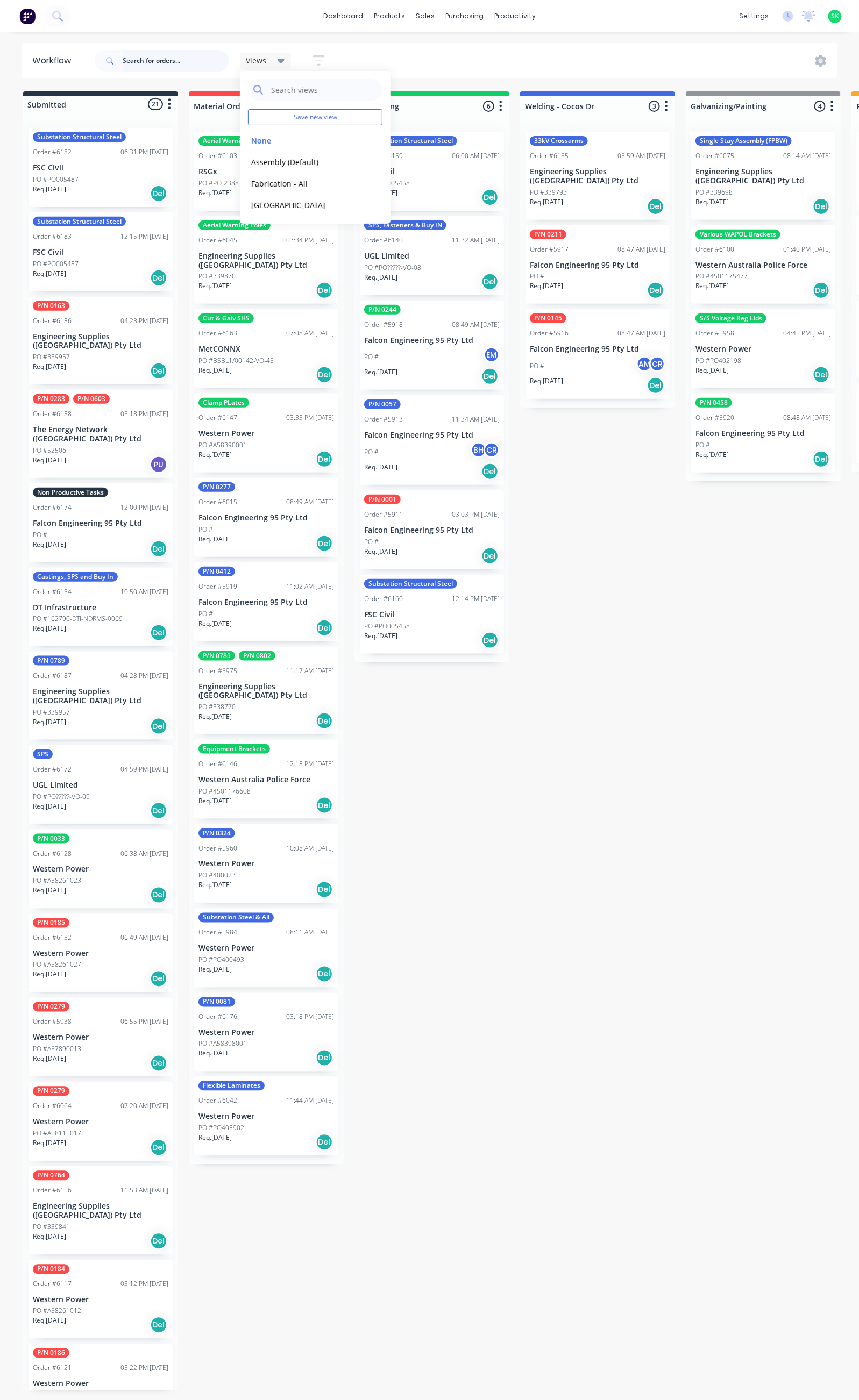
click at [131, 60] on input "text" at bounding box center [176, 60] width 106 height 21
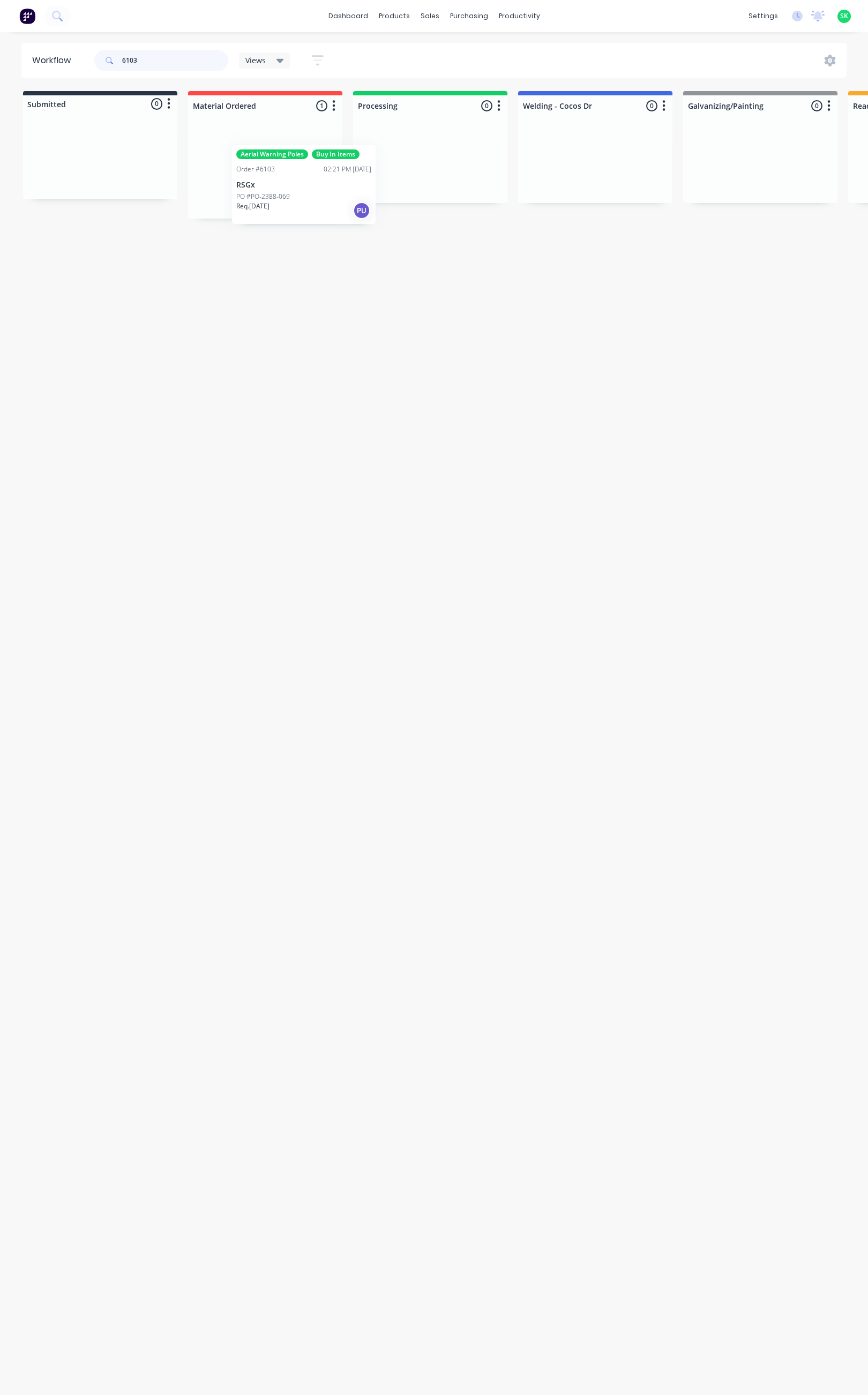
drag, startPoint x: 250, startPoint y: 190, endPoint x: 288, endPoint y: 203, distance: 40.2
click at [288, 203] on div "Aerial Warning Poles Buy In Items Order #6103 02:21 PM 07/08/25 RSGx PO #PO-238…" at bounding box center [265, 171] width 155 height 96
type input "6103"
click at [293, 185] on div "PO #PO-2388-069" at bounding box center [265, 183] width 135 height 10
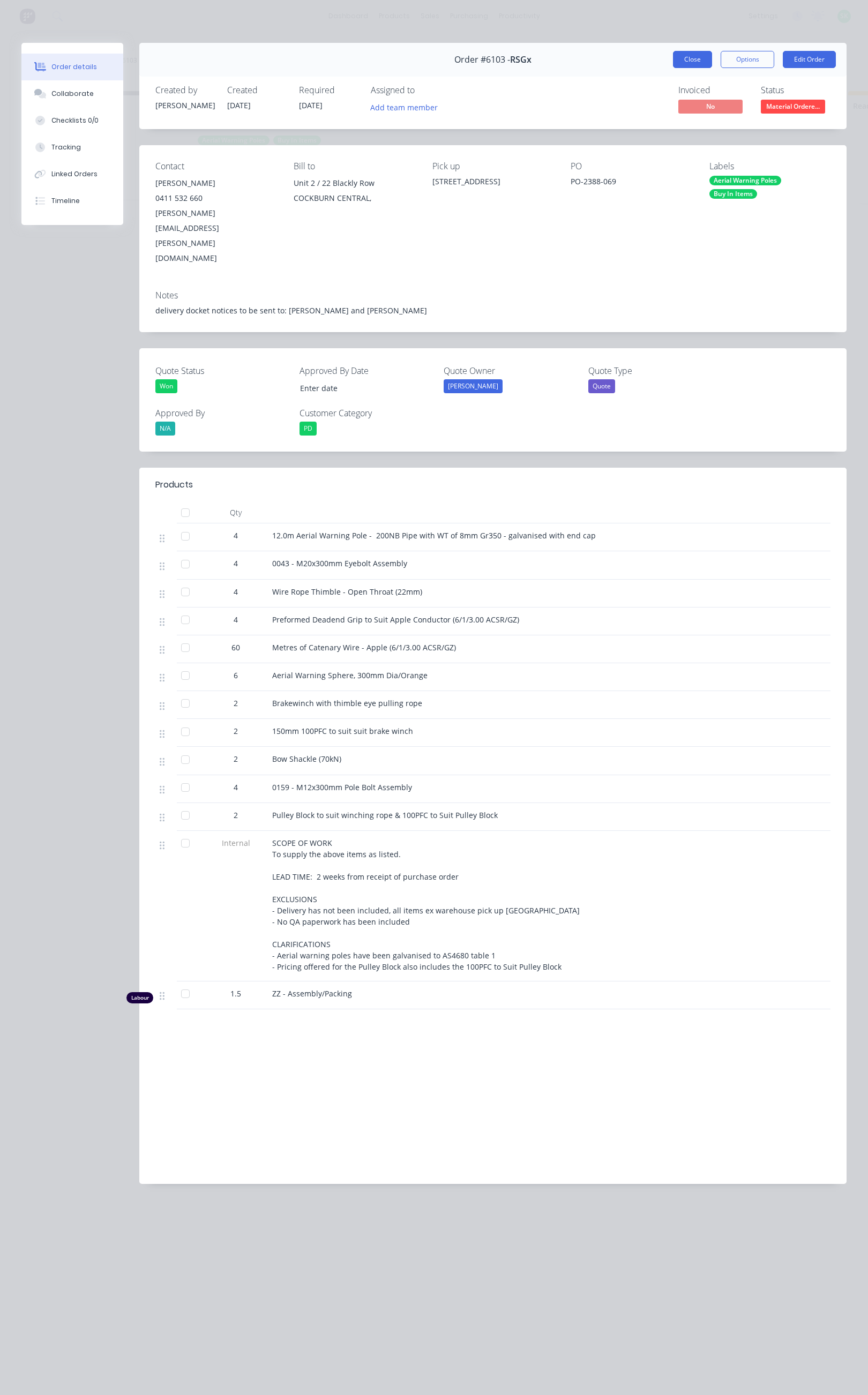
click at [679, 65] on button "Close" at bounding box center [693, 59] width 39 height 17
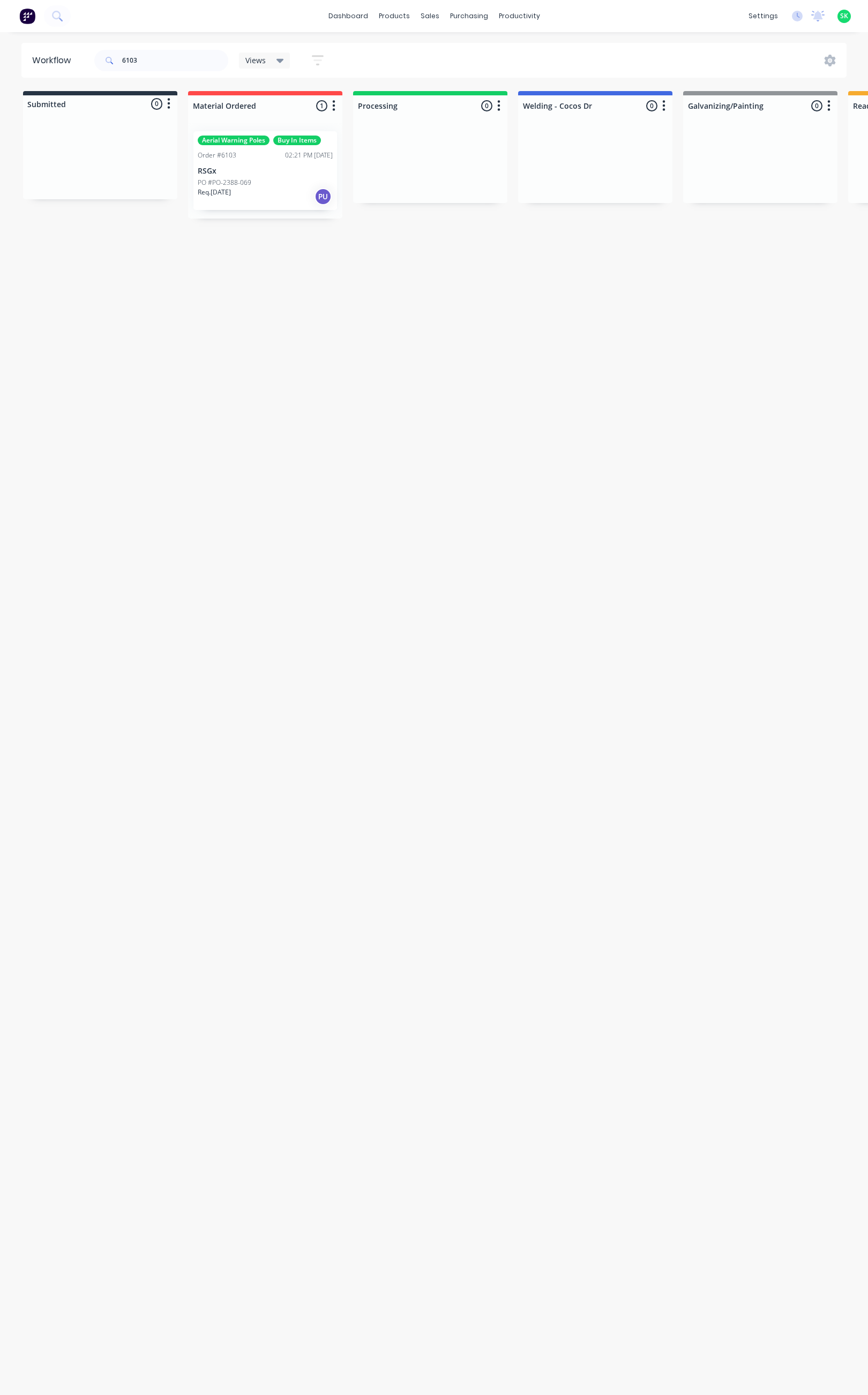
click at [294, 156] on div "02:21 PM 07/08/25" at bounding box center [309, 156] width 48 height 10
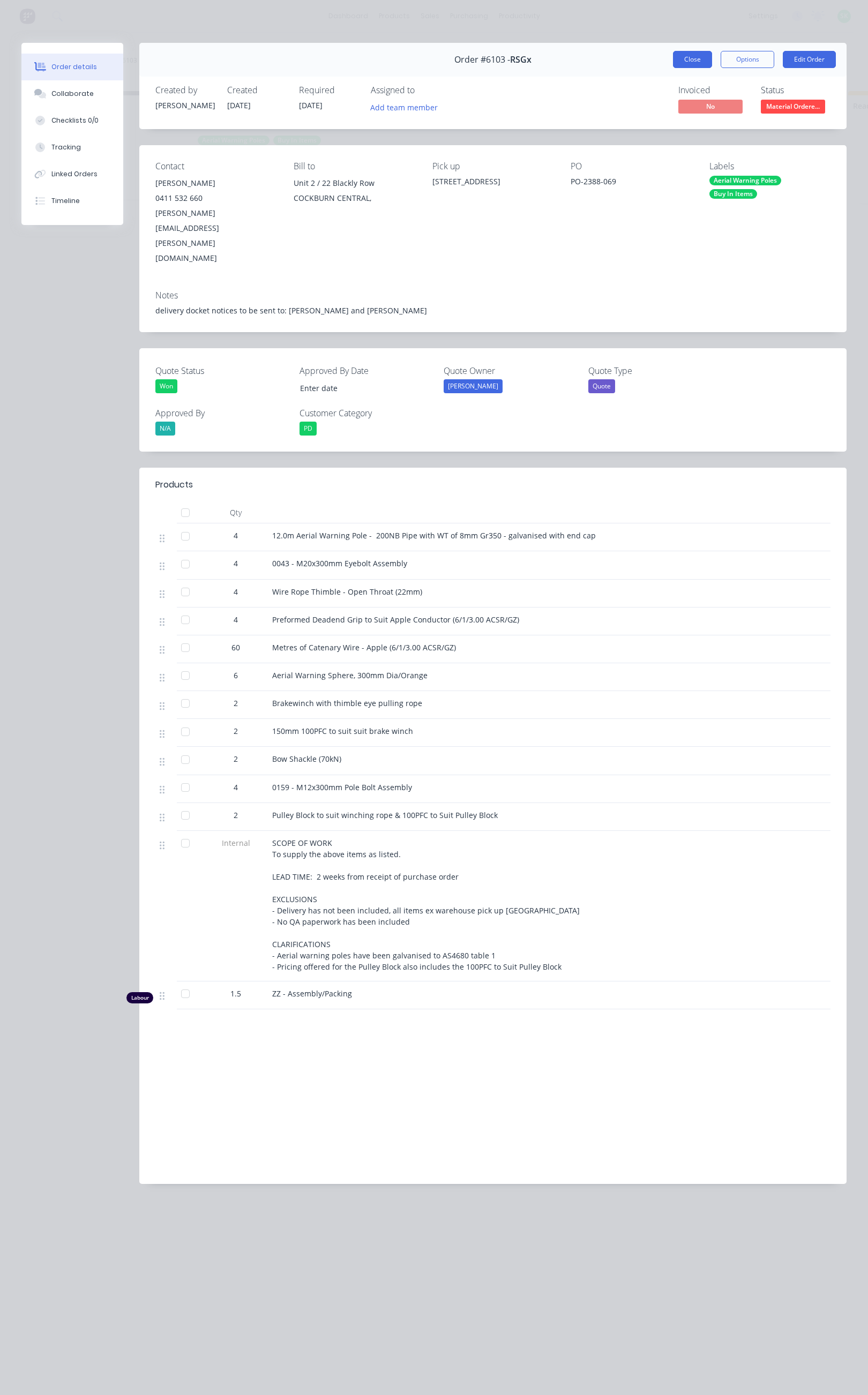
click at [686, 68] on button "Close" at bounding box center [693, 59] width 39 height 17
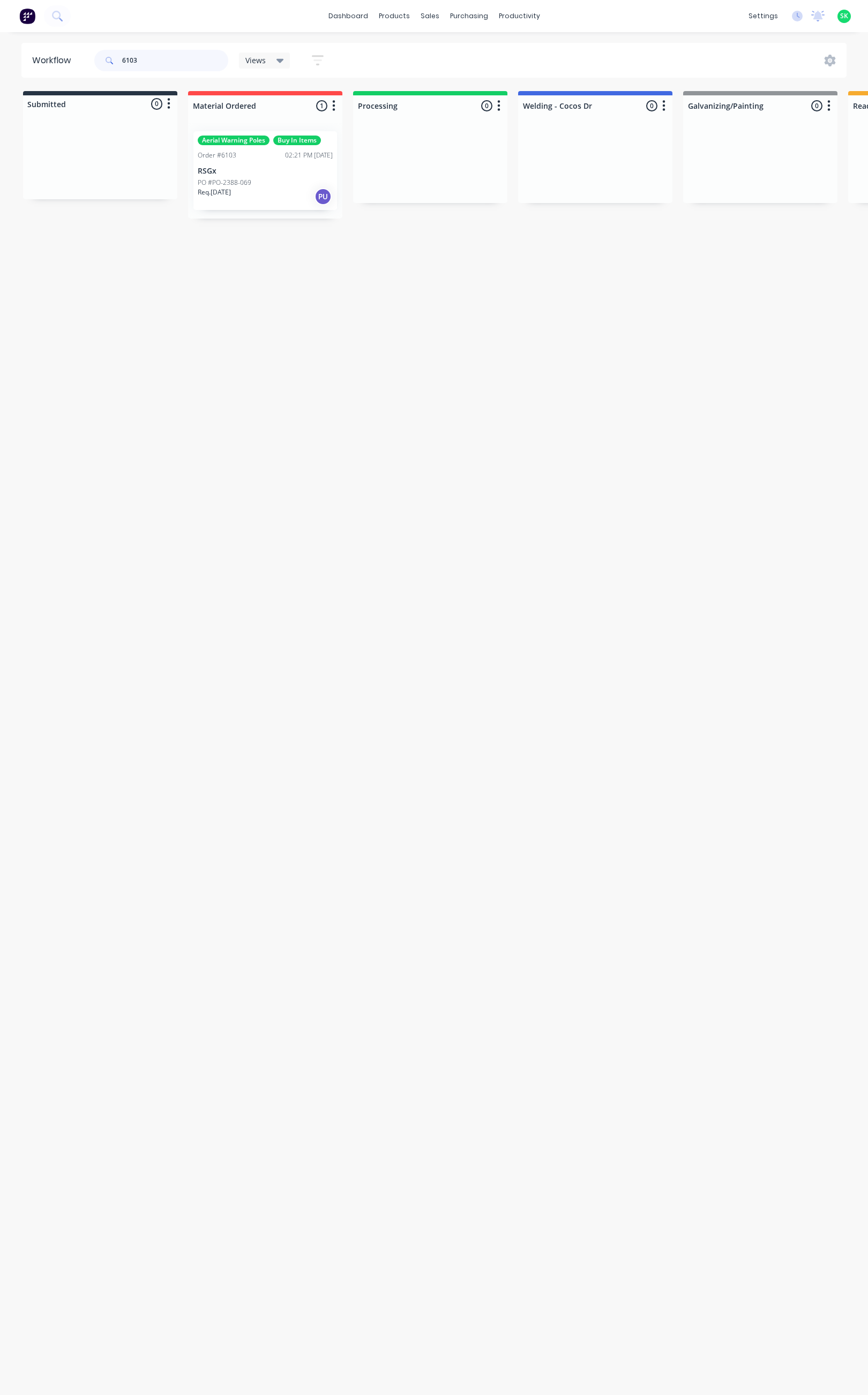
drag, startPoint x: 135, startPoint y: 61, endPoint x: 77, endPoint y: 71, distance: 58.9
click at [87, 63] on header "Workflow 6103 Views Save new view None edit Assembly (Default) edit Fabrication…" at bounding box center [434, 60] width 826 height 35
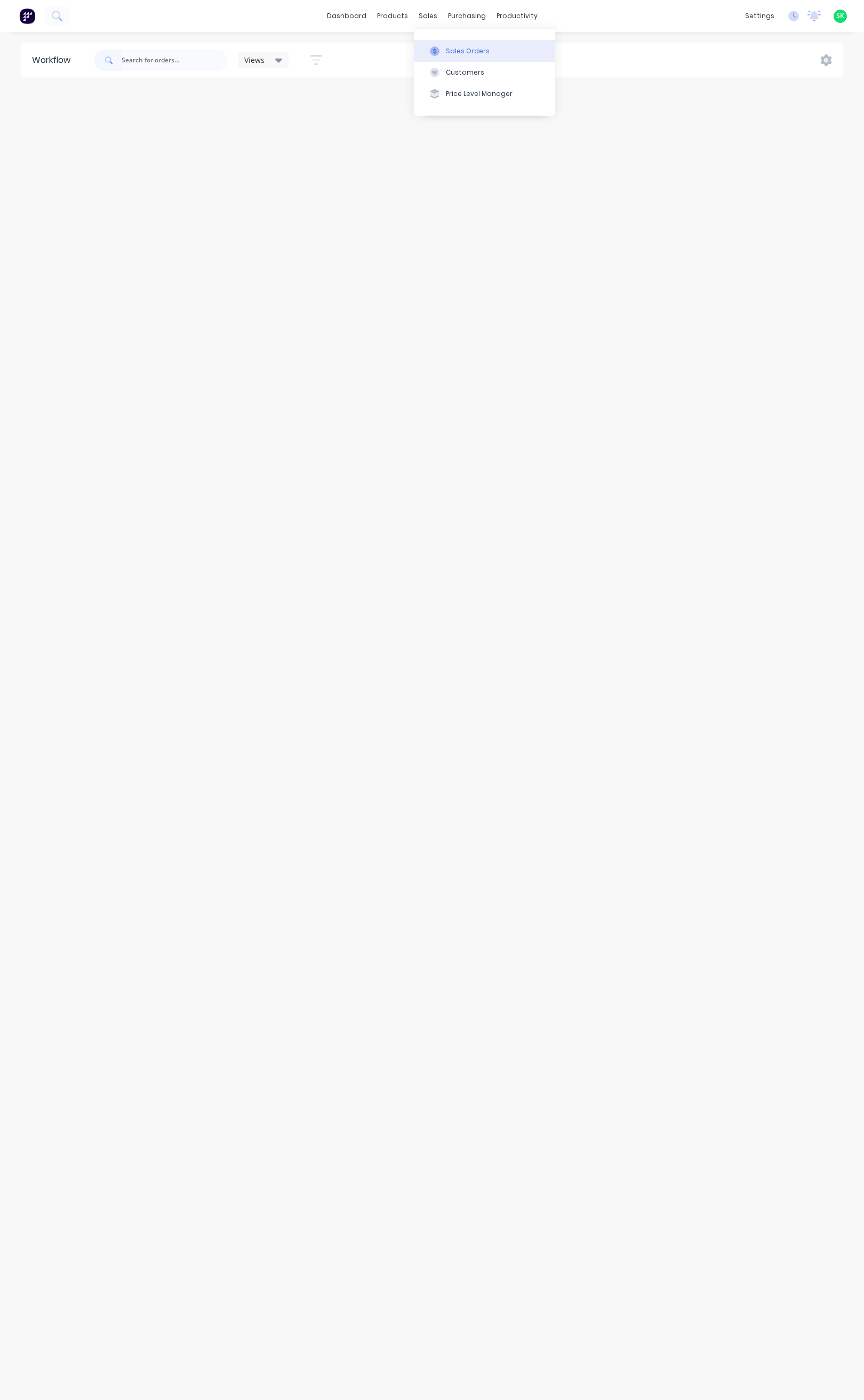
click at [445, 43] on button "Sales Orders" at bounding box center [484, 51] width 141 height 21
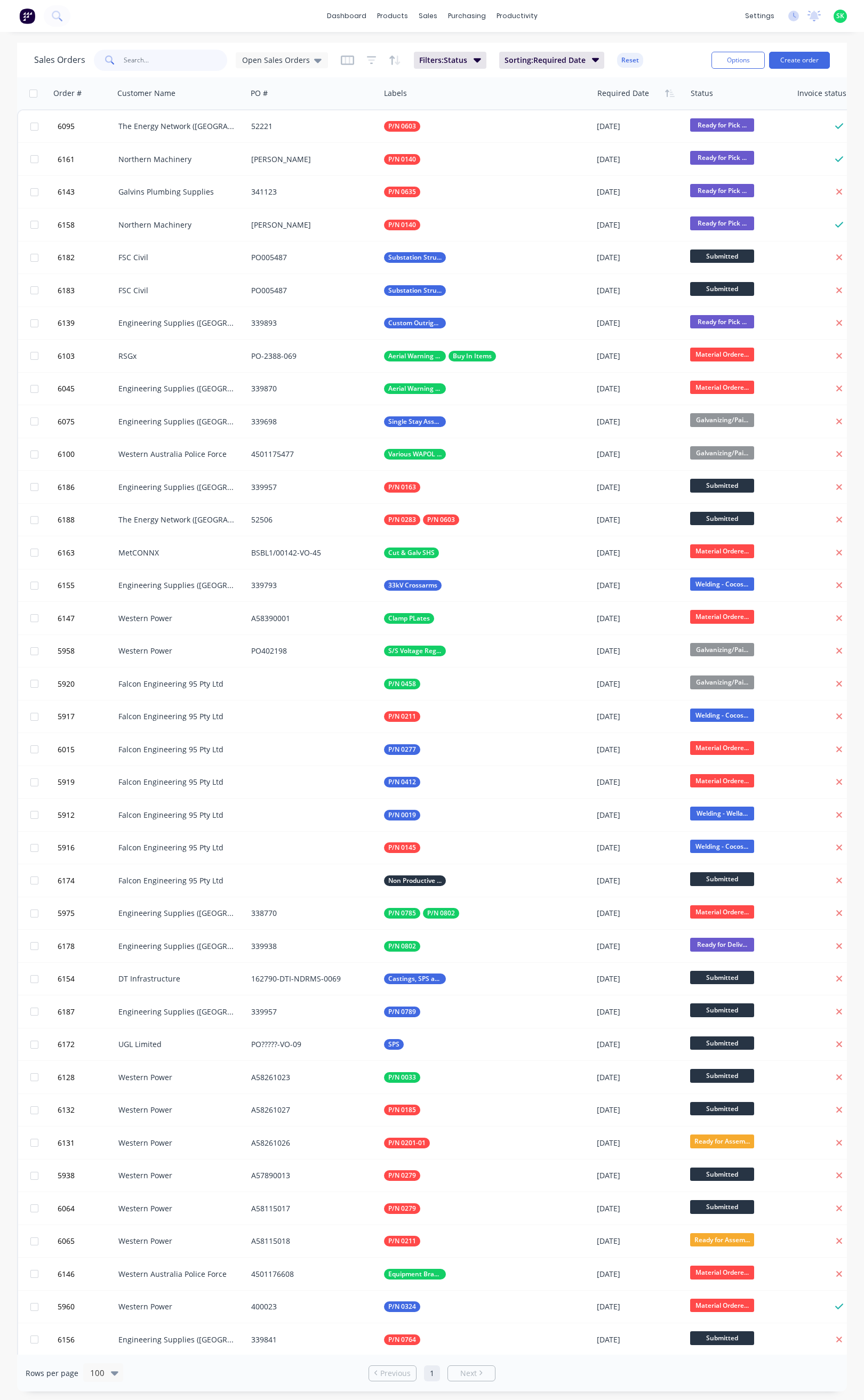
click at [154, 65] on input "text" at bounding box center [176, 60] width 104 height 21
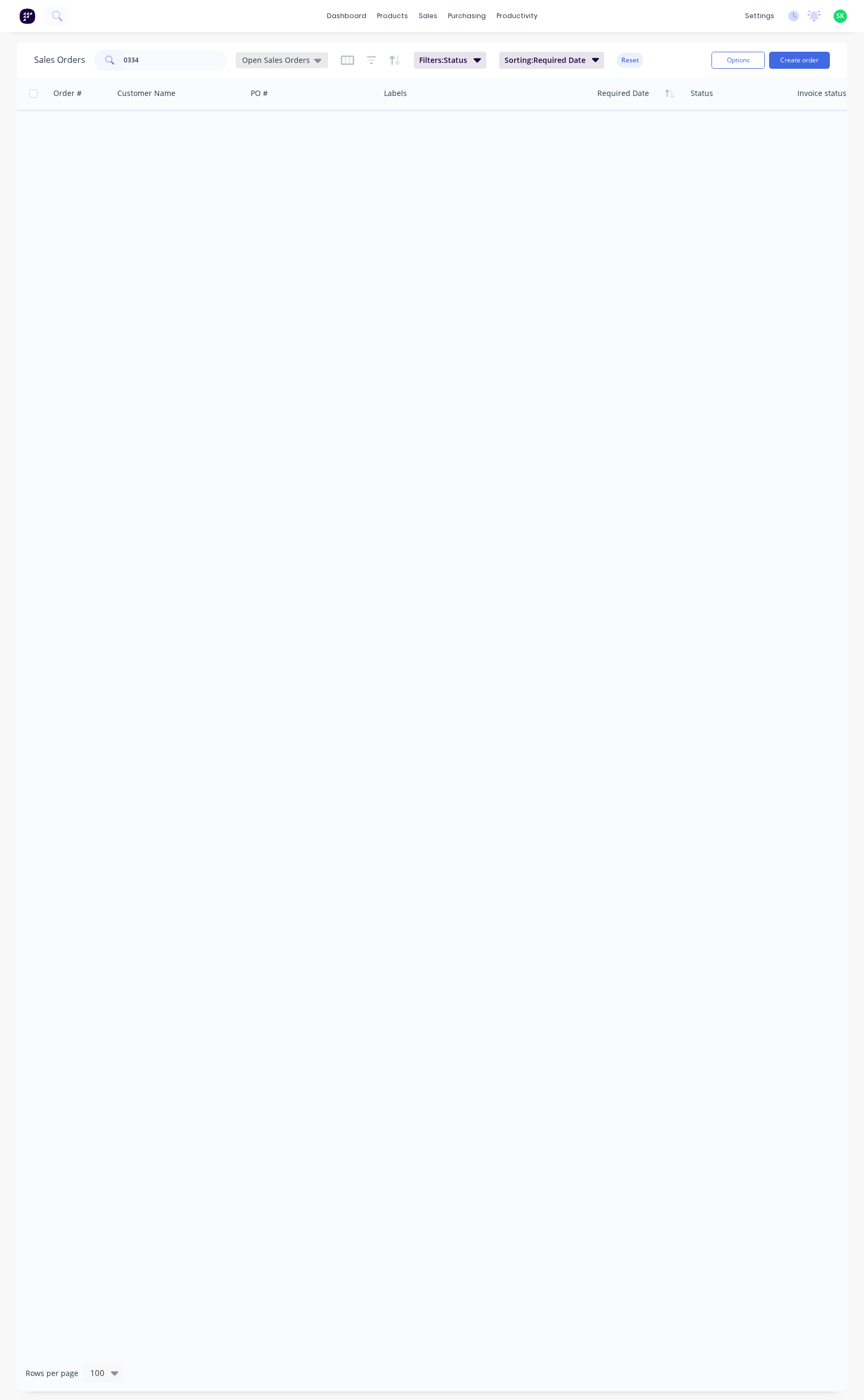
click at [314, 58] on icon at bounding box center [318, 60] width 8 height 12
click at [269, 147] on button "None" at bounding box center [300, 151] width 122 height 12
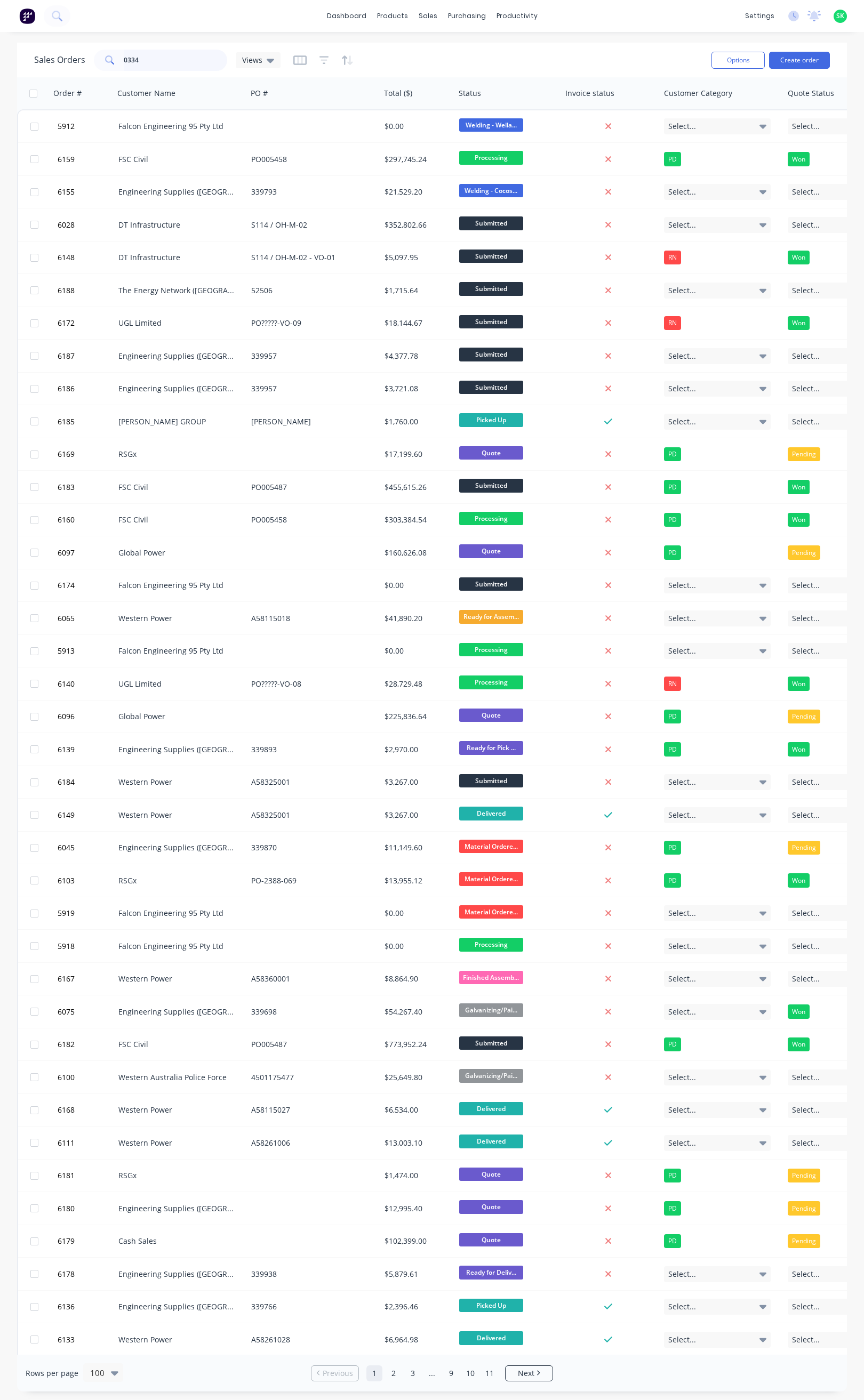
click at [151, 57] on input "0334" at bounding box center [176, 60] width 104 height 21
type input "0334"
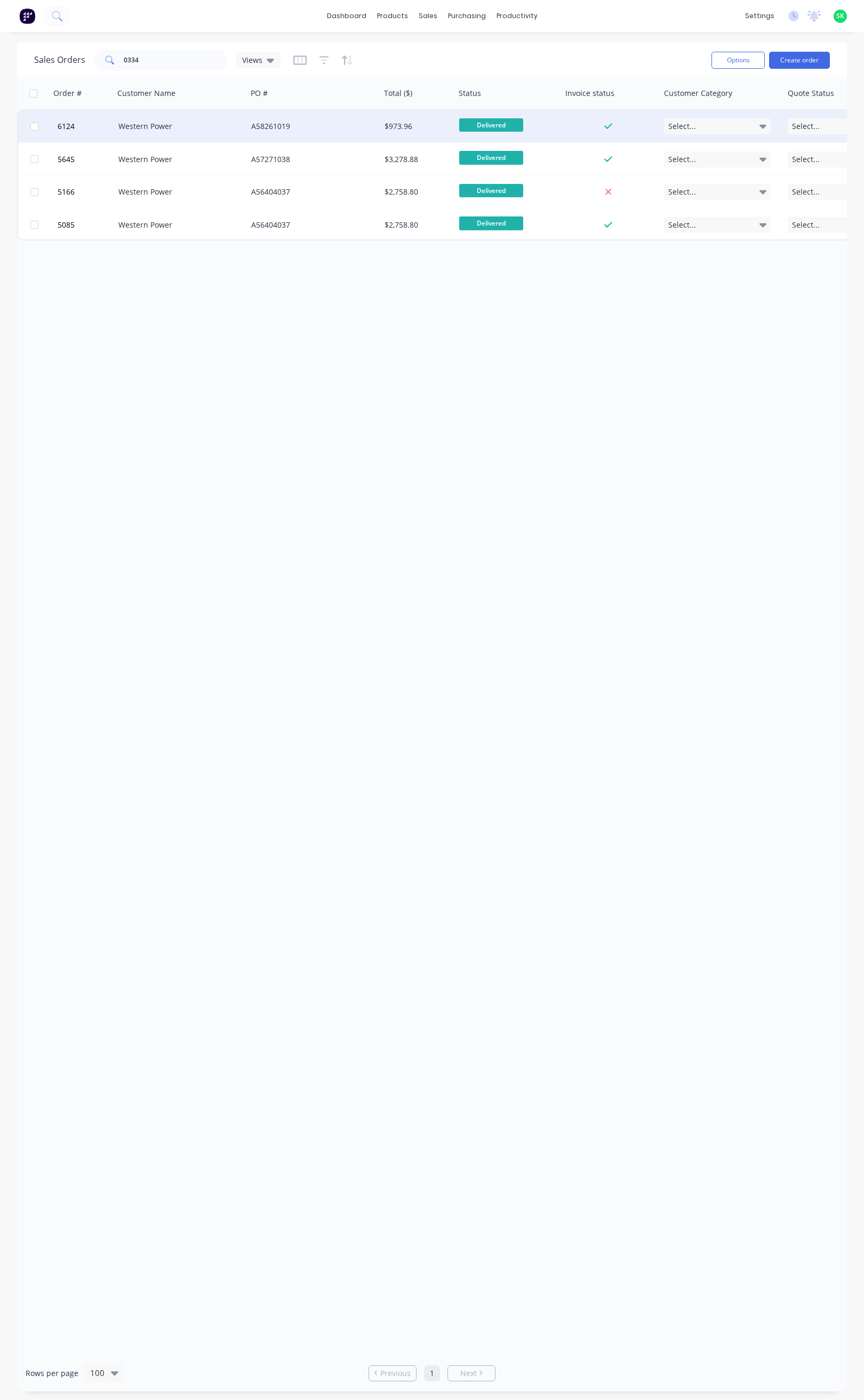
click at [201, 125] on div "Western Power" at bounding box center [178, 127] width 119 height 11
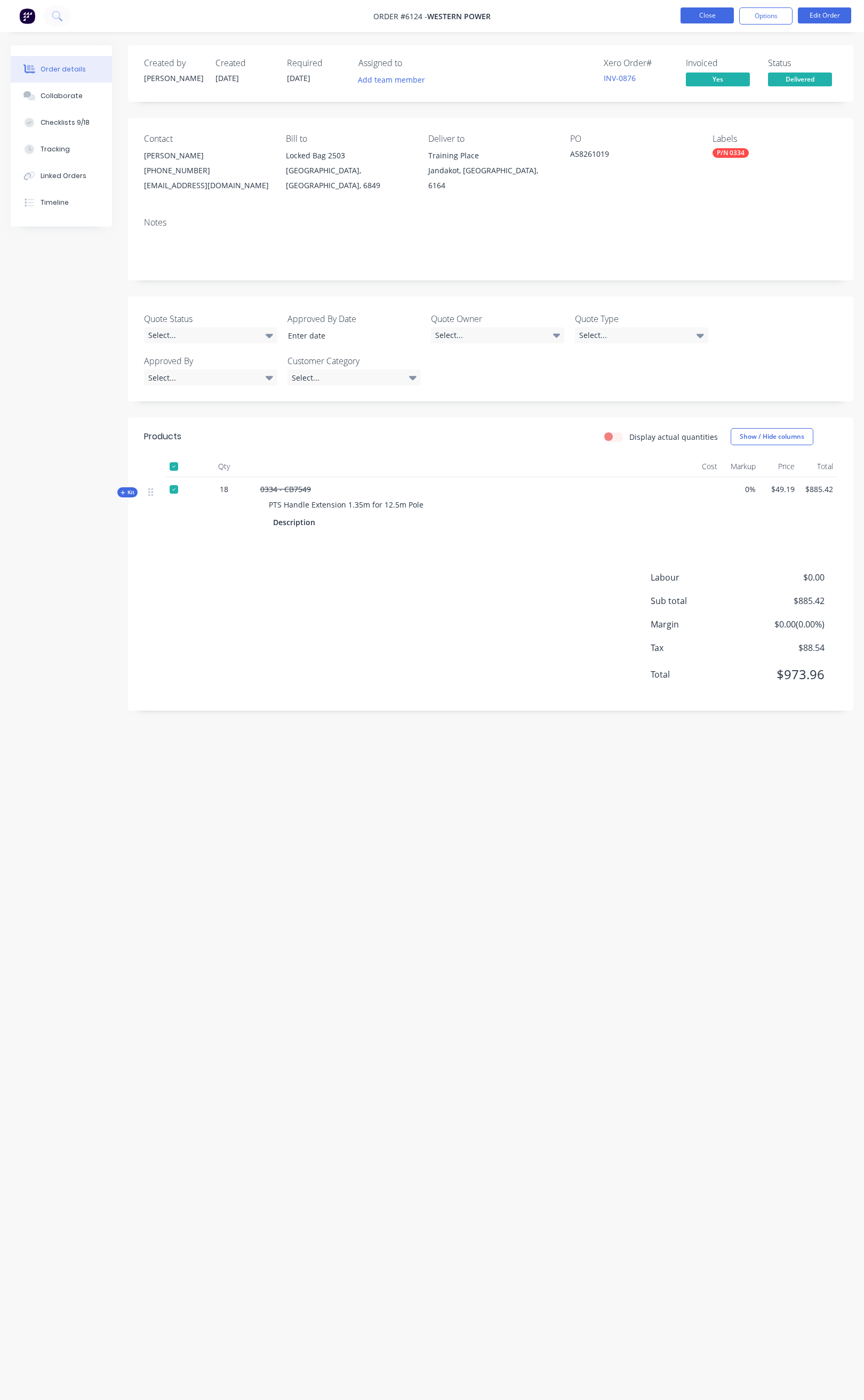
click at [701, 14] on button "Close" at bounding box center [707, 15] width 53 height 16
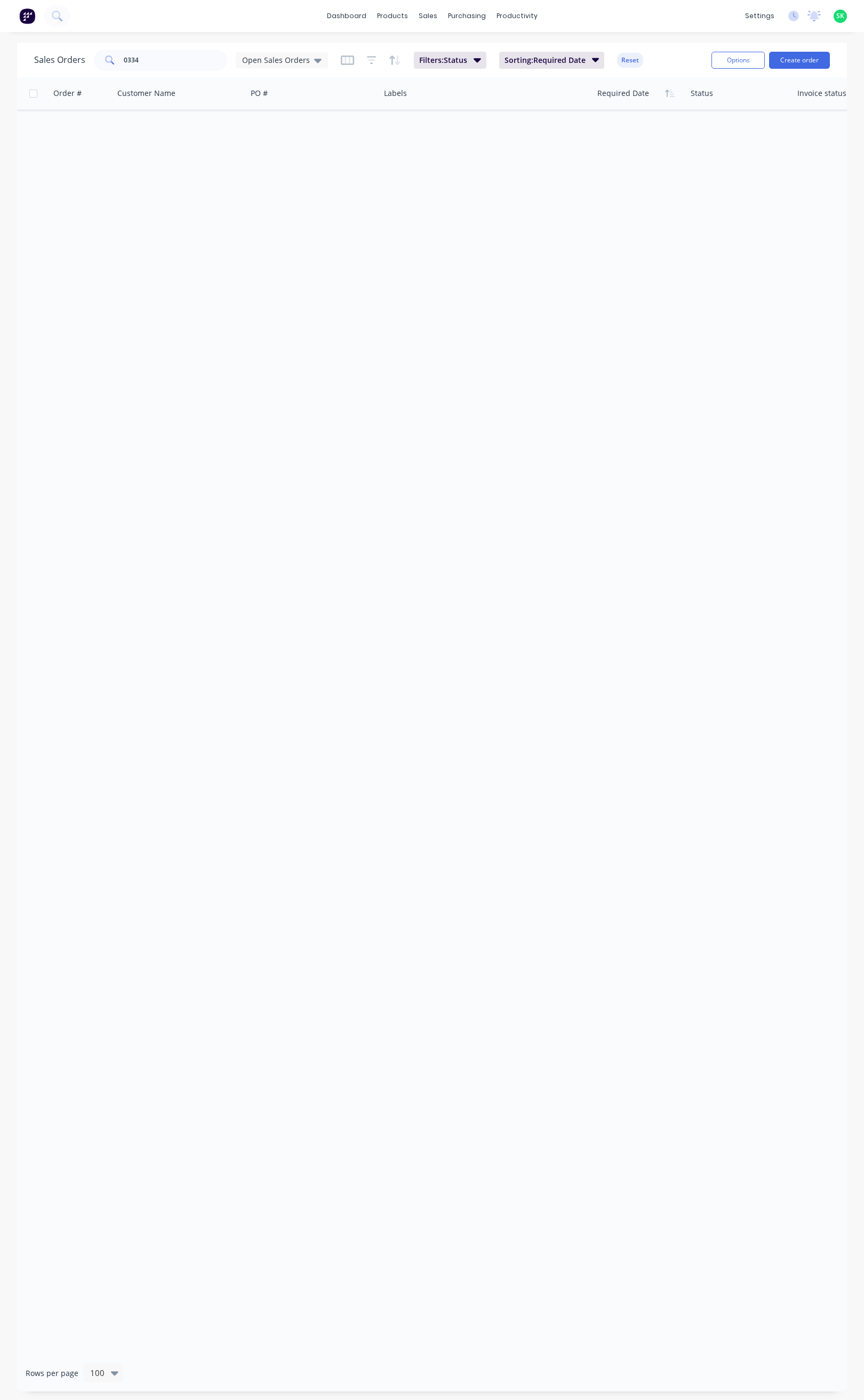
click at [122, 62] on span at bounding box center [109, 60] width 30 height 21
drag, startPoint x: 133, startPoint y: 60, endPoint x: 72, endPoint y: 61, distance: 61.0
click at [100, 62] on div "0334" at bounding box center [160, 60] width 133 height 21
click at [314, 62] on icon at bounding box center [318, 60] width 8 height 12
click at [262, 149] on button "None" at bounding box center [300, 151] width 122 height 12
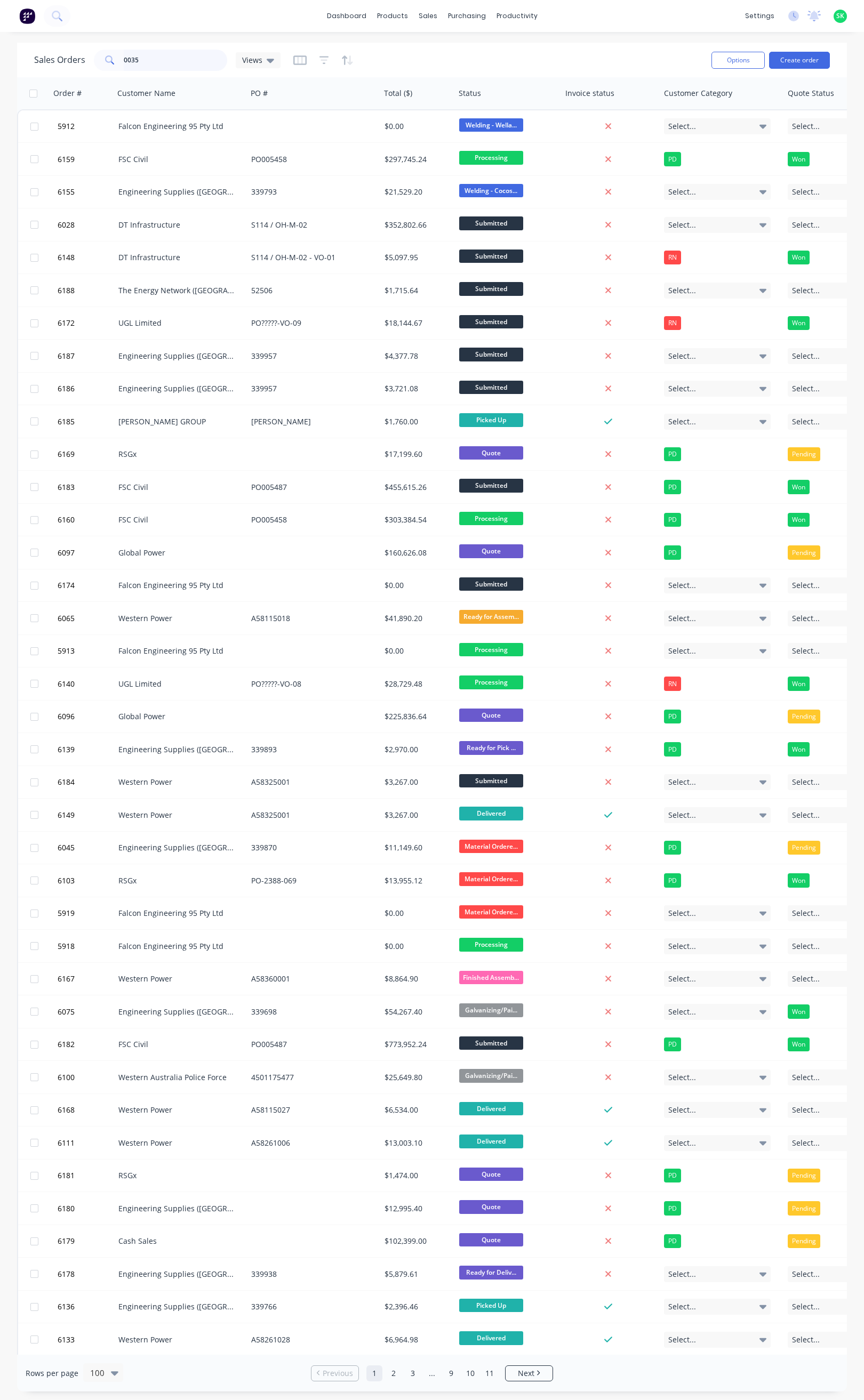
click at [157, 60] on input "0035" at bounding box center [176, 60] width 104 height 21
type input "0035"
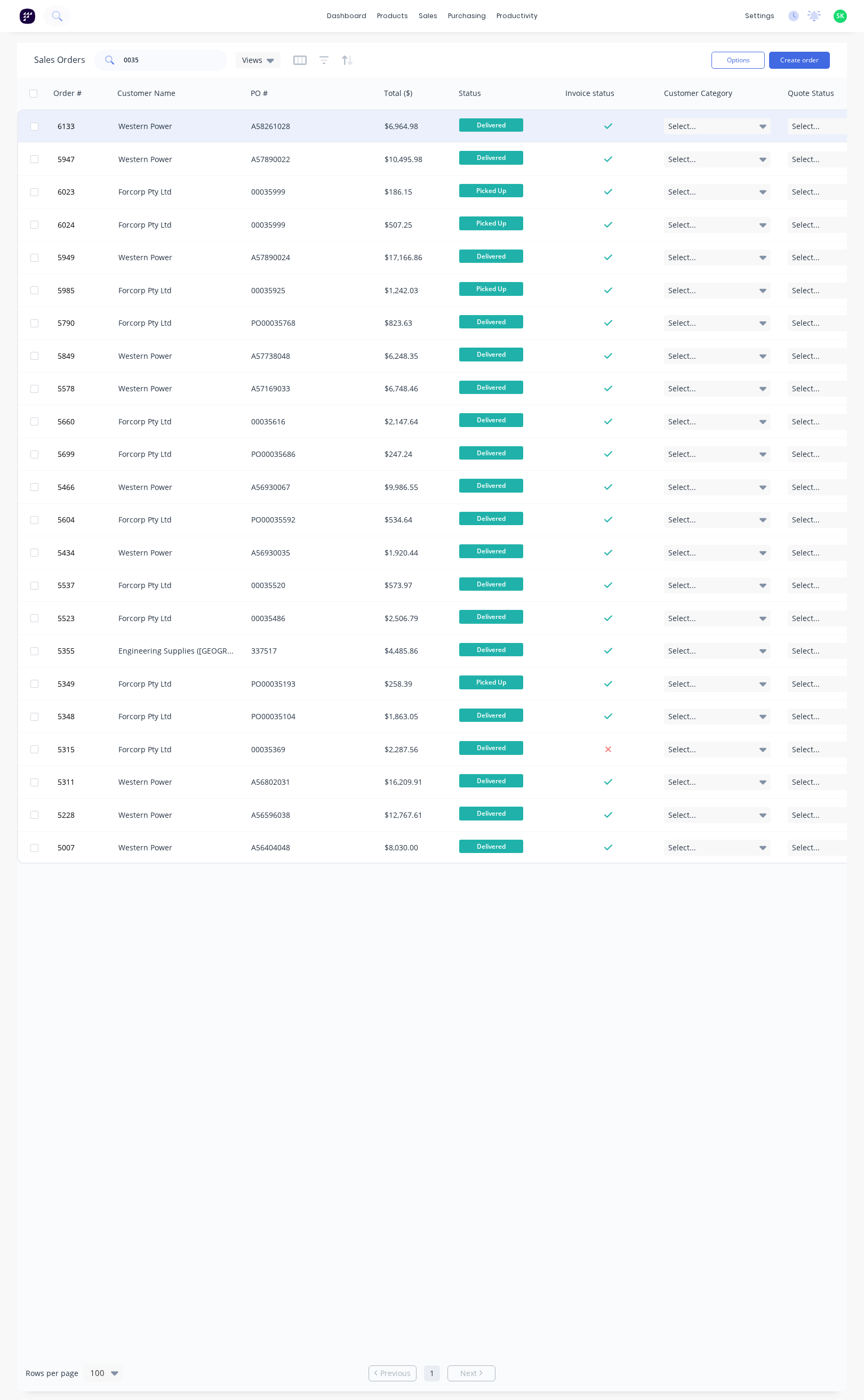
click at [238, 121] on div "Western Power" at bounding box center [181, 127] width 125 height 11
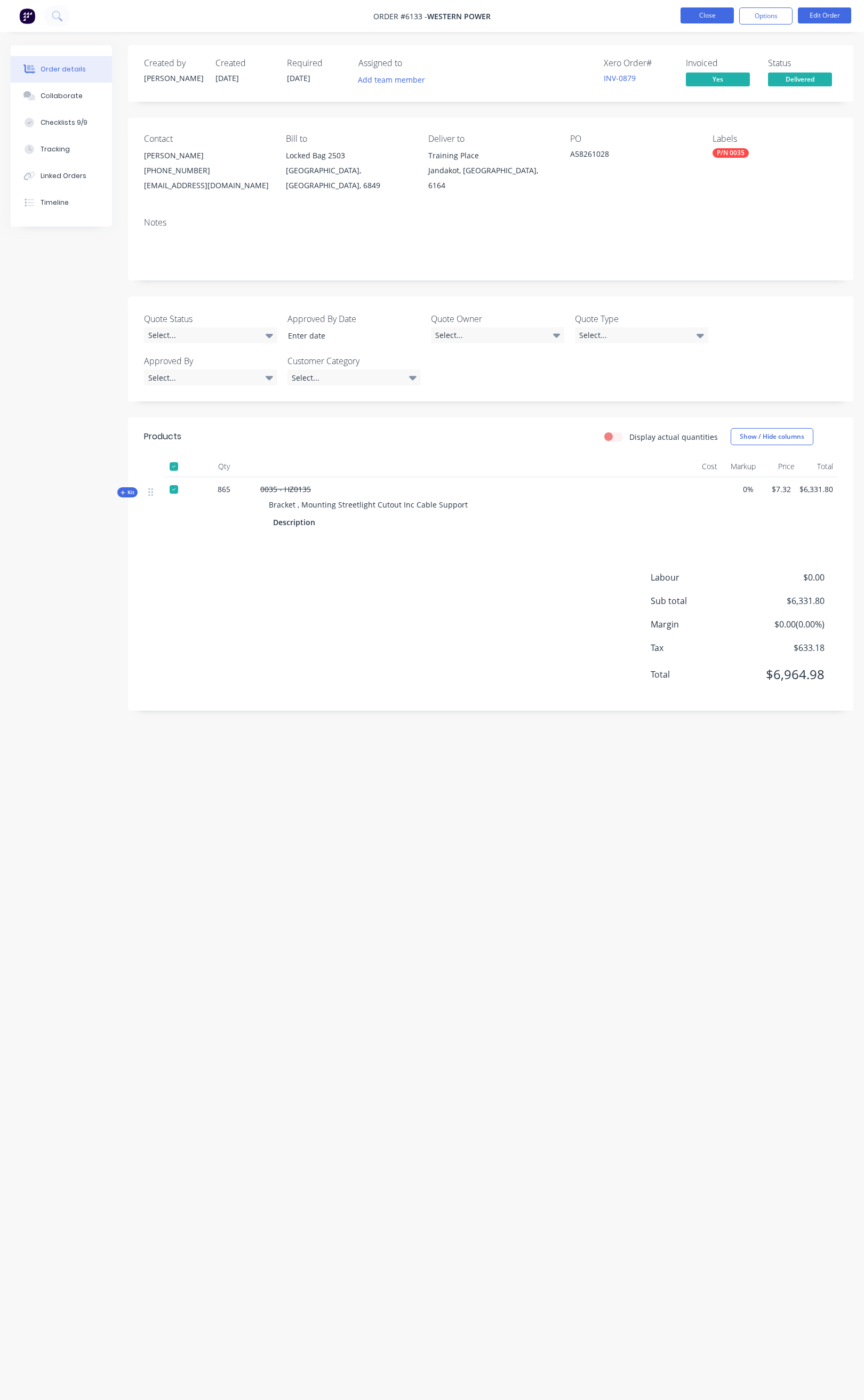
click at [706, 18] on button "Close" at bounding box center [707, 15] width 53 height 16
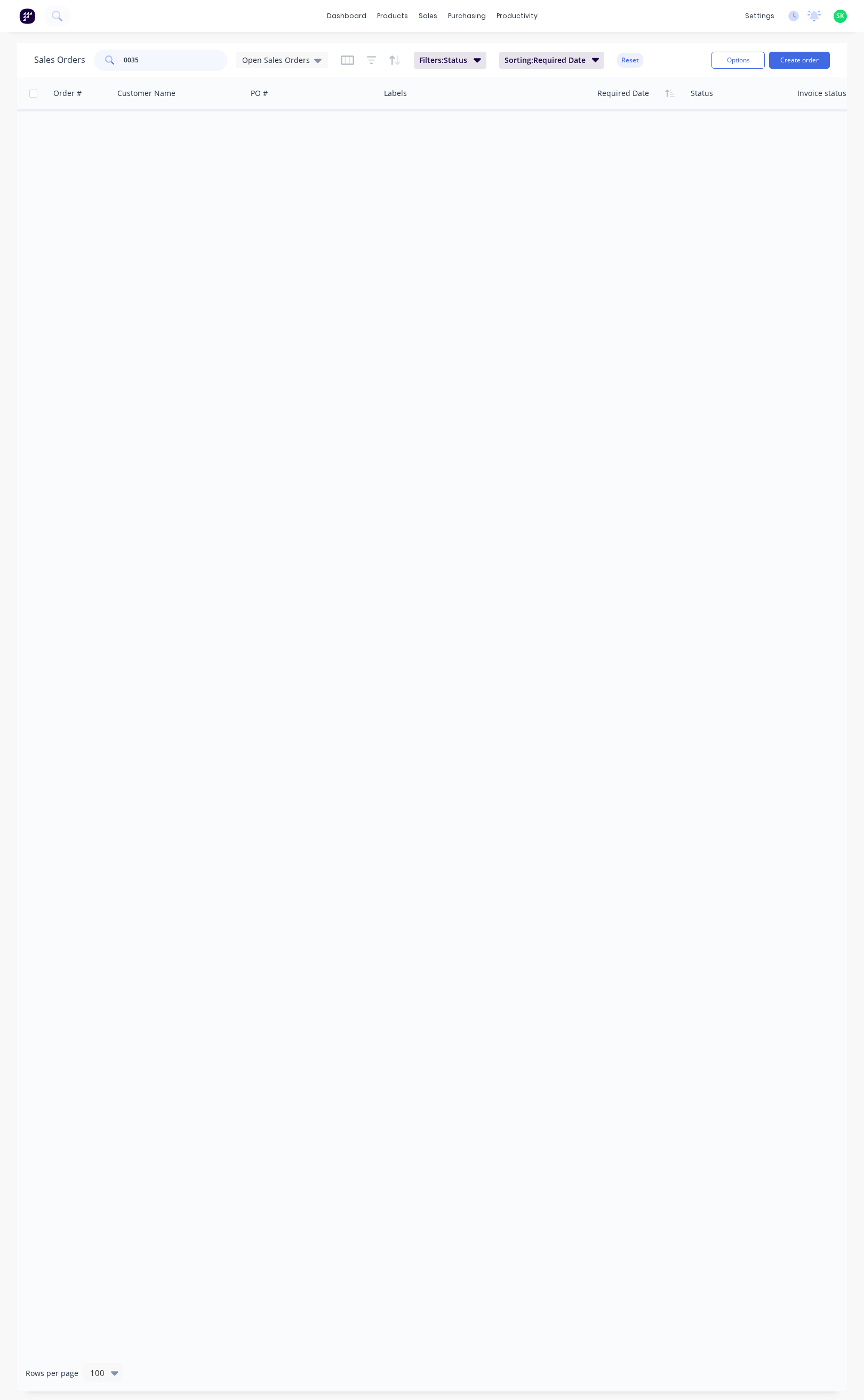
drag, startPoint x: 141, startPoint y: 62, endPoint x: 115, endPoint y: 63, distance: 26.0
click at [115, 63] on div "0035" at bounding box center [160, 60] width 133 height 21
click at [314, 60] on icon at bounding box center [318, 61] width 8 height 4
click at [271, 146] on button "None" at bounding box center [300, 151] width 122 height 12
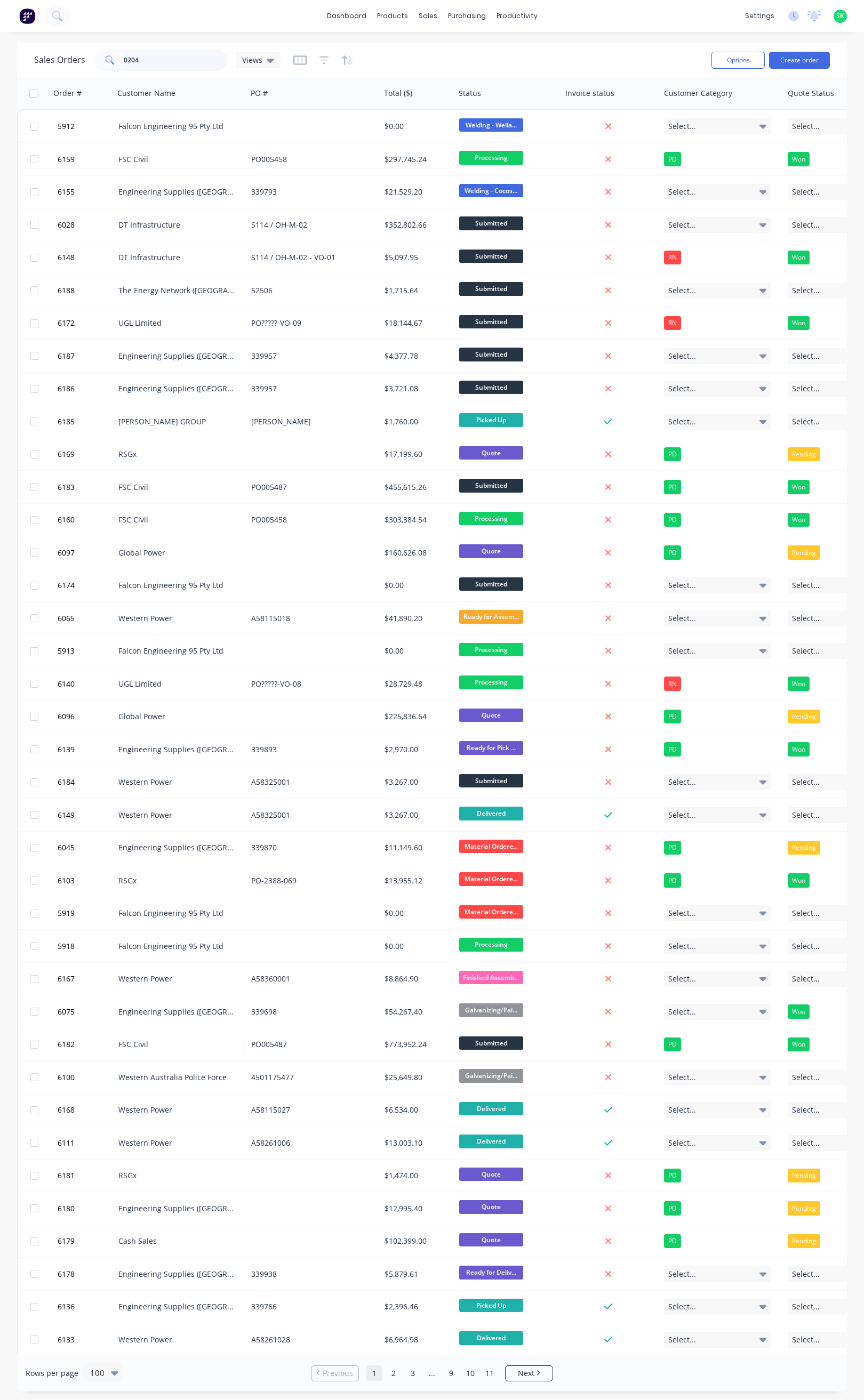
drag, startPoint x: 160, startPoint y: 64, endPoint x: 122, endPoint y: 59, distance: 38.3
click at [157, 64] on input "0204" at bounding box center [176, 60] width 104 height 21
type input "0204"
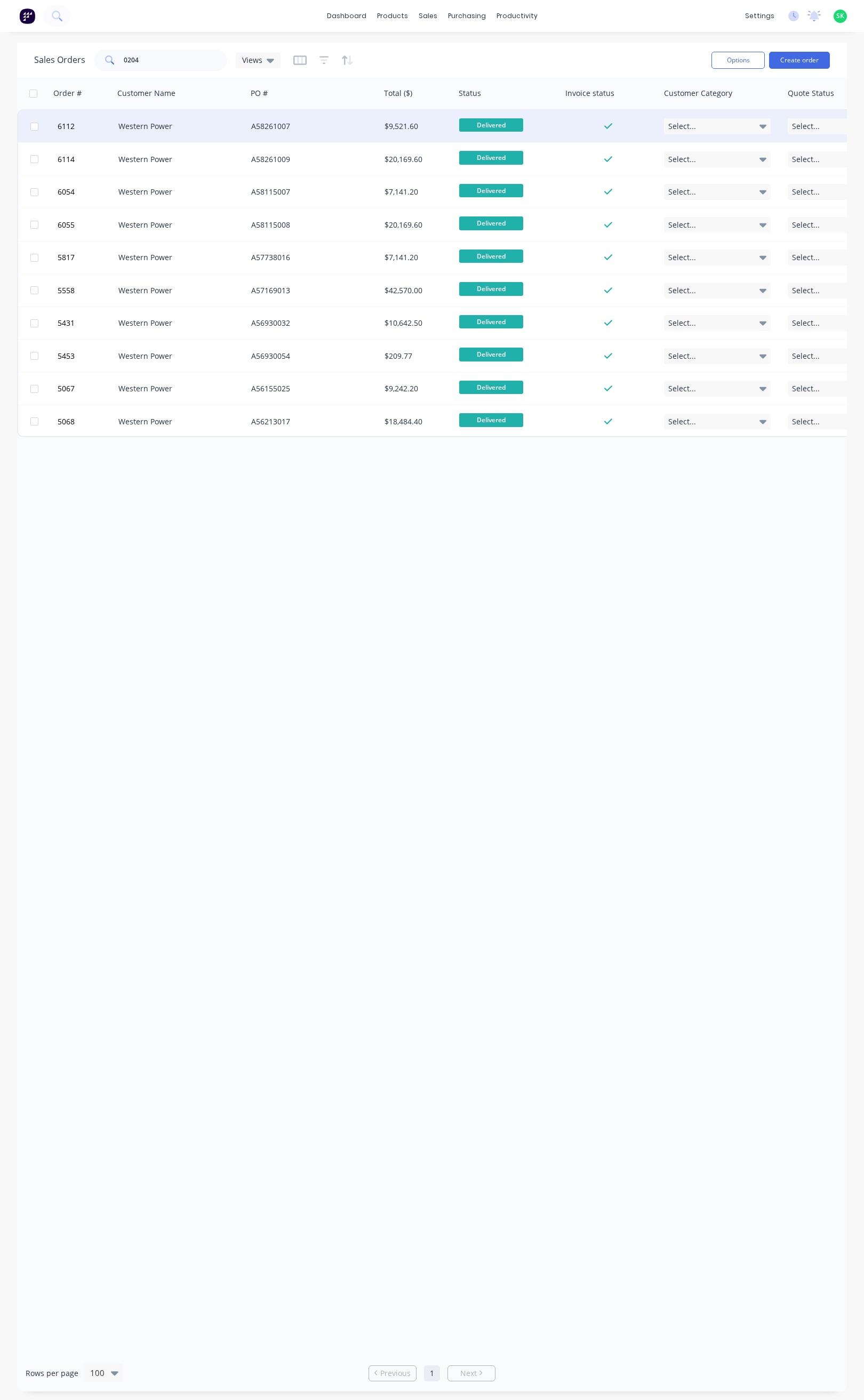
click at [221, 128] on div "Western Power" at bounding box center [178, 127] width 119 height 11
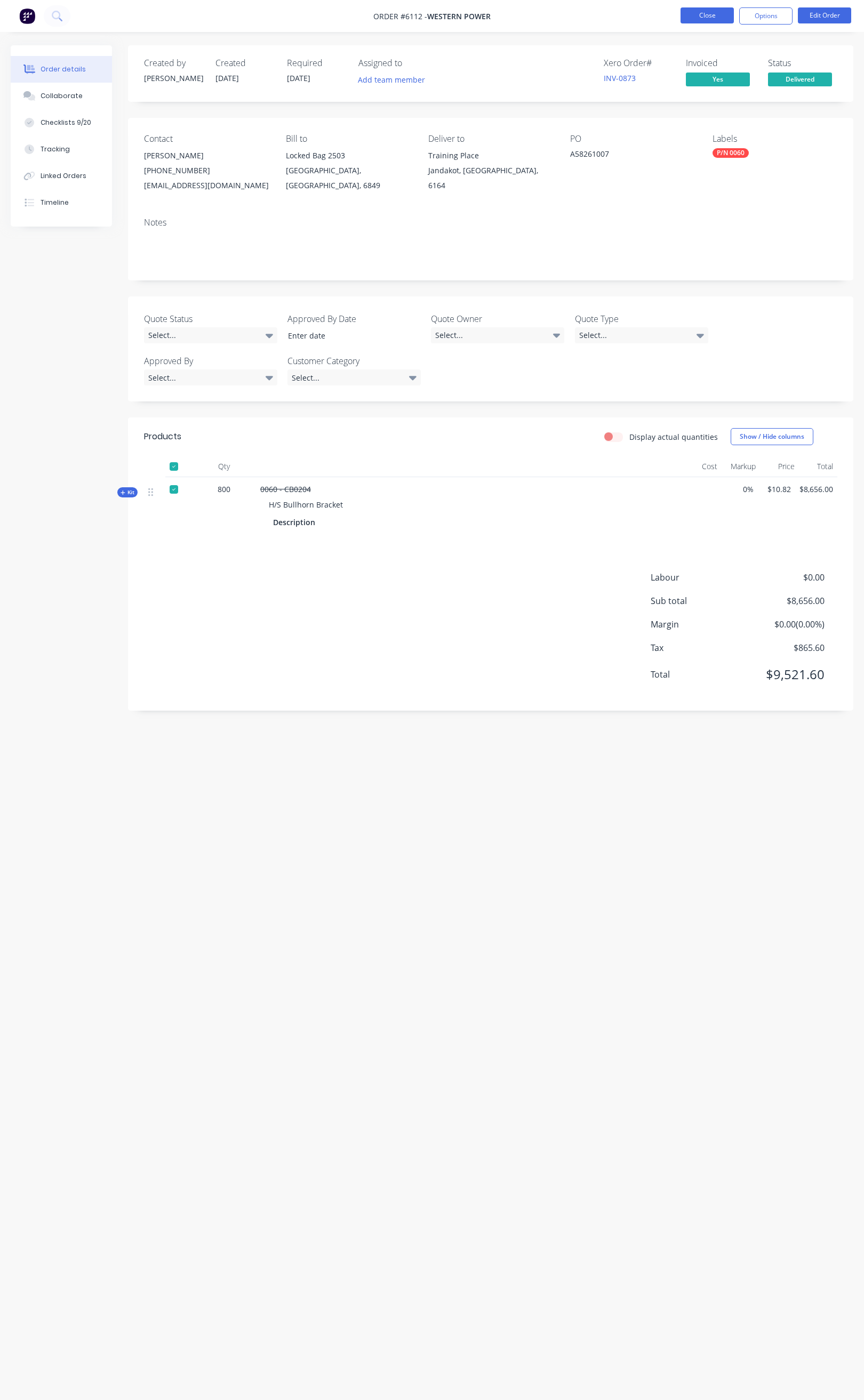
click at [726, 21] on button "Close" at bounding box center [707, 15] width 53 height 16
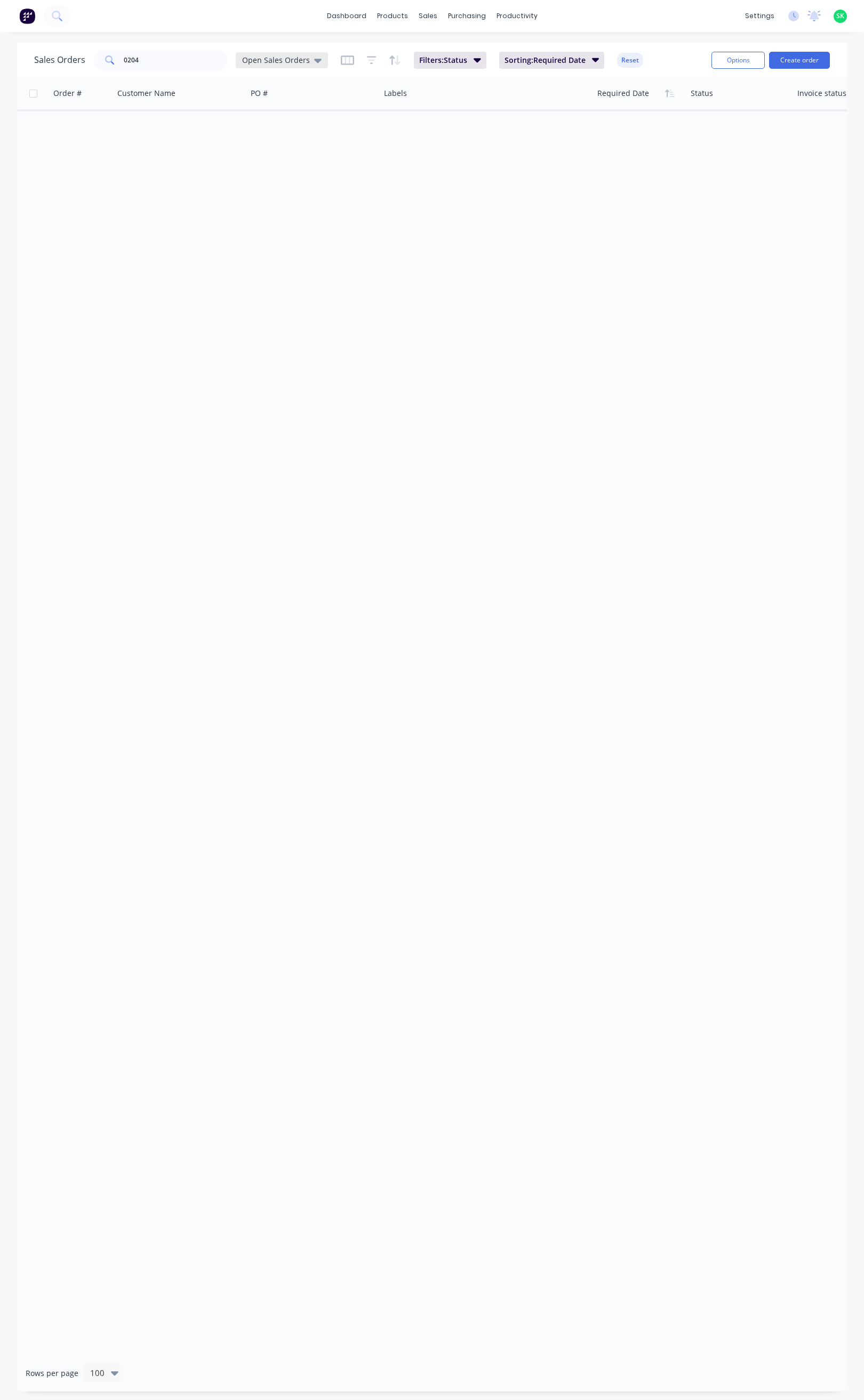
click at [307, 59] on div "Open Sales Orders" at bounding box center [282, 60] width 79 height 10
click at [257, 146] on button "None" at bounding box center [300, 151] width 122 height 12
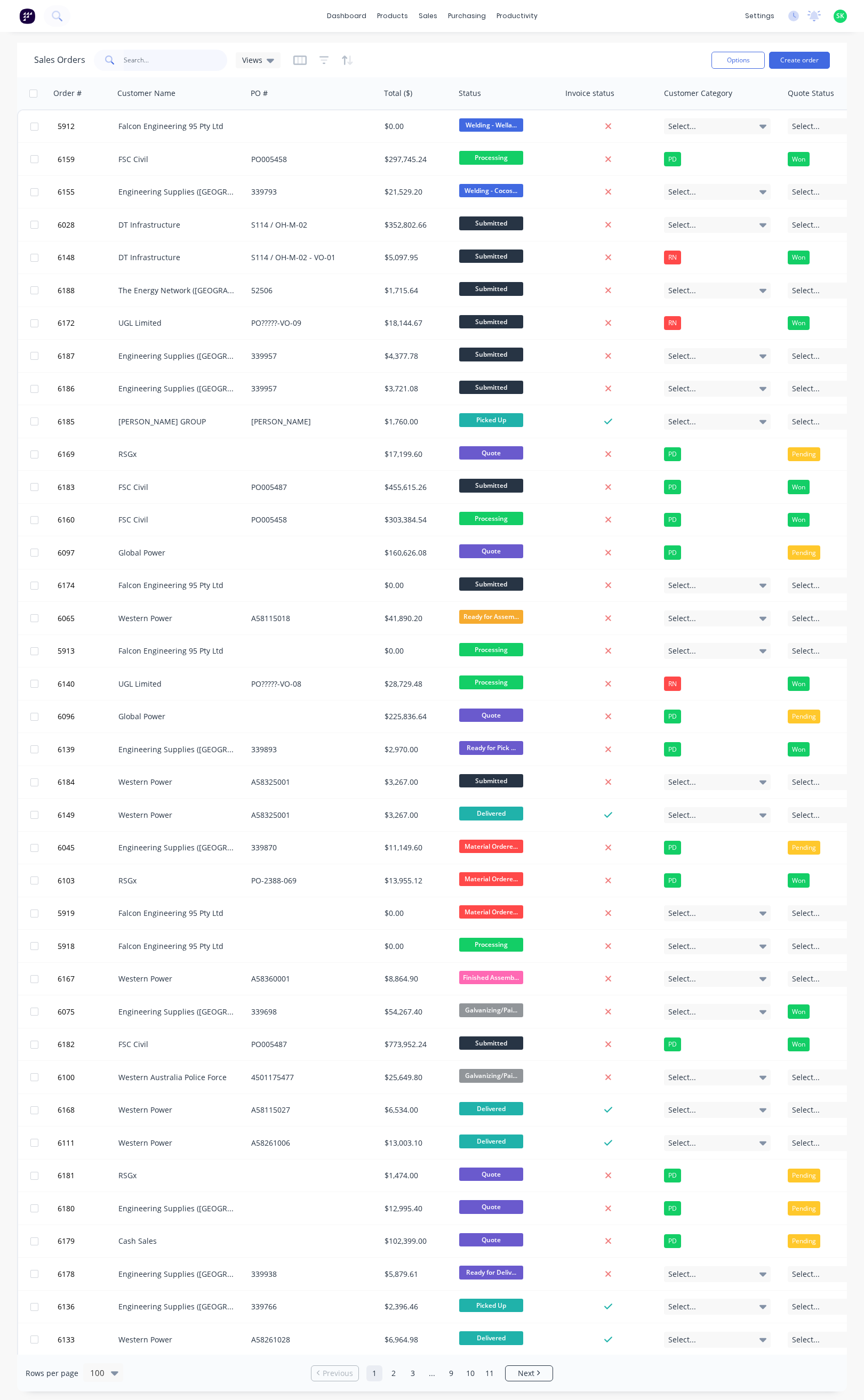
drag, startPoint x: 145, startPoint y: 58, endPoint x: 135, endPoint y: 45, distance: 16.4
click at [145, 66] on input "0204" at bounding box center [176, 60] width 104 height 21
type input "0204"
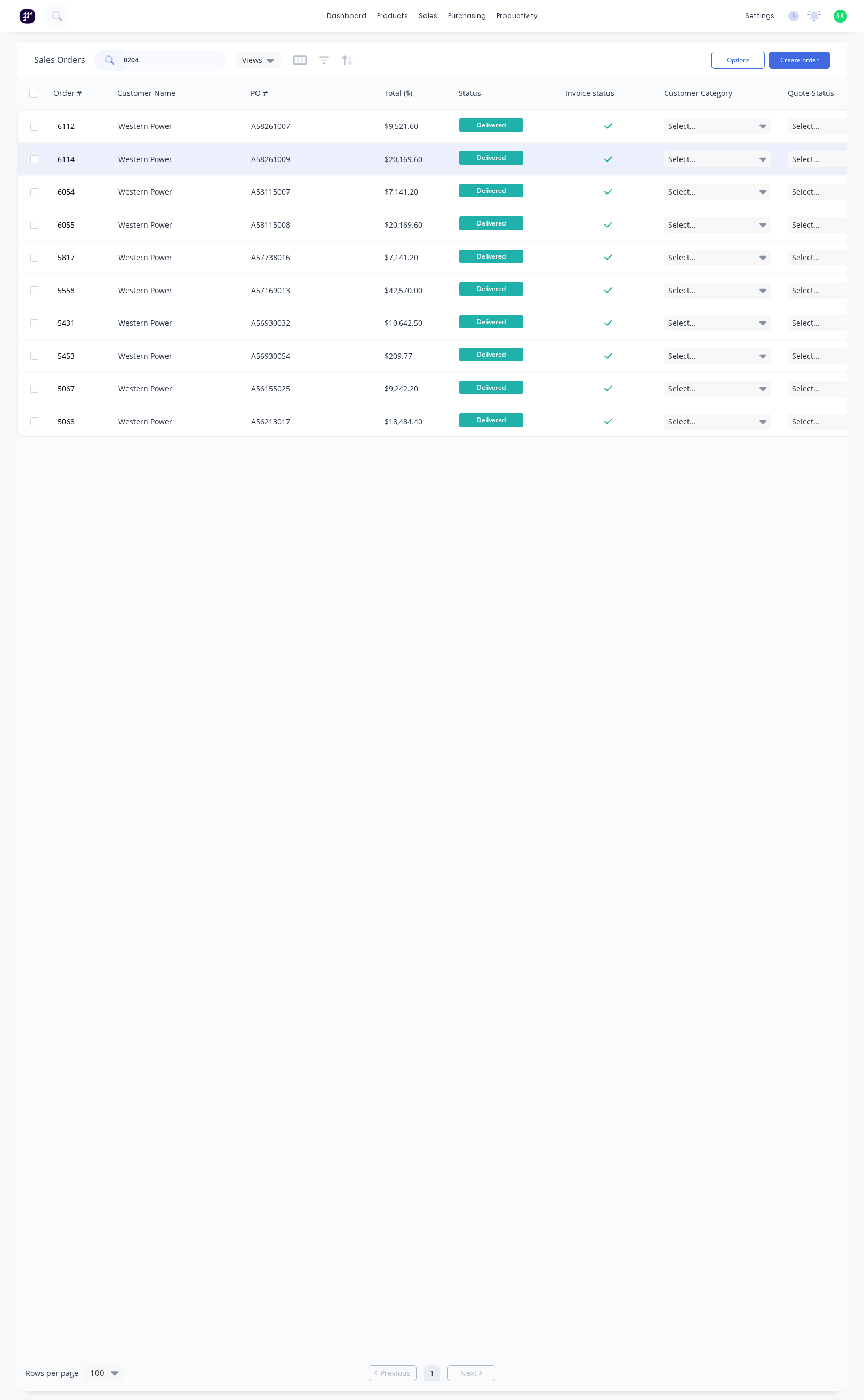
click at [157, 155] on div "Western Power" at bounding box center [178, 159] width 119 height 11
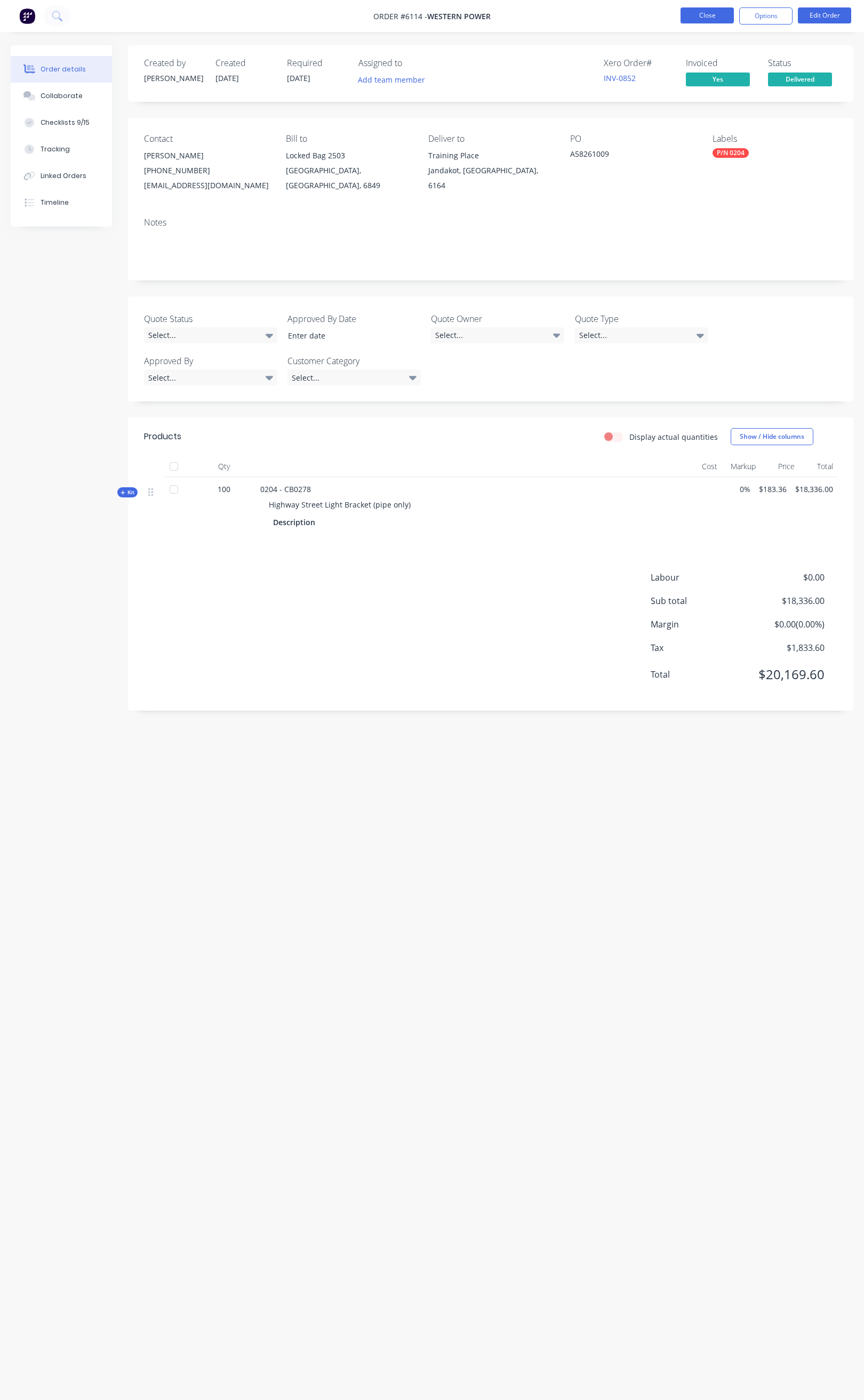
click at [706, 14] on button "Close" at bounding box center [707, 15] width 53 height 16
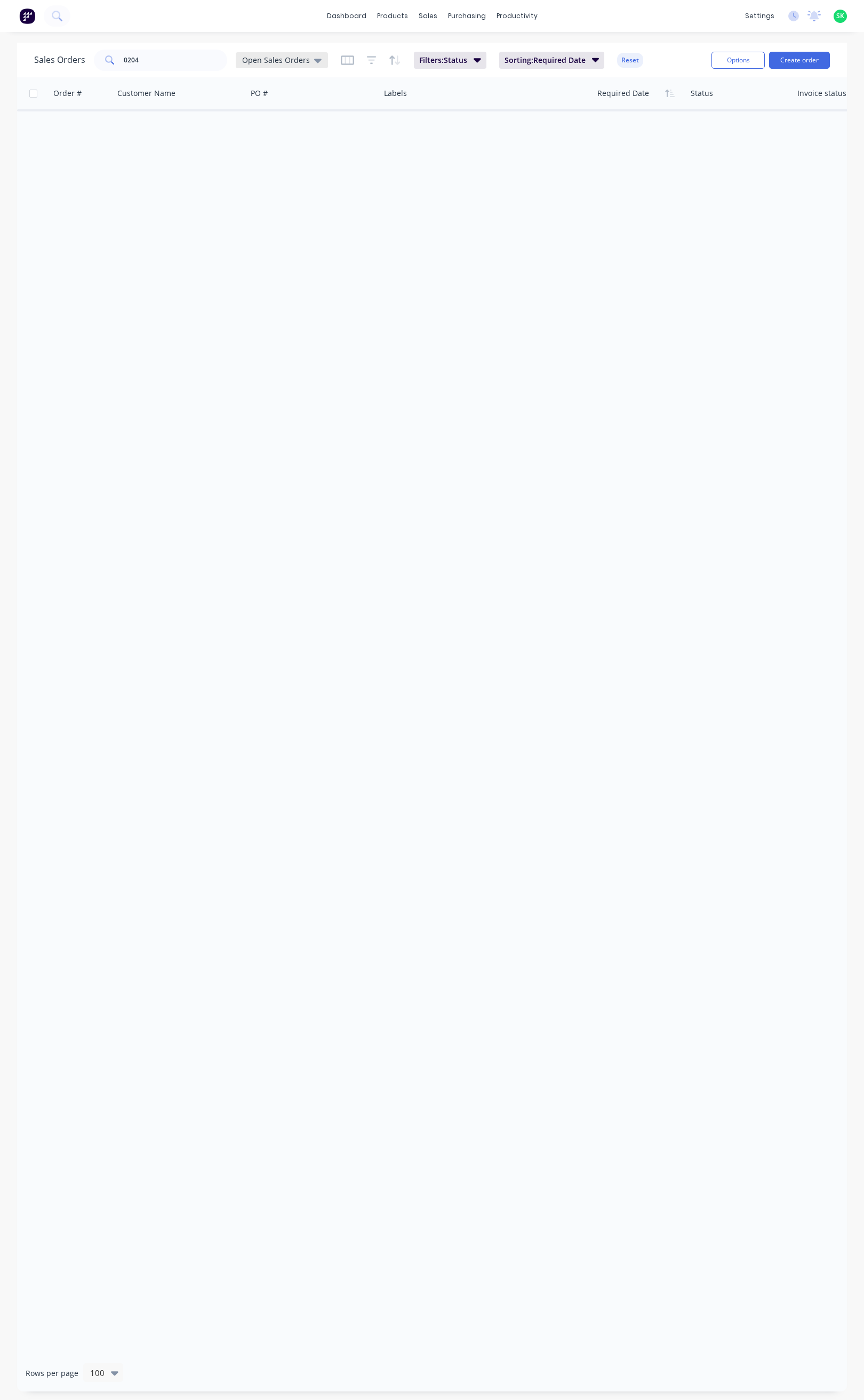
click at [314, 61] on icon at bounding box center [318, 61] width 8 height 4
click at [271, 152] on button "None" at bounding box center [300, 151] width 122 height 12
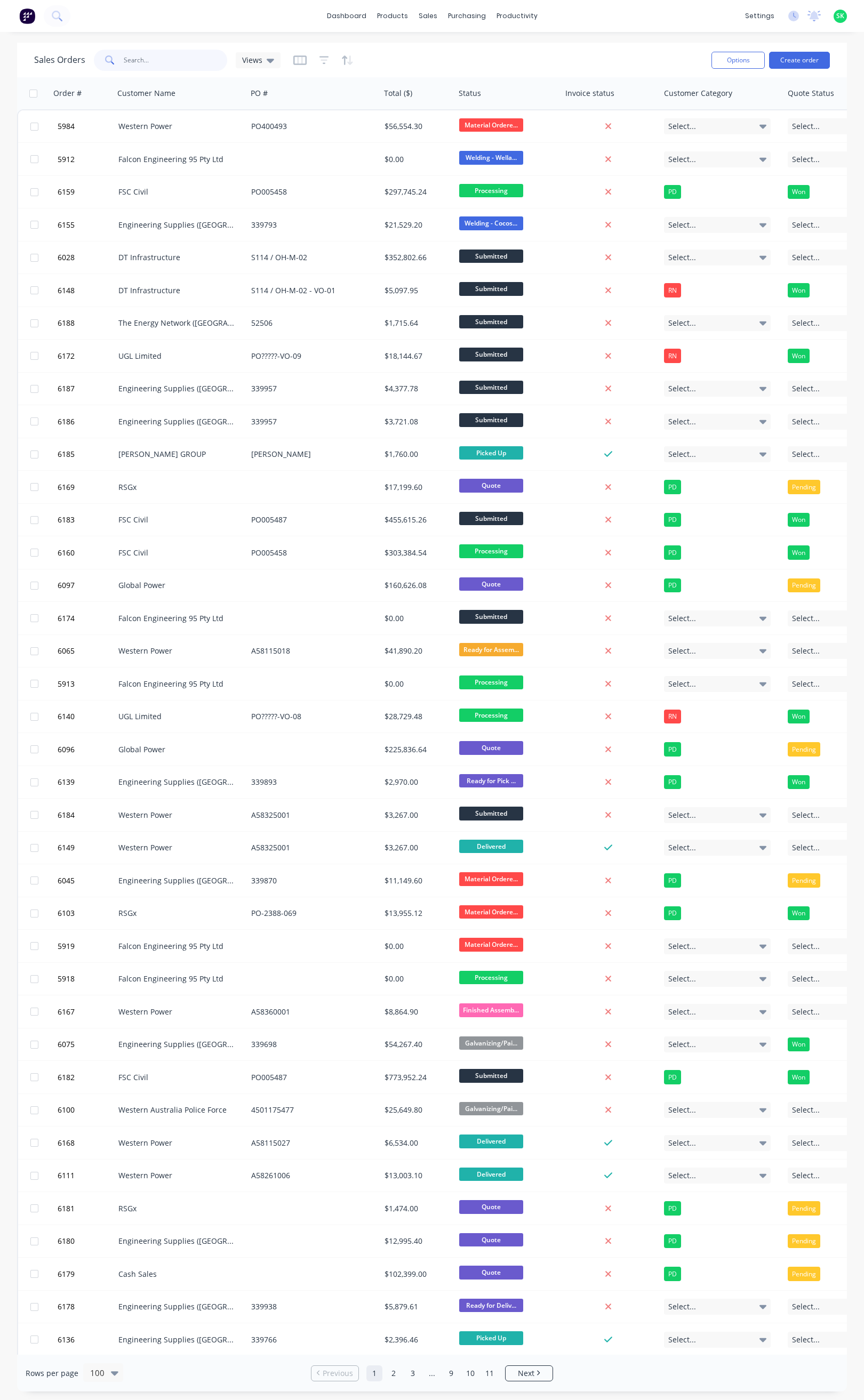
drag, startPoint x: 133, startPoint y: 64, endPoint x: 111, endPoint y: 70, distance: 22.8
click at [111, 70] on div "0204" at bounding box center [160, 60] width 133 height 21
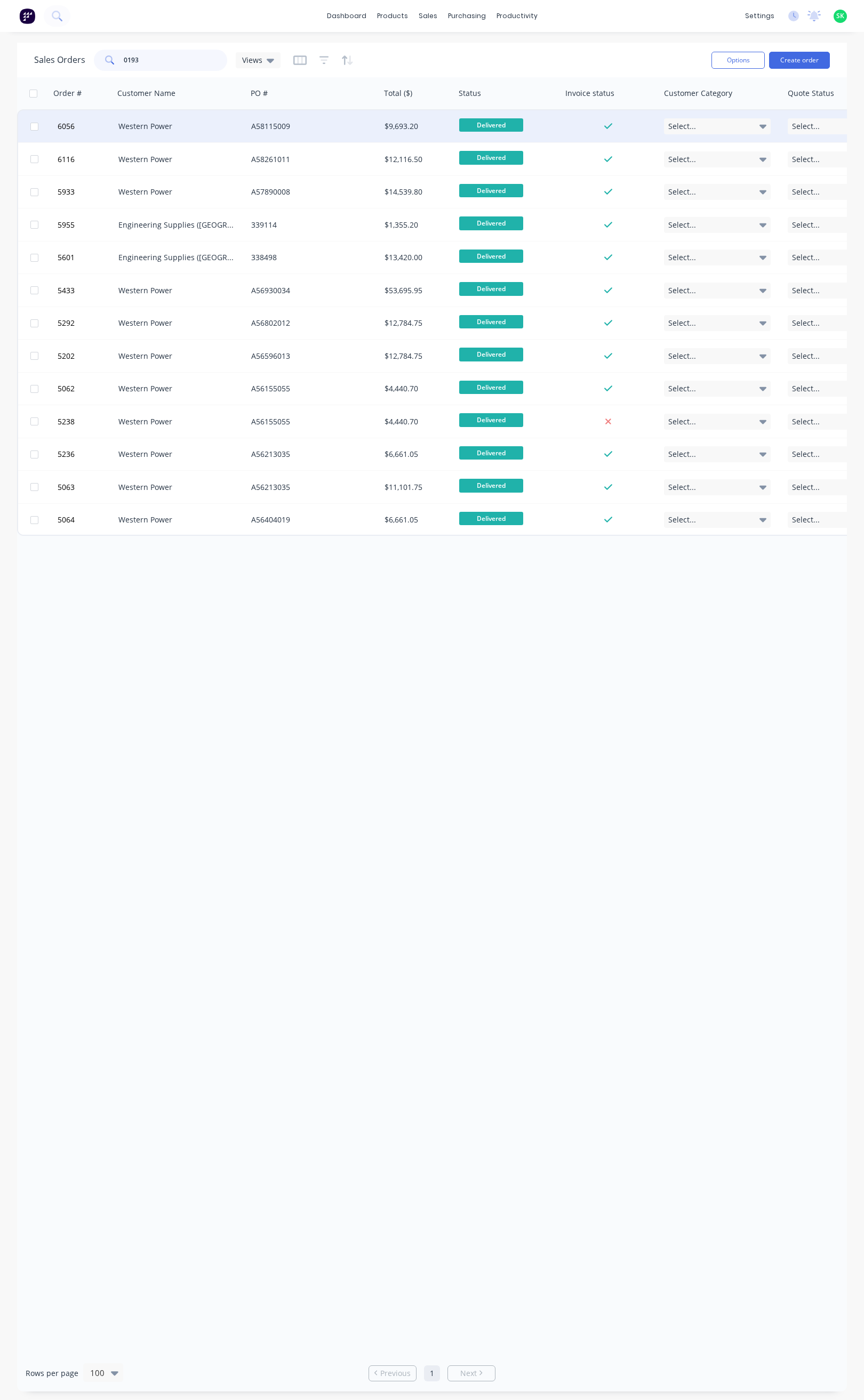
type input "0193"
click at [182, 129] on div "Western Power" at bounding box center [178, 127] width 119 height 11
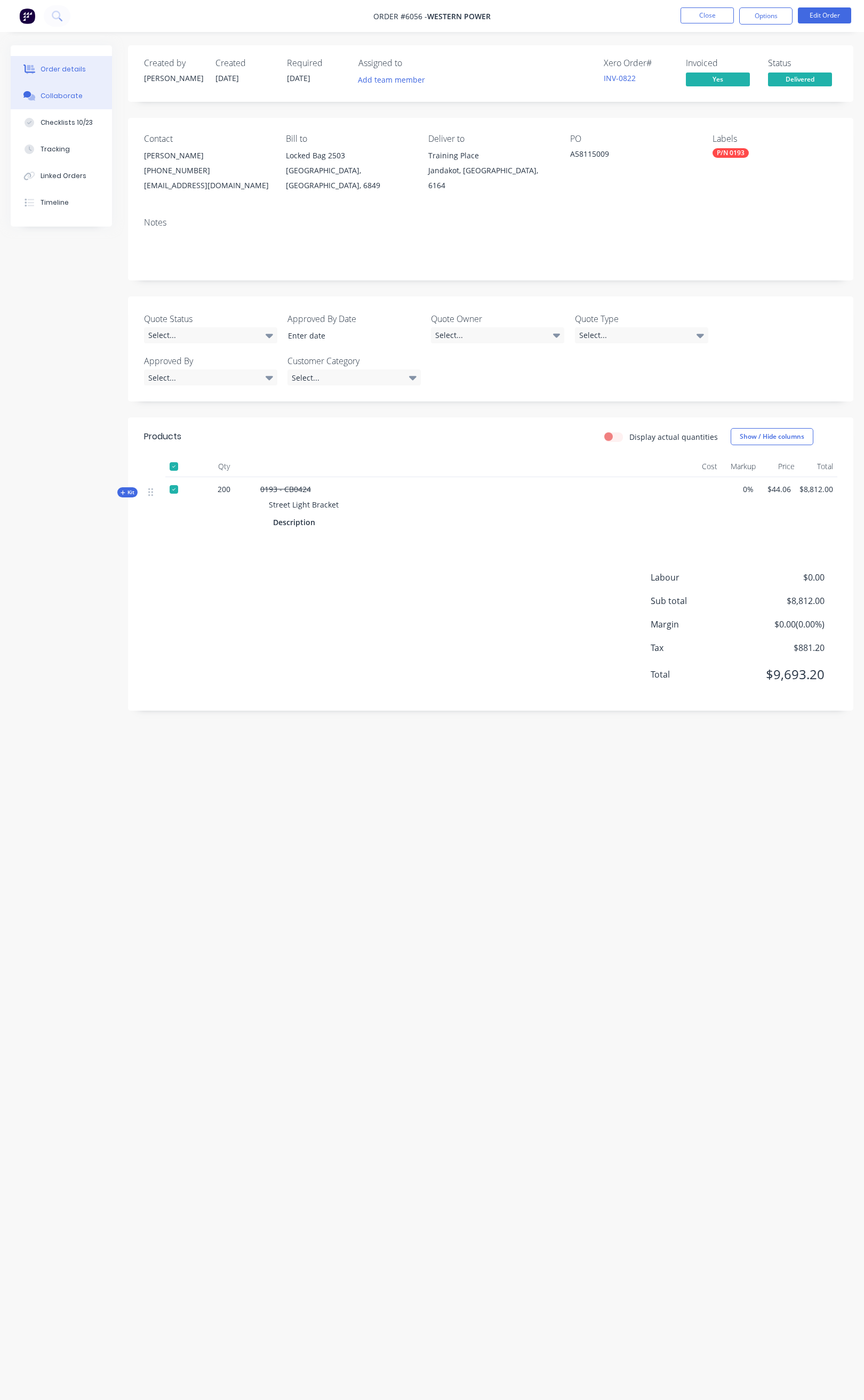
click at [72, 95] on div "Collaborate" at bounding box center [61, 96] width 42 height 10
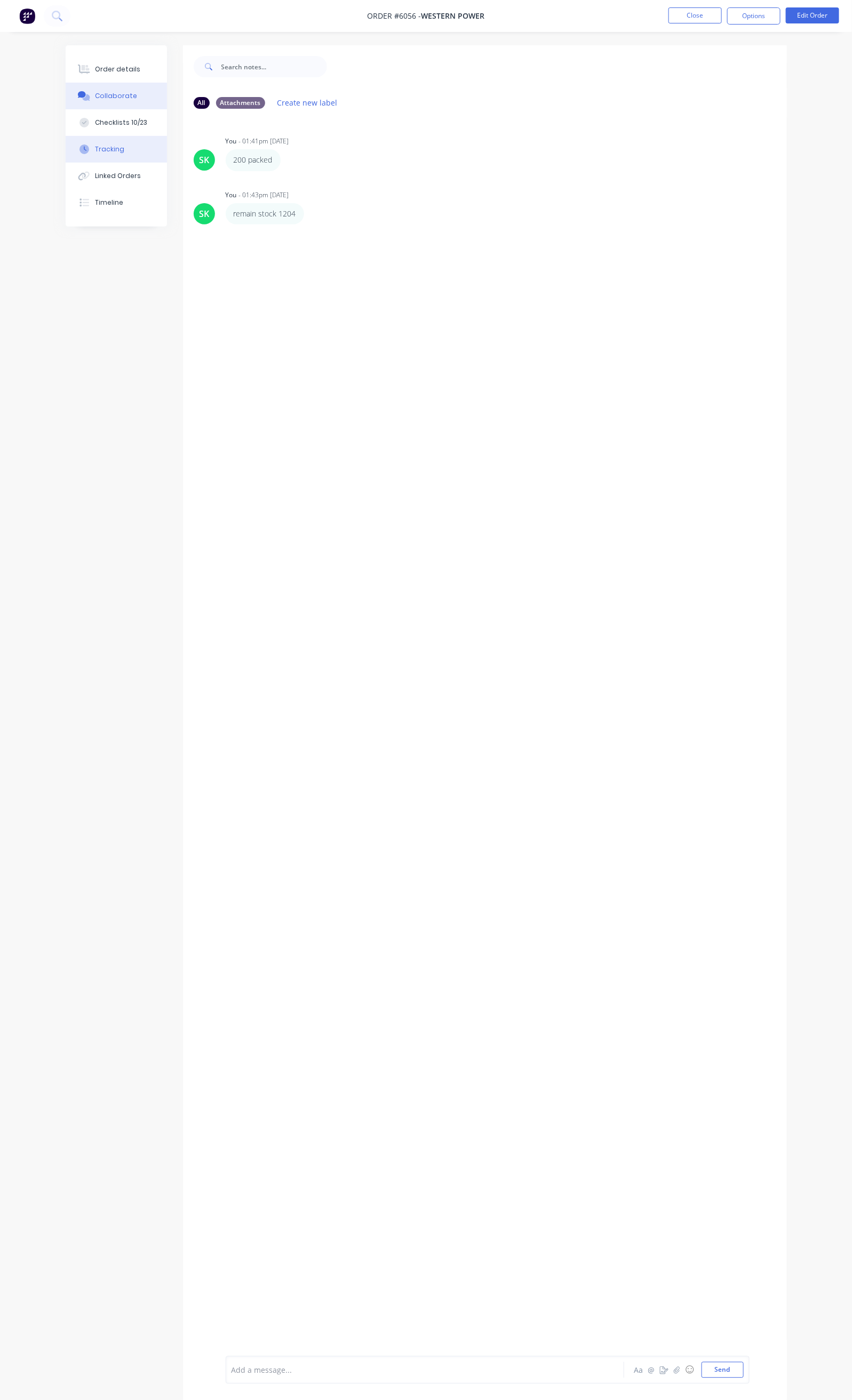
click at [95, 147] on div "Tracking" at bounding box center [110, 149] width 29 height 10
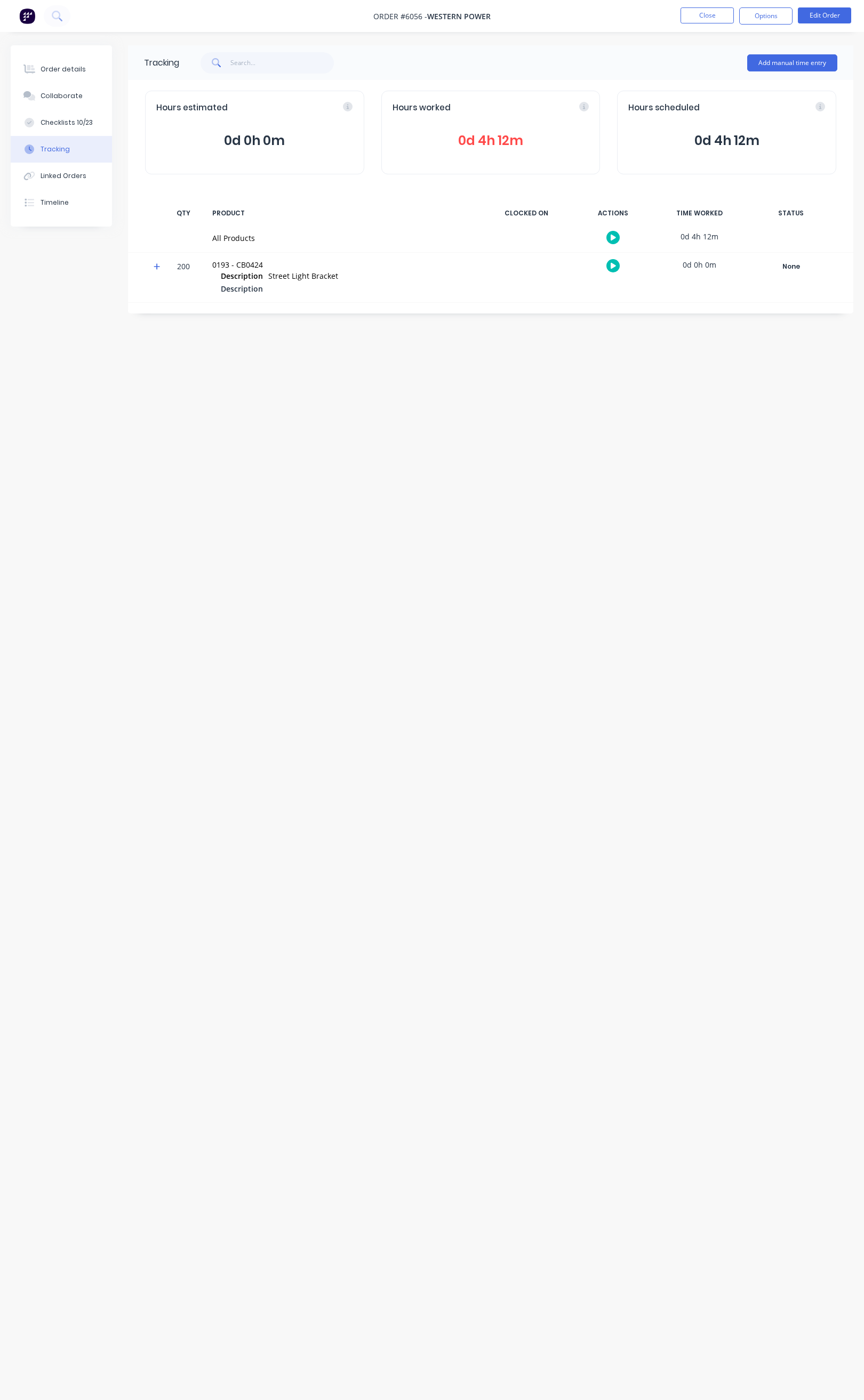
click at [506, 143] on span "0d 4h 12m" at bounding box center [491, 140] width 197 height 19
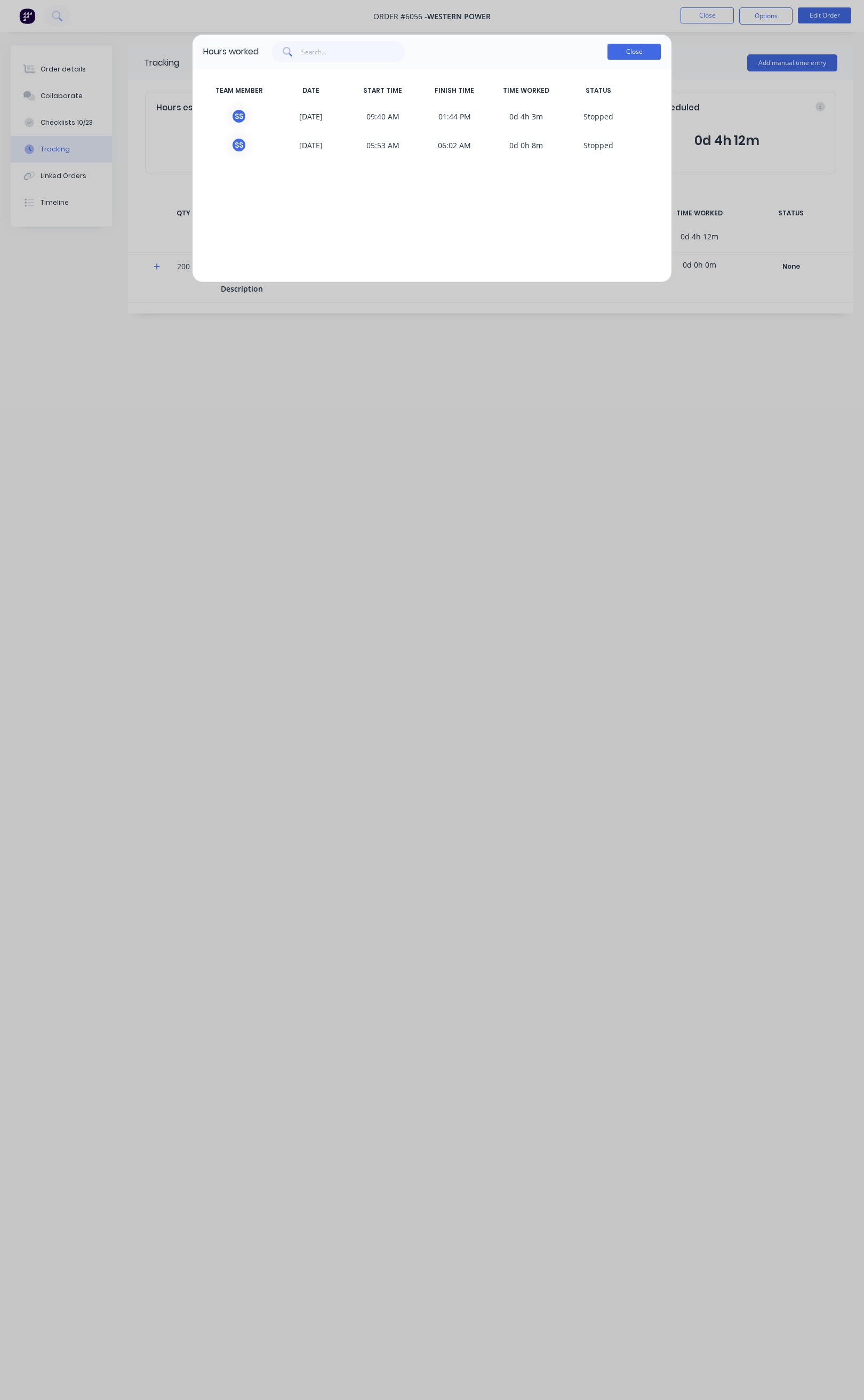
click at [625, 53] on button "Close" at bounding box center [634, 51] width 53 height 16
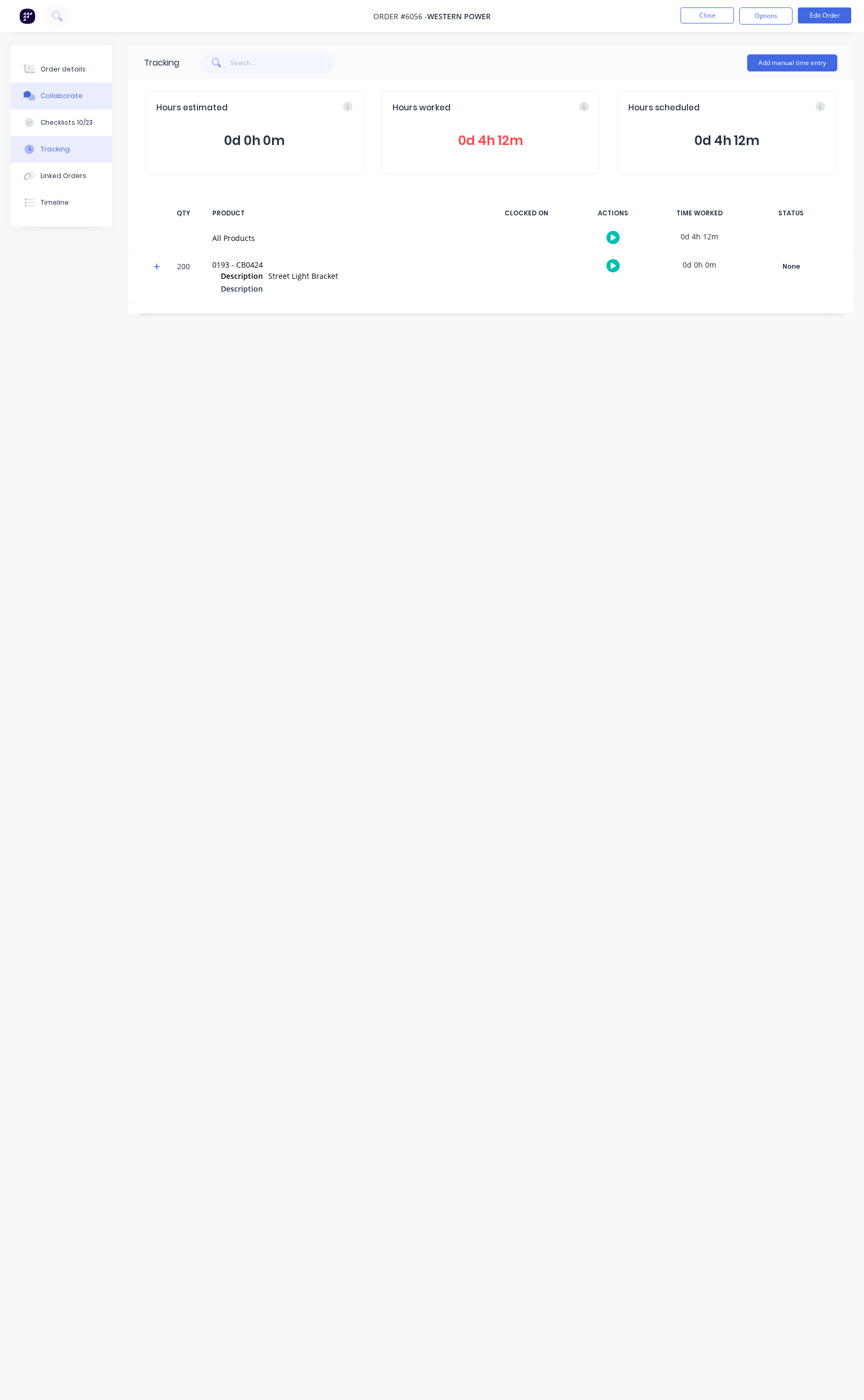
click at [72, 104] on button "Collaborate" at bounding box center [61, 96] width 101 height 27
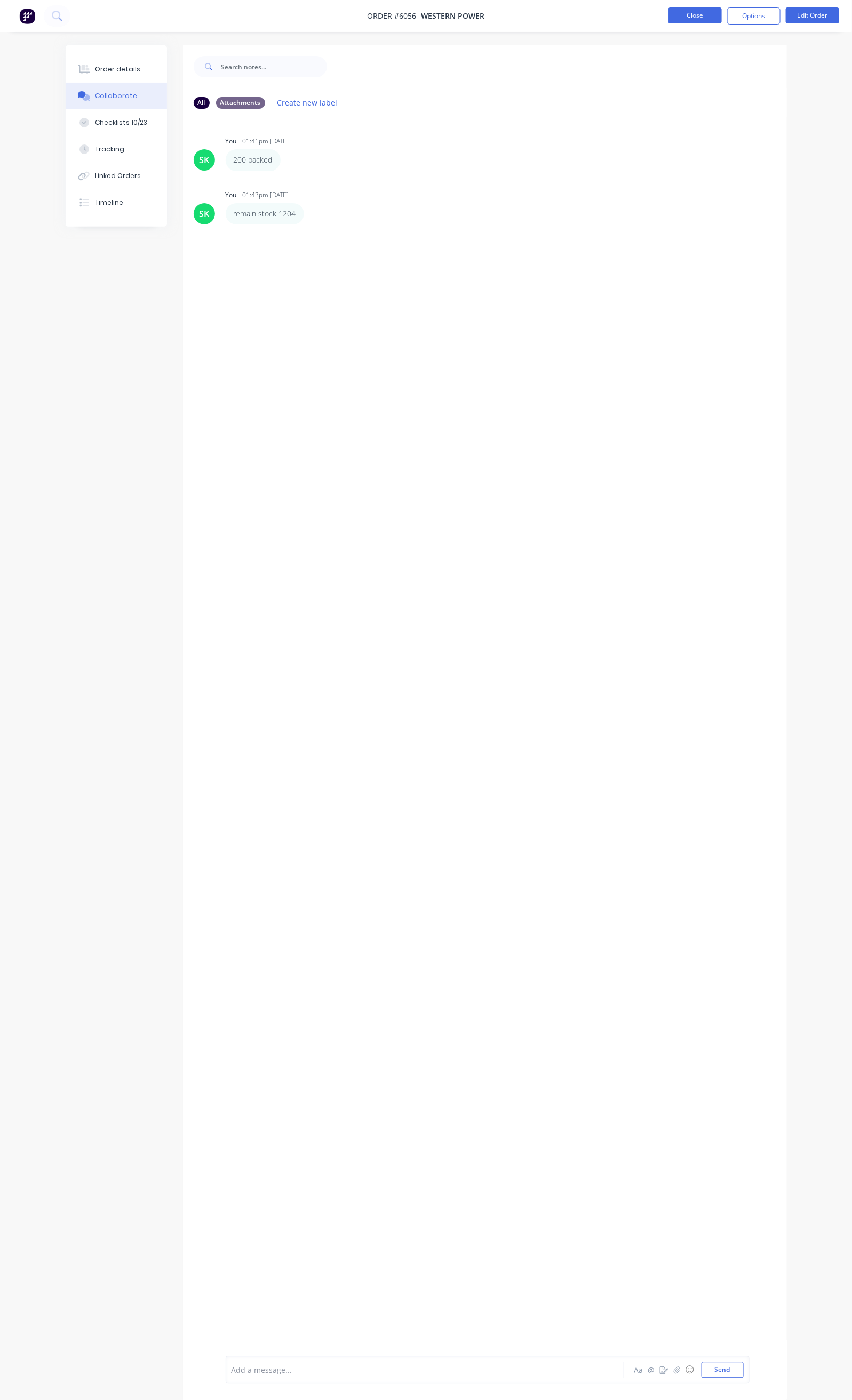
click at [684, 18] on button "Close" at bounding box center [695, 15] width 53 height 16
